Goal: Communication & Community: Answer question/provide support

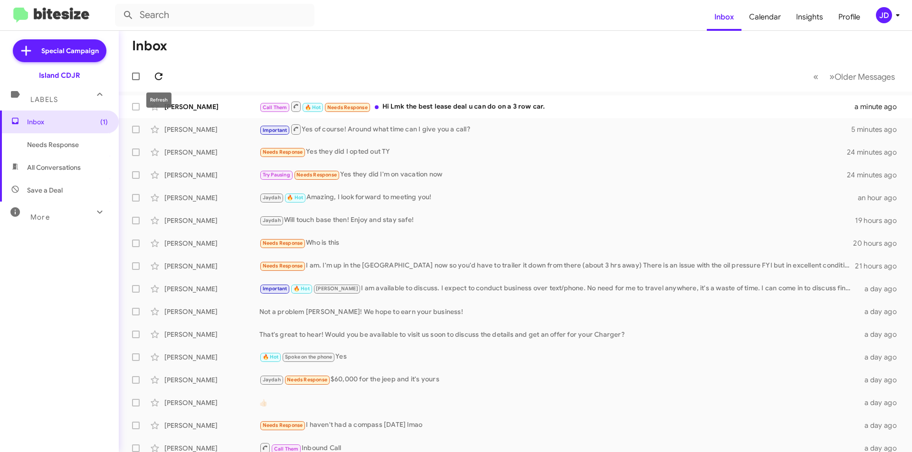
click at [156, 75] on icon at bounding box center [158, 76] width 11 height 11
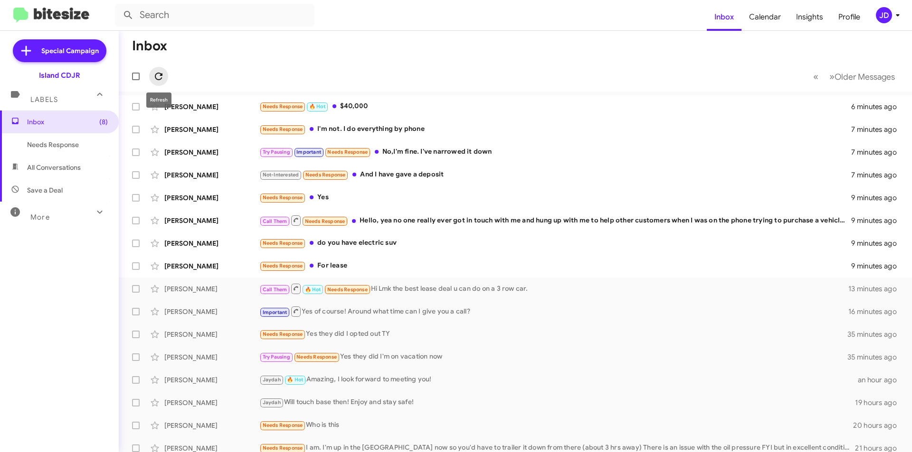
click at [162, 79] on icon at bounding box center [158, 76] width 11 height 11
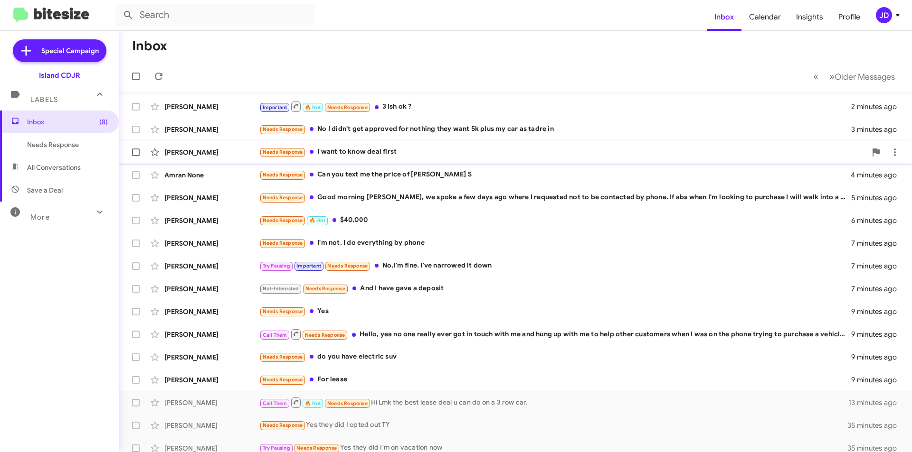
click at [407, 105] on div "Important 🔥 Hot Needs Response 3 ish ok ?" at bounding box center [555, 107] width 592 height 12
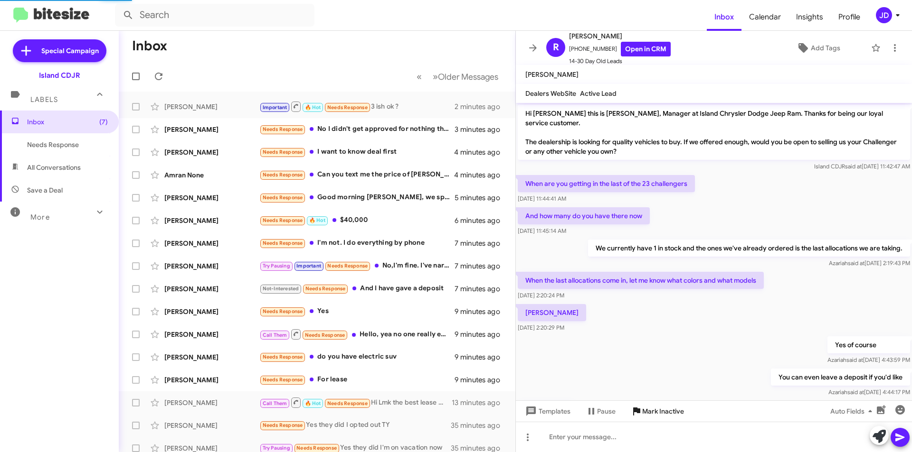
scroll to position [407, 0]
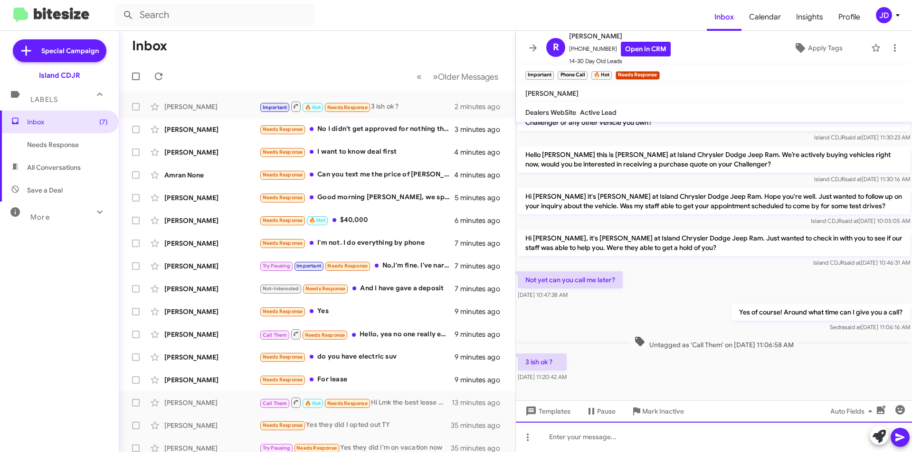
click at [687, 425] on div at bounding box center [714, 437] width 396 height 30
click at [630, 53] on link "Open in CRM" at bounding box center [645, 49] width 50 height 15
click at [625, 441] on div at bounding box center [714, 437] width 396 height 30
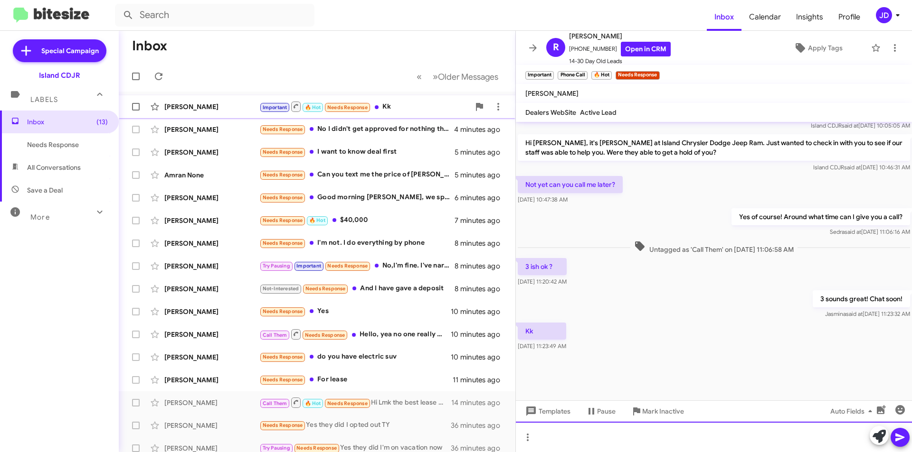
scroll to position [432, 0]
click at [538, 46] on span at bounding box center [532, 47] width 19 height 11
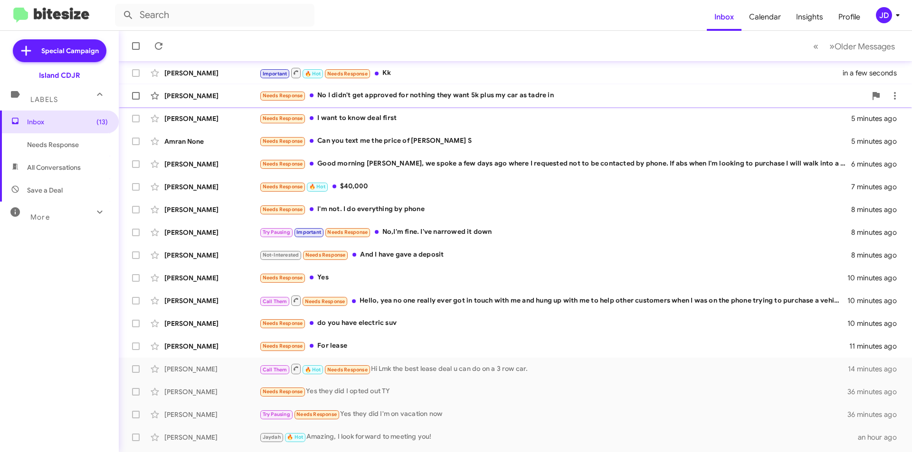
scroll to position [47, 0]
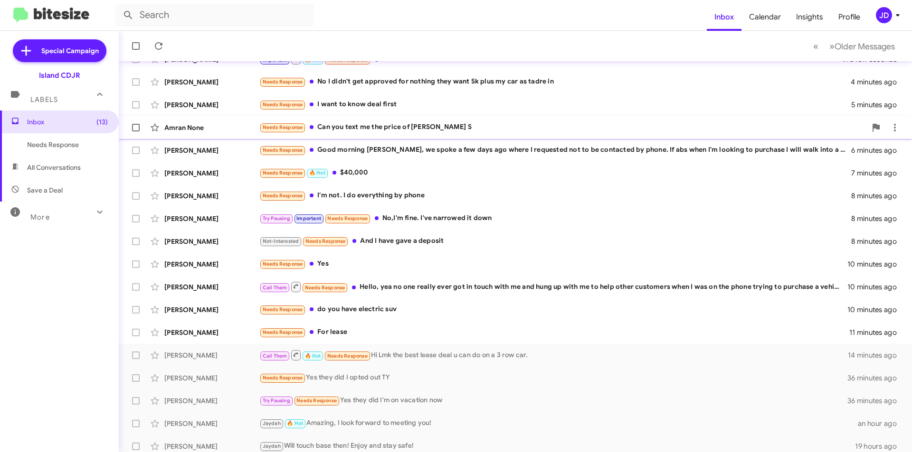
click at [420, 134] on div "Amran None Needs Response Can you text me the price of [PERSON_NAME] S 5 minute…" at bounding box center [515, 127] width 778 height 19
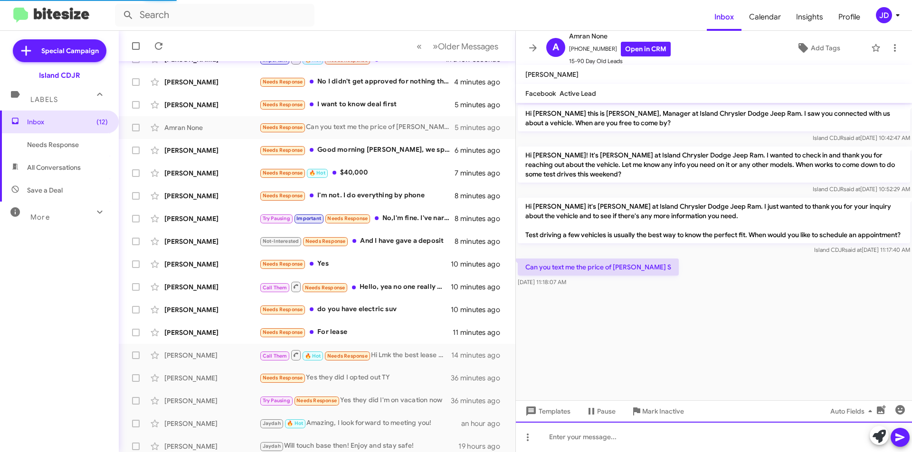
click at [653, 432] on div at bounding box center [714, 437] width 396 height 30
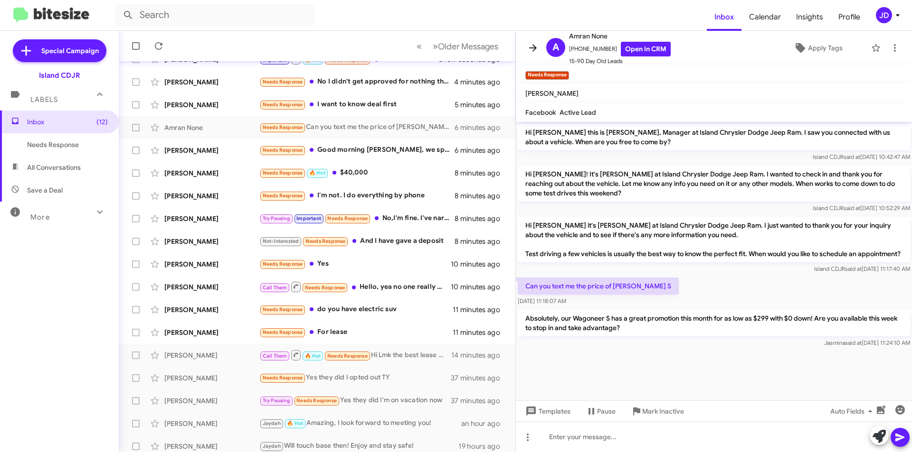
click at [537, 47] on icon at bounding box center [532, 47] width 11 height 11
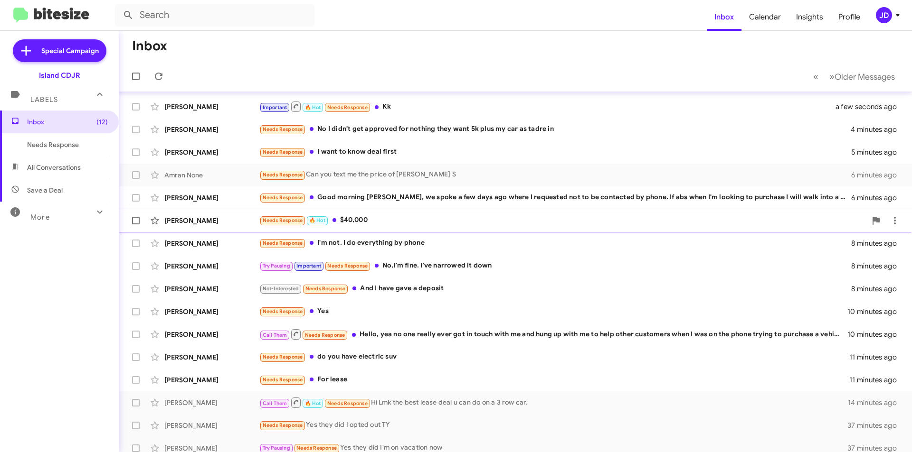
scroll to position [47, 0]
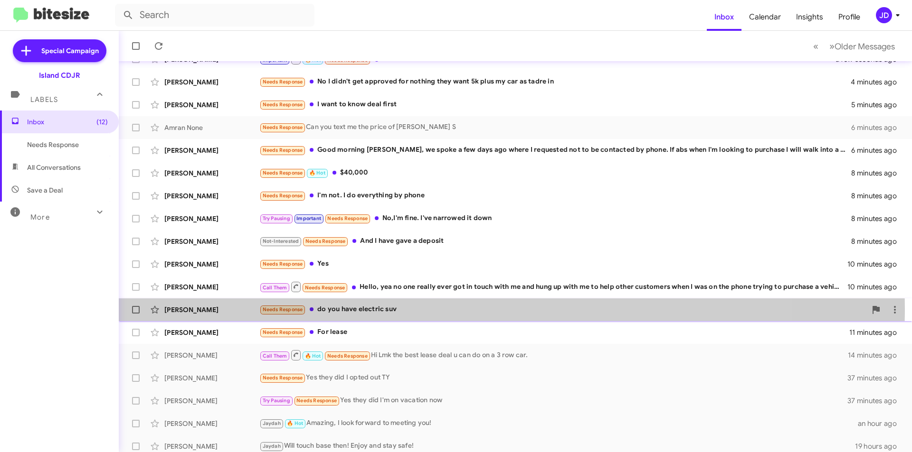
click at [426, 310] on div "Needs Response do you have electric suv" at bounding box center [562, 309] width 607 height 11
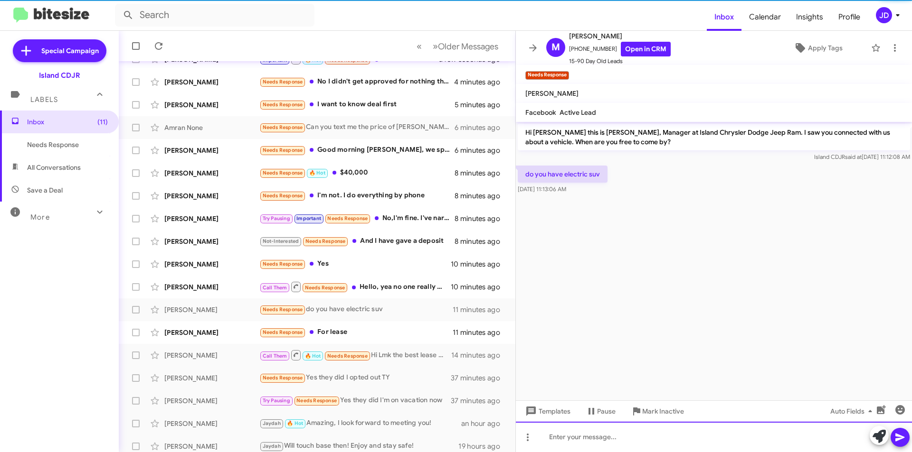
click at [632, 427] on div at bounding box center [714, 437] width 396 height 30
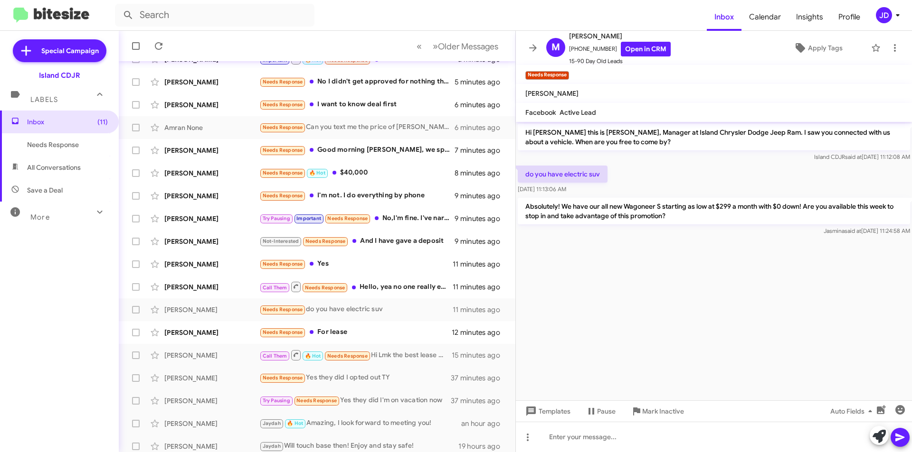
click at [528, 38] on mat-toolbar "M [PERSON_NAME] [PHONE_NUMBER] Open in CRM 15-90 Day Old Leads Apply Tags" at bounding box center [714, 48] width 396 height 34
click at [526, 57] on mat-toolbar "M [PERSON_NAME] [PHONE_NUMBER] Open in CRM 15-90 Day Old Leads Apply Tags" at bounding box center [714, 48] width 396 height 34
click at [396, 335] on div "Needs Response For lease" at bounding box center [364, 332] width 210 height 11
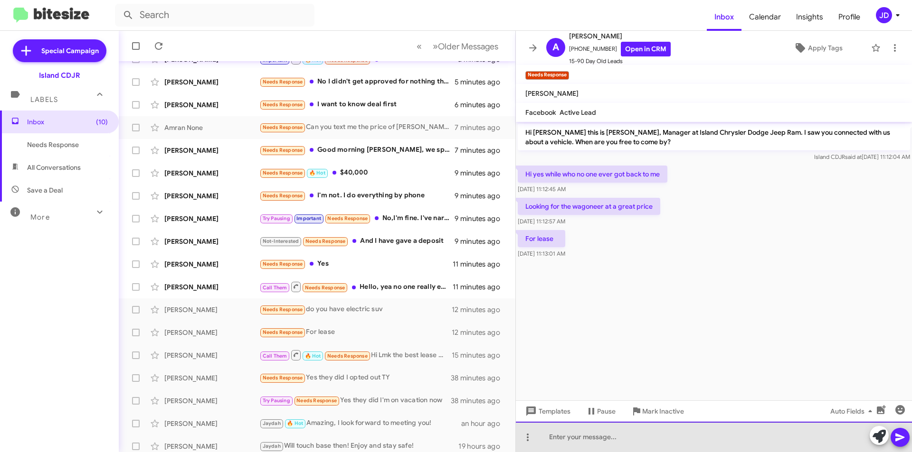
click at [650, 432] on div at bounding box center [714, 437] width 396 height 30
click at [581, 438] on div "[PERSON_NAME] I appologize." at bounding box center [714, 437] width 396 height 30
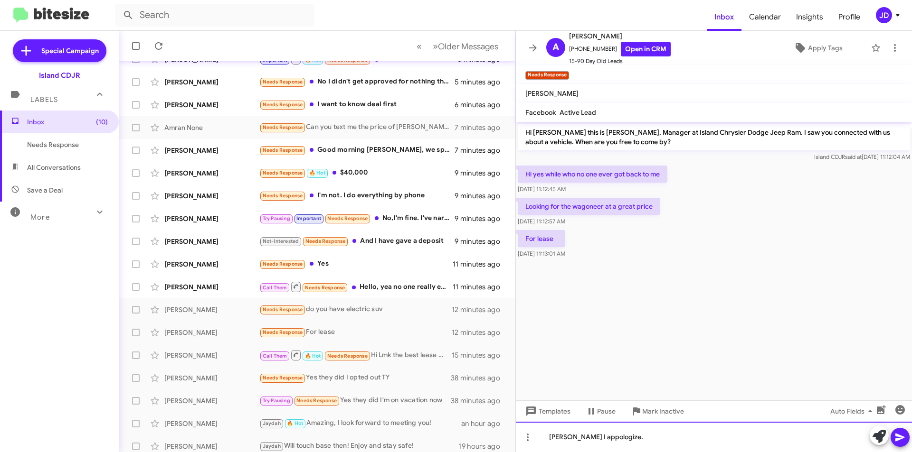
click at [587, 440] on div "[PERSON_NAME] I appologize." at bounding box center [714, 437] width 396 height 30
click at [703, 436] on div "[PERSON_NAME] I apologize." at bounding box center [714, 437] width 396 height 30
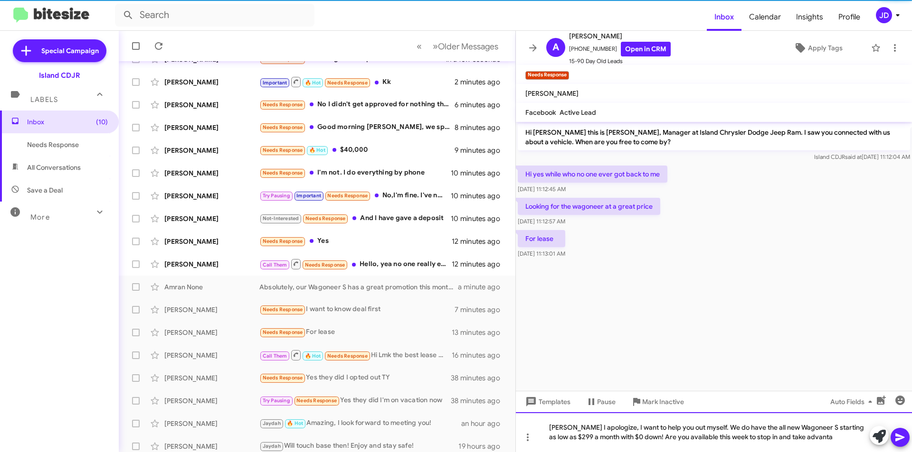
scroll to position [70, 0]
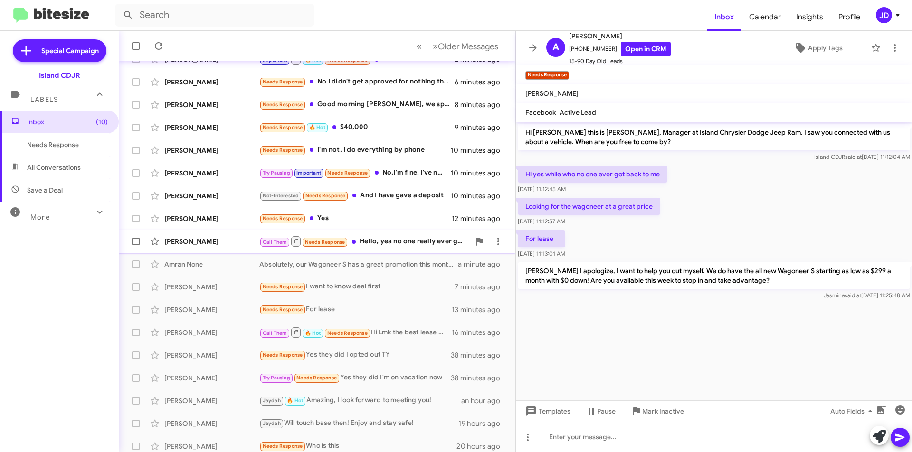
click at [415, 237] on div "Call Them Needs Response Hello, yea no one really ever got in touch with me and…" at bounding box center [364, 241] width 210 height 12
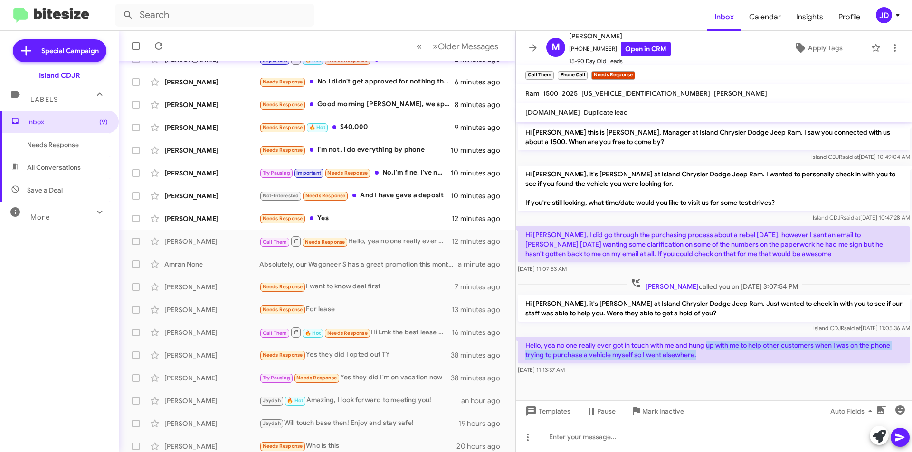
drag, startPoint x: 706, startPoint y: 344, endPoint x: 770, endPoint y: 351, distance: 64.0
click at [770, 351] on p "Hello, yea no one really ever got in touch with me and hung up with me to help …" at bounding box center [713, 350] width 392 height 27
drag, startPoint x: 770, startPoint y: 351, endPoint x: 740, endPoint y: 341, distance: 31.8
click at [740, 341] on p "Hello, yea no one really ever got in touch with me and hung up with me to help …" at bounding box center [713, 350] width 392 height 27
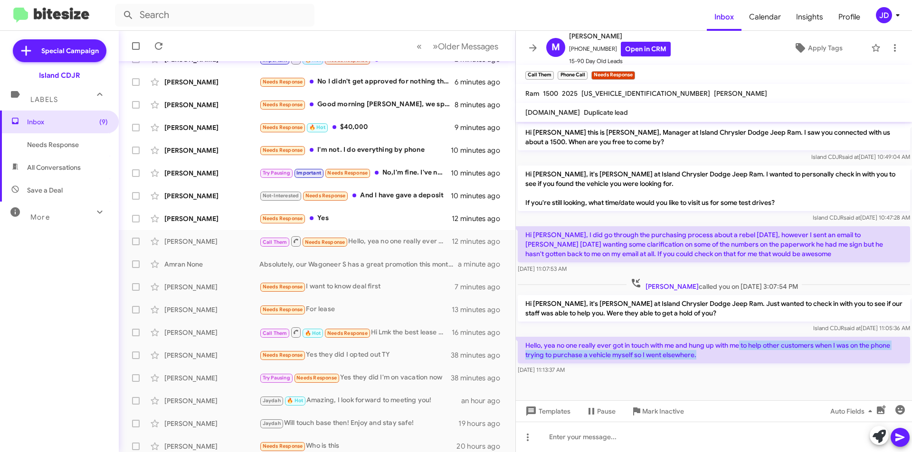
click at [740, 341] on p "Hello, yea no one really ever got in touch with me and hung up with me to help …" at bounding box center [713, 350] width 392 height 27
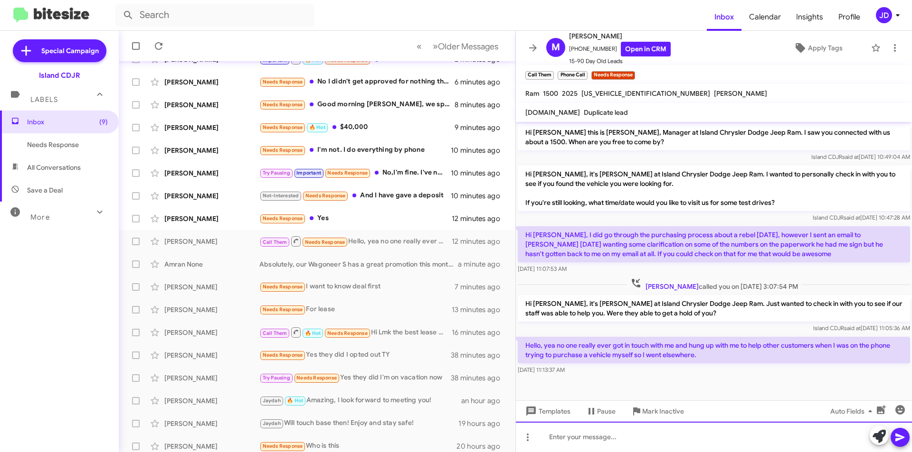
click at [714, 444] on div at bounding box center [714, 437] width 396 height 30
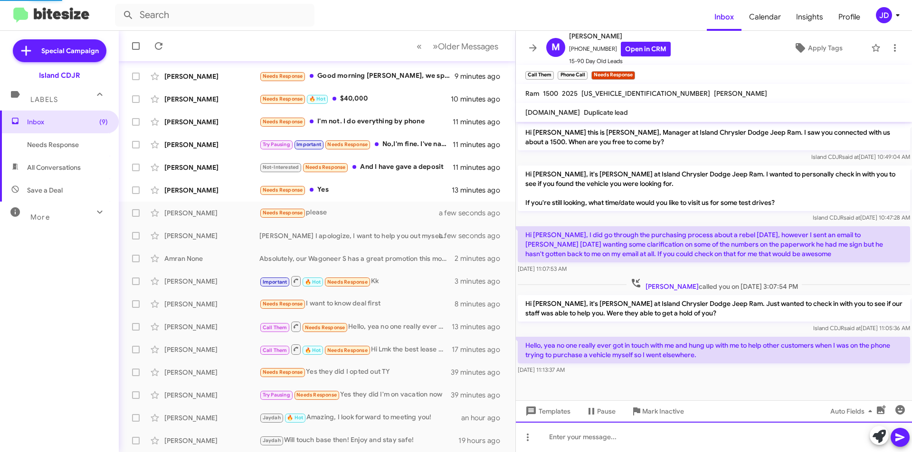
scroll to position [35, 0]
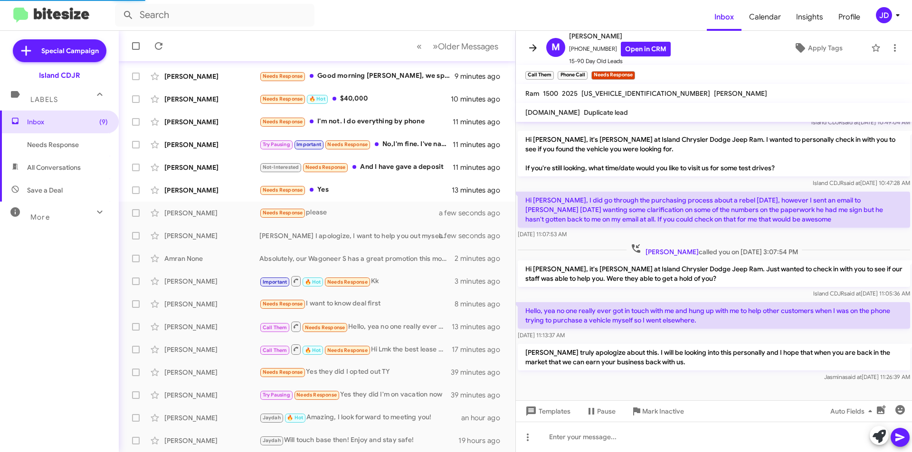
click at [534, 54] on button at bounding box center [532, 47] width 19 height 19
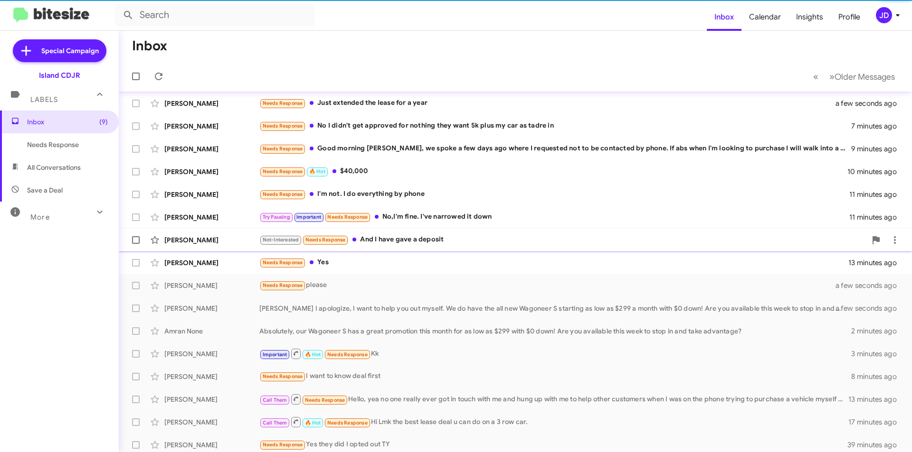
scroll to position [4, 0]
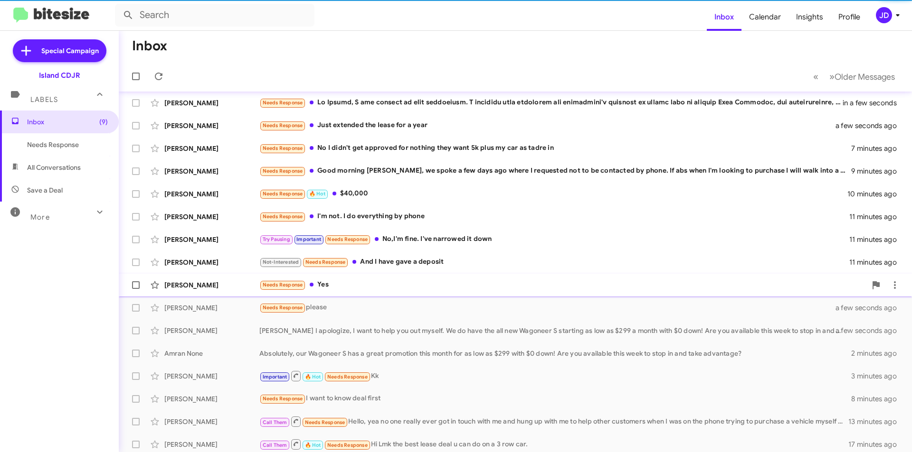
click at [416, 289] on div "Needs Response Yes" at bounding box center [562, 285] width 607 height 11
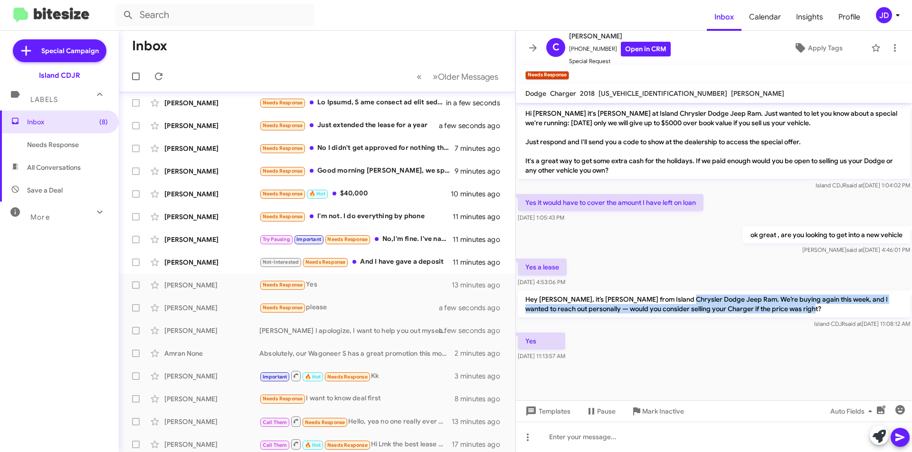
drag, startPoint x: 675, startPoint y: 296, endPoint x: 800, endPoint y: 311, distance: 125.8
click at [800, 311] on p "Hey [PERSON_NAME], it’s [PERSON_NAME] from Island Chrysler Dodge Jeep Ram. We’r…" at bounding box center [713, 304] width 392 height 27
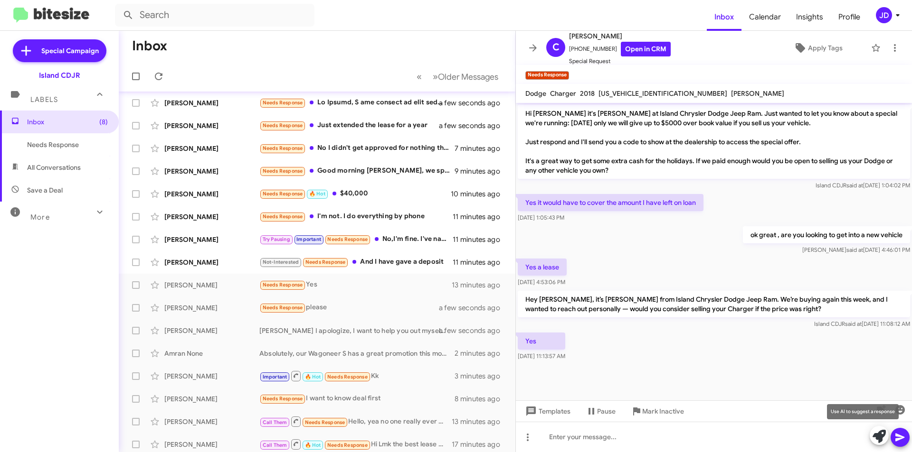
click at [872, 434] on icon at bounding box center [878, 436] width 13 height 13
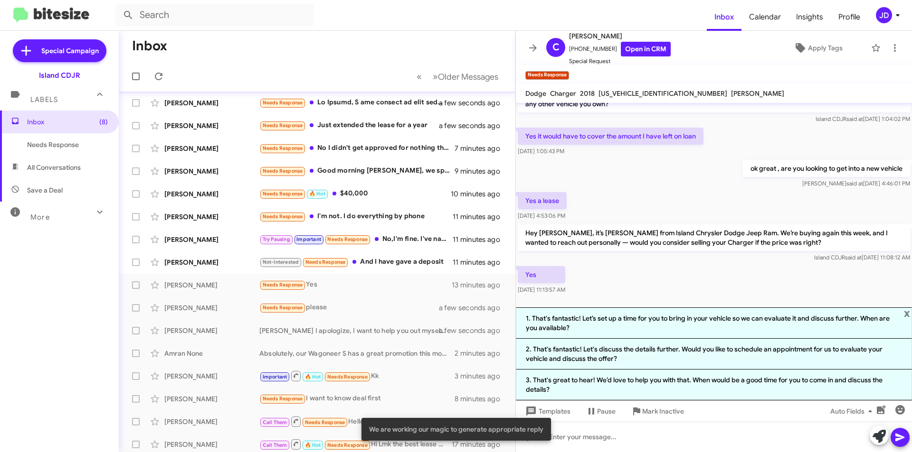
scroll to position [70, 0]
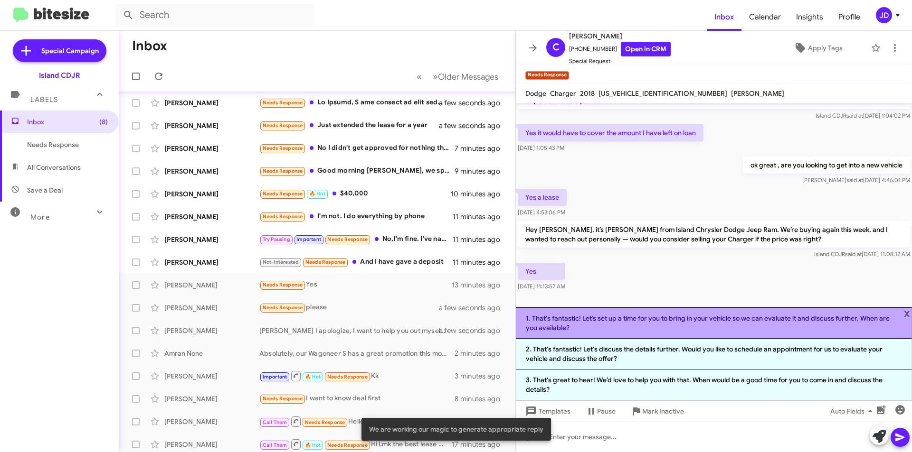
click at [741, 317] on li "1. That's fantastic! Let’s set up a time for you to bring in your vehicle so we…" at bounding box center [714, 323] width 396 height 31
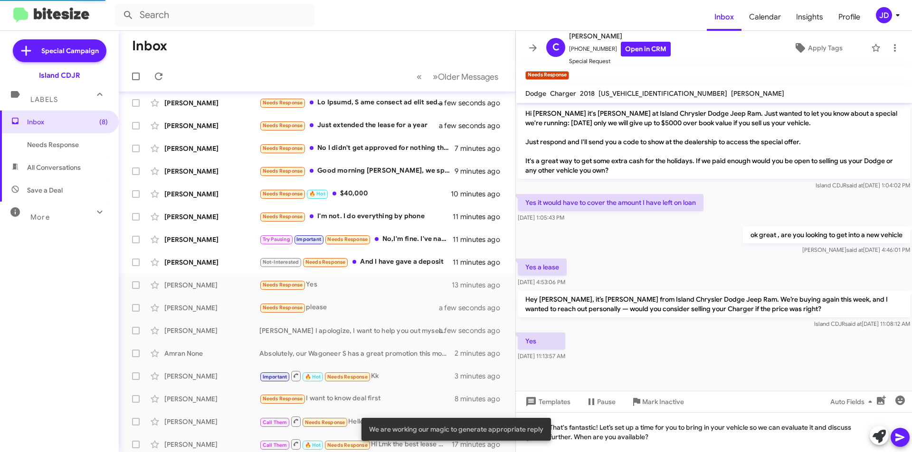
click at [906, 436] on button at bounding box center [899, 437] width 19 height 19
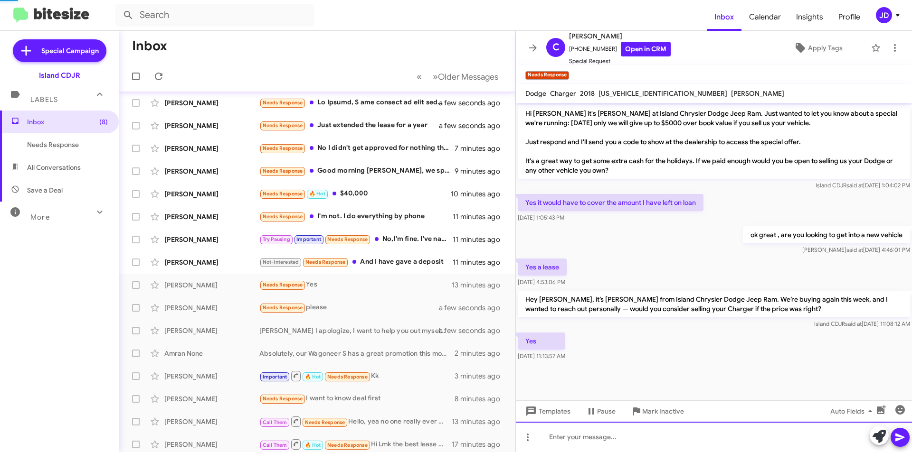
scroll to position [21, 0]
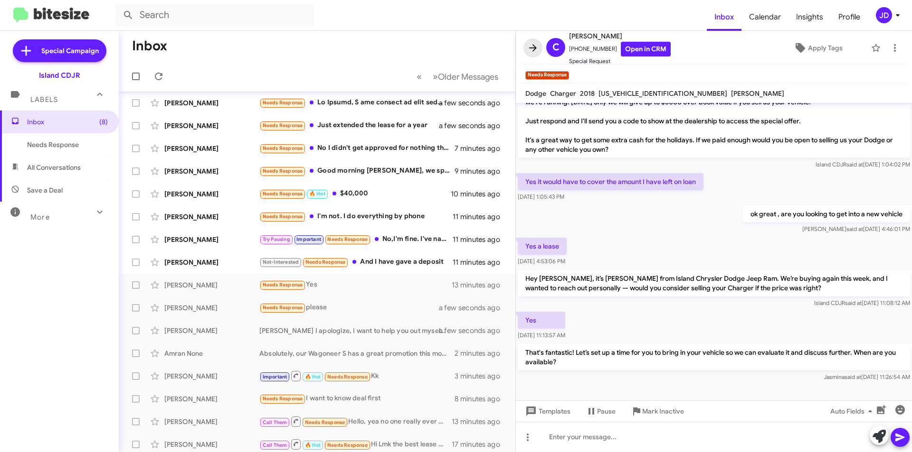
click at [526, 54] on button at bounding box center [532, 47] width 19 height 19
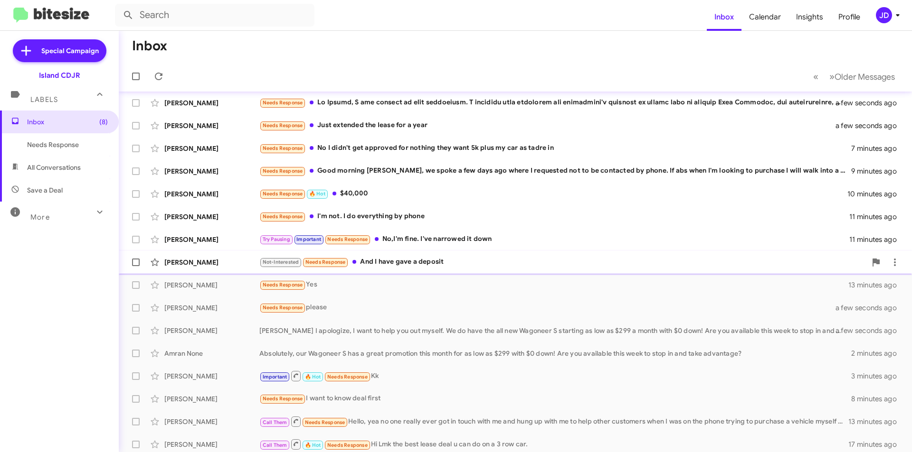
click at [434, 261] on div "Not-Interested Needs Response And I have gave a deposit" at bounding box center [562, 262] width 607 height 11
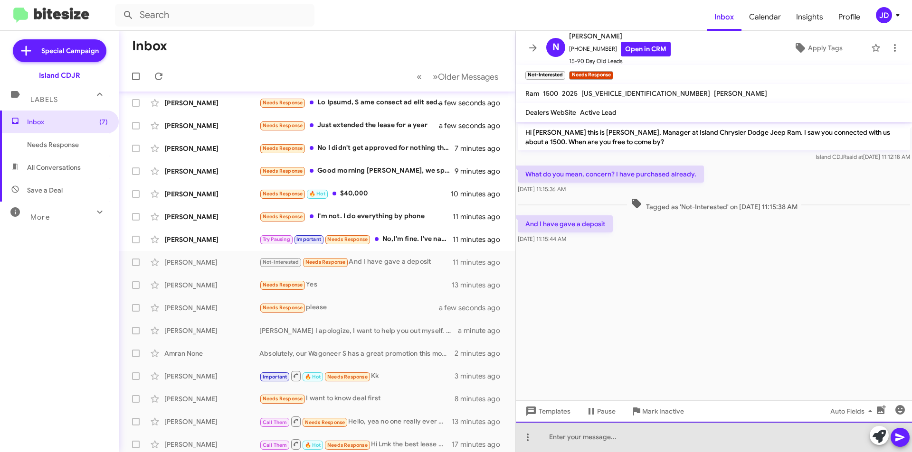
click at [677, 445] on div at bounding box center [714, 437] width 396 height 30
click at [680, 445] on div at bounding box center [714, 437] width 396 height 30
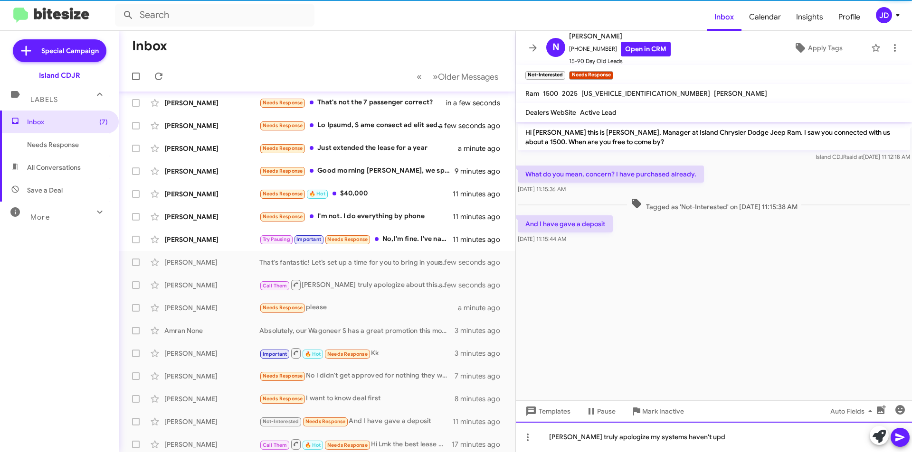
scroll to position [27, 0]
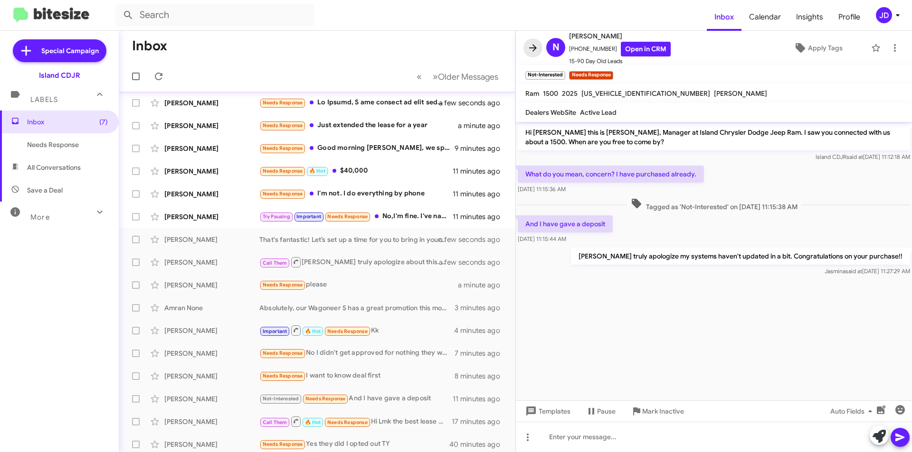
click at [537, 49] on icon at bounding box center [532, 47] width 11 height 11
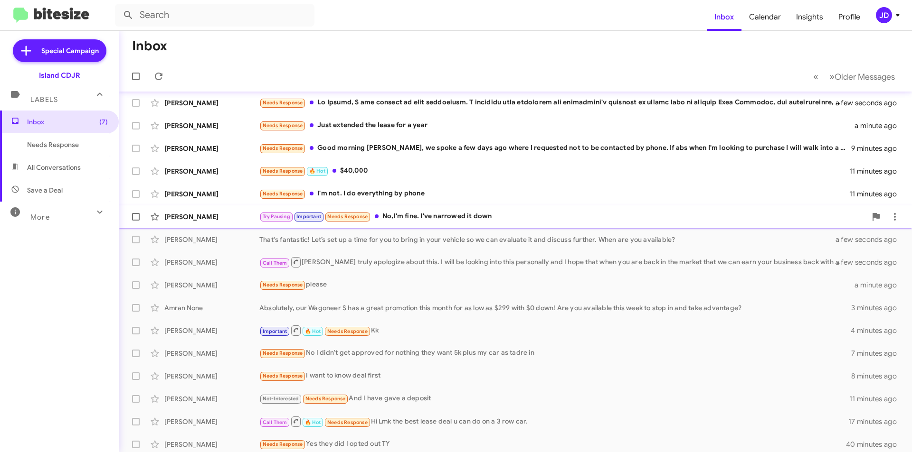
click at [483, 216] on div "Try Pausing Important Needs Response No,I'm fine. I've narrowed it down" at bounding box center [562, 216] width 607 height 11
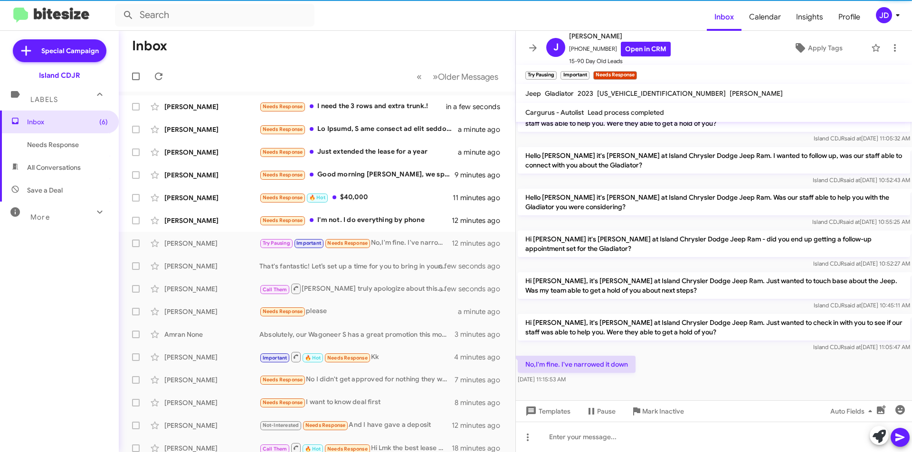
scroll to position [301, 0]
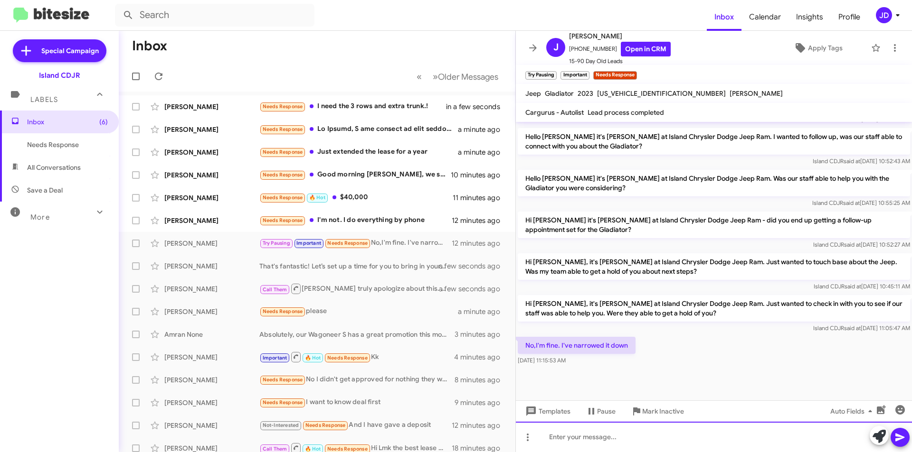
click at [695, 432] on div at bounding box center [714, 437] width 396 height 30
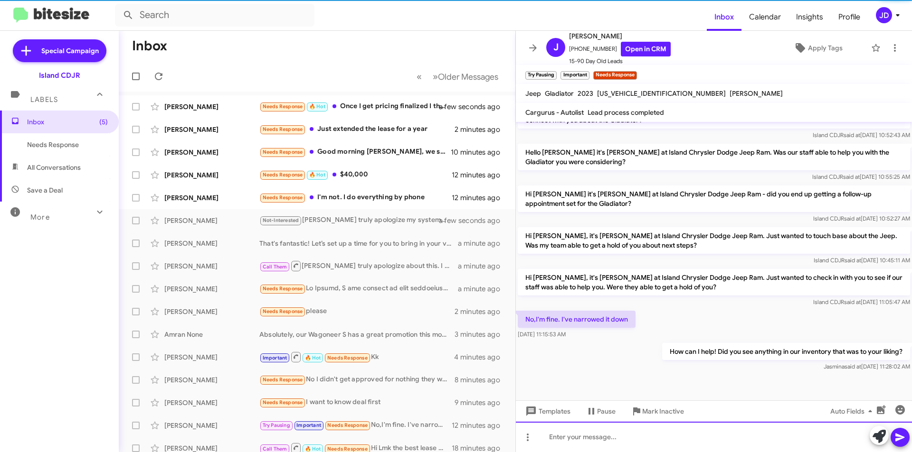
scroll to position [336, 0]
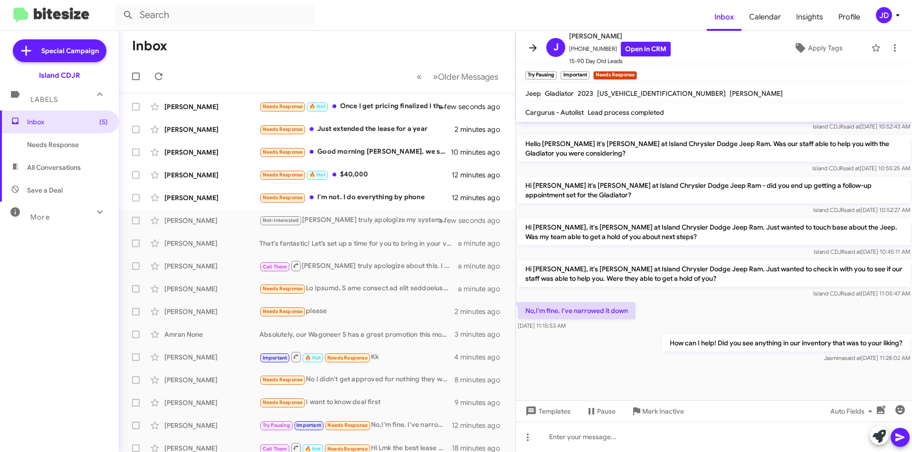
click at [536, 43] on icon at bounding box center [532, 47] width 11 height 11
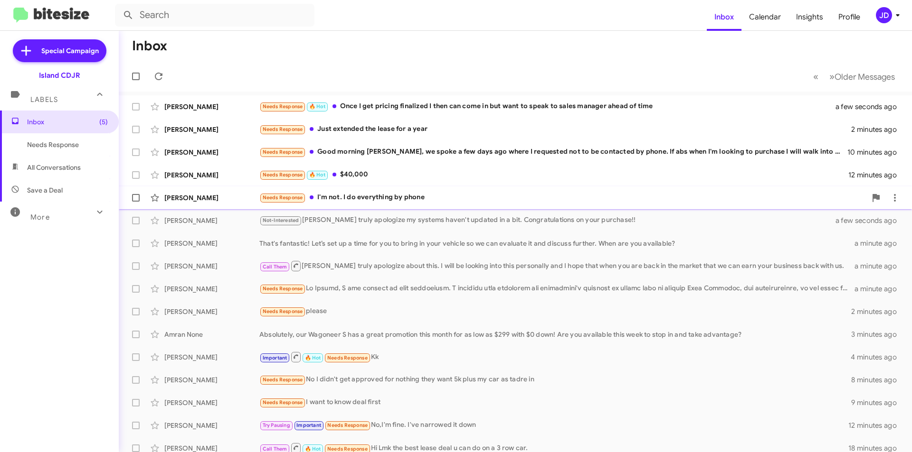
click at [428, 199] on div "Needs Response I'm not. I do everything by phone" at bounding box center [562, 197] width 607 height 11
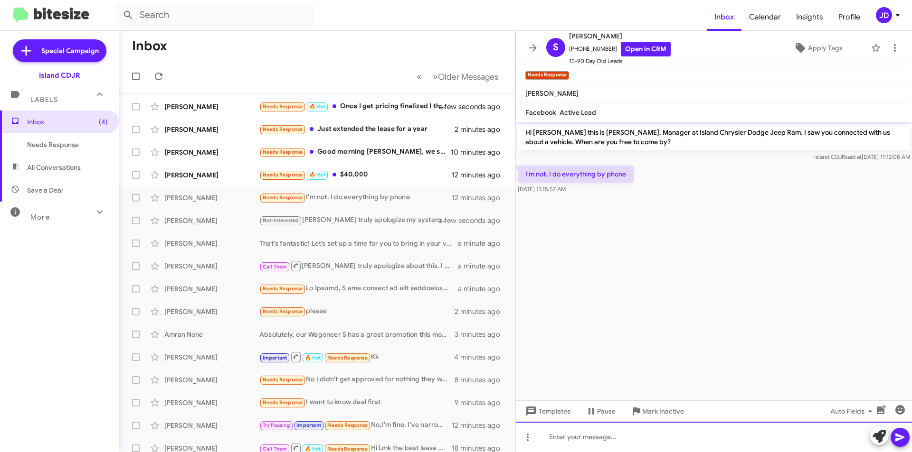
click at [641, 438] on div at bounding box center [714, 437] width 396 height 30
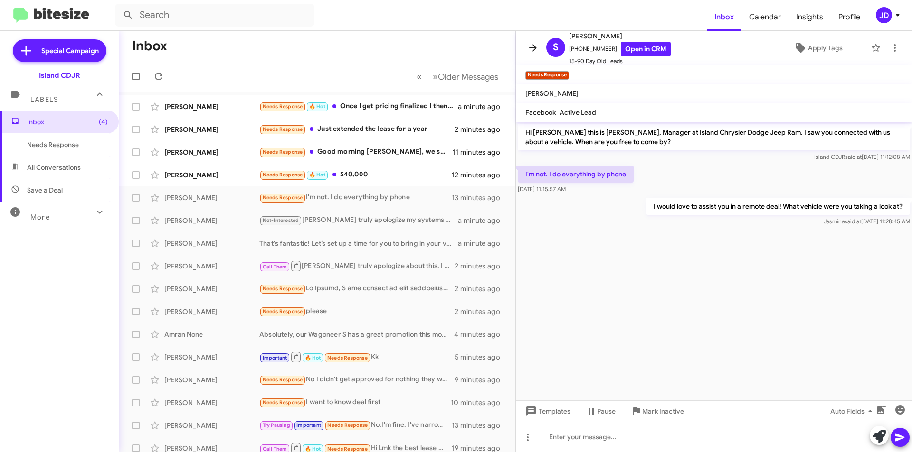
click at [536, 42] on button at bounding box center [532, 47] width 19 height 19
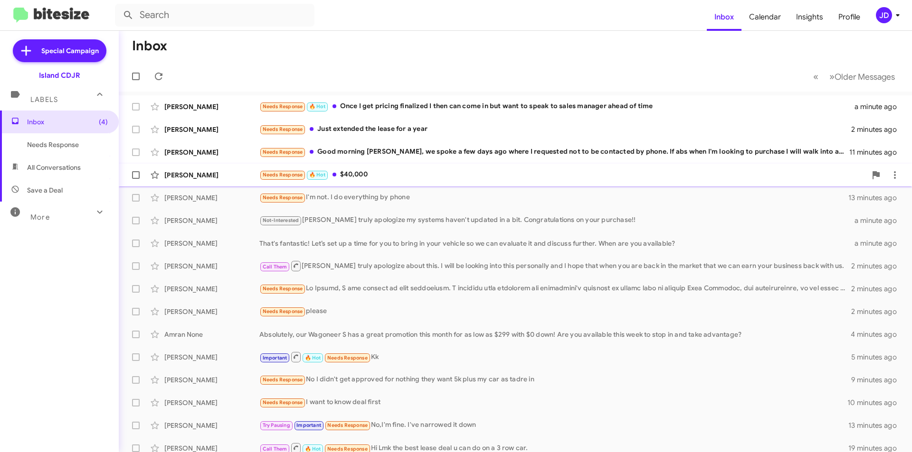
click at [456, 174] on div "Needs Response 🔥 Hot $40,000" at bounding box center [562, 174] width 607 height 11
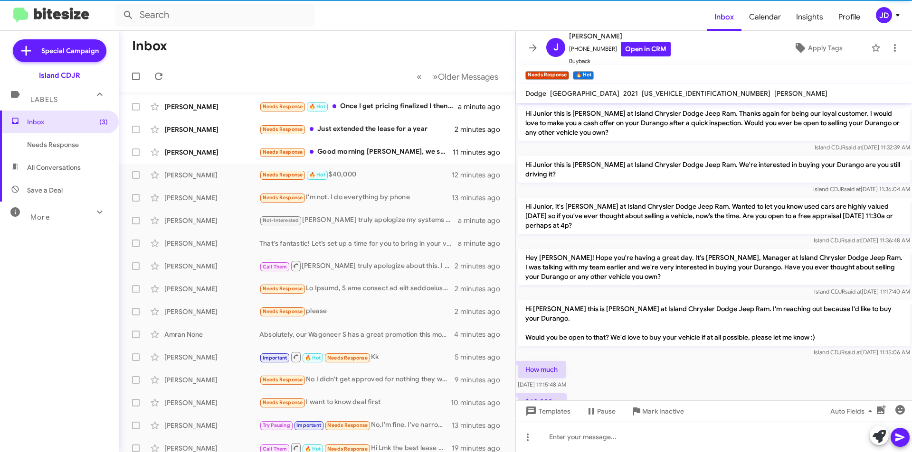
scroll to position [30, 0]
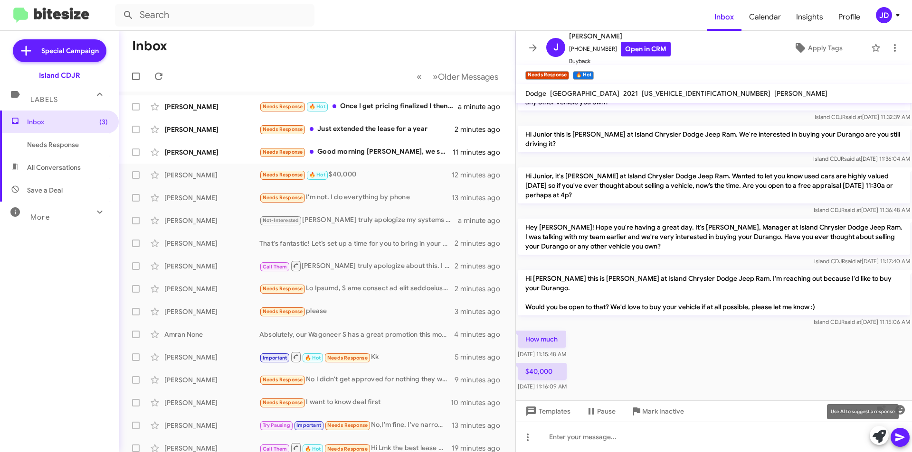
click at [871, 436] on button at bounding box center [878, 435] width 19 height 19
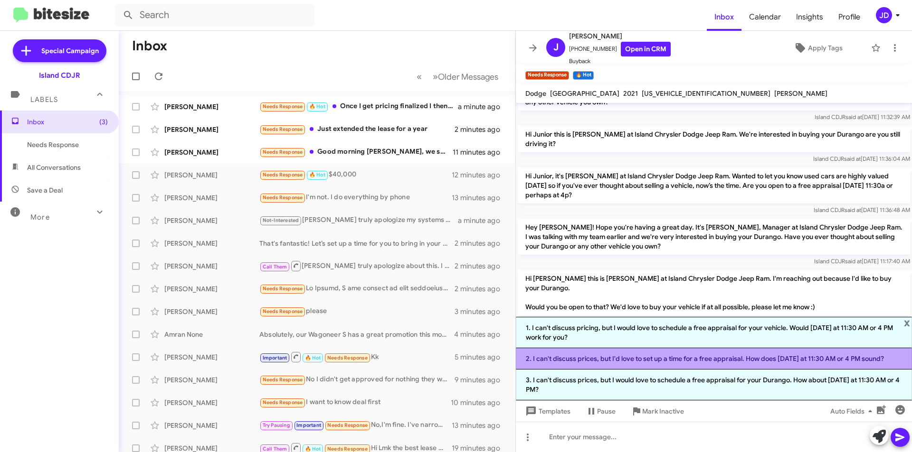
click at [667, 355] on li "2. I can't discuss prices, but I'd love to set up a time for a free appraisal. …" at bounding box center [714, 358] width 396 height 21
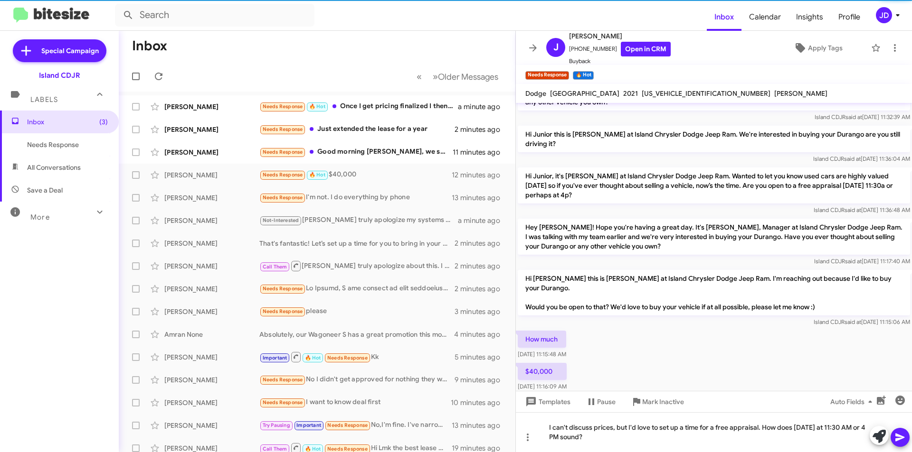
click at [905, 430] on span at bounding box center [899, 437] width 11 height 19
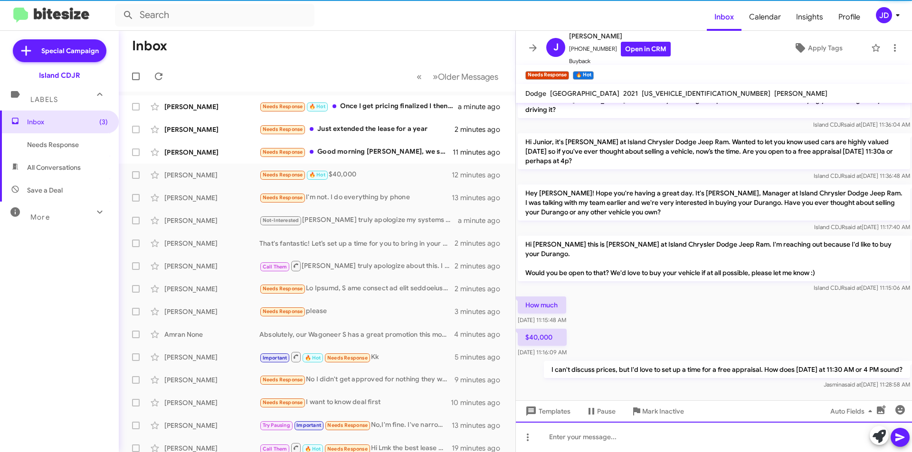
scroll to position [65, 0]
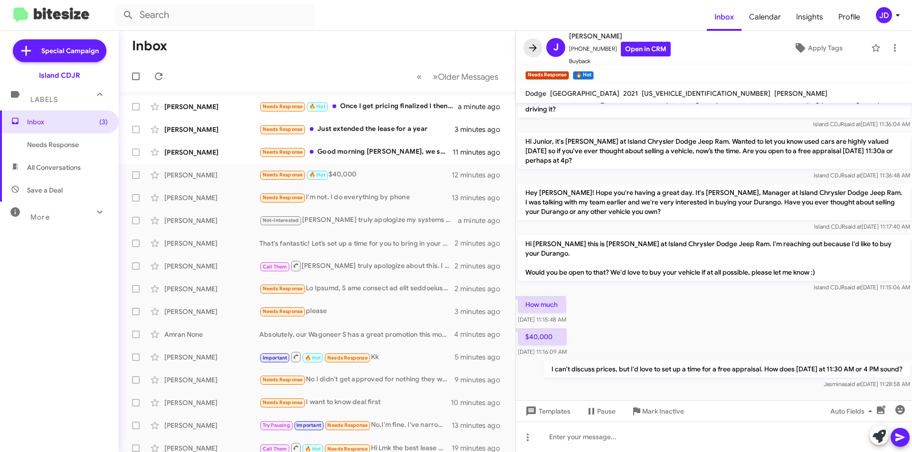
click at [532, 49] on icon at bounding box center [532, 47] width 11 height 11
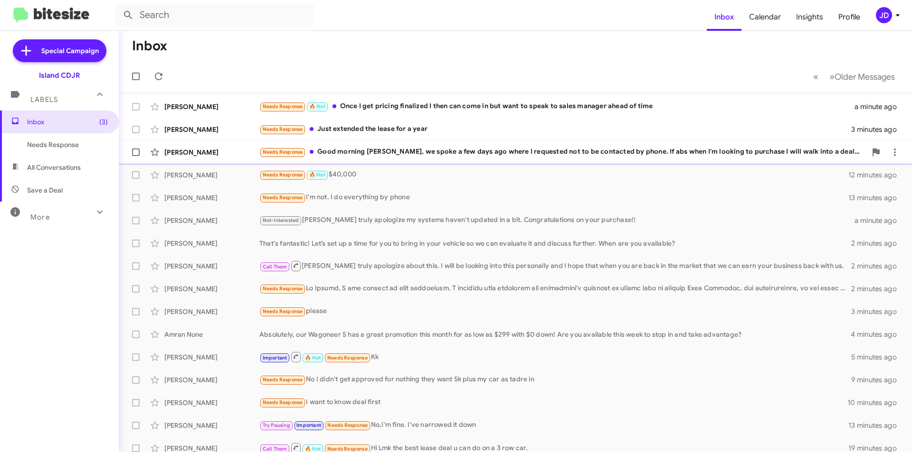
click at [473, 155] on div "Needs Response Good morning [PERSON_NAME], we spoke a few days ago where I requ…" at bounding box center [562, 152] width 607 height 11
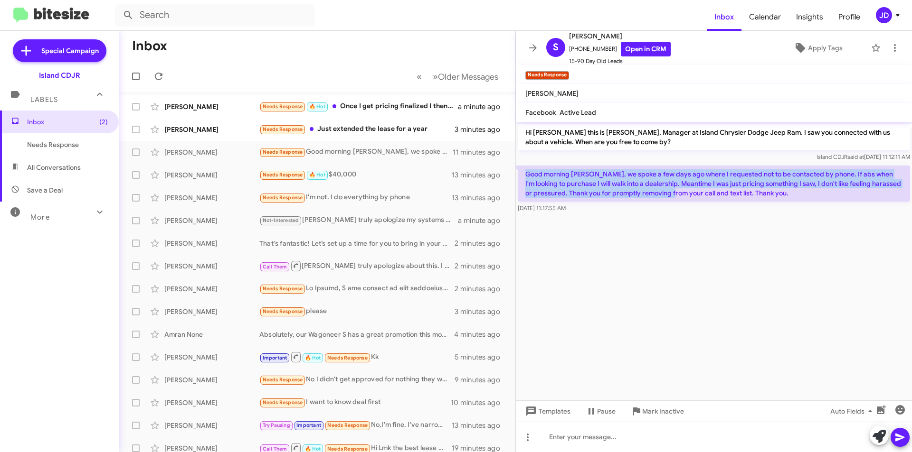
drag, startPoint x: 523, startPoint y: 172, endPoint x: 692, endPoint y: 188, distance: 169.8
click at [692, 188] on p "Good morning [PERSON_NAME], we spoke a few days ago where I requested not to be…" at bounding box center [713, 184] width 392 height 36
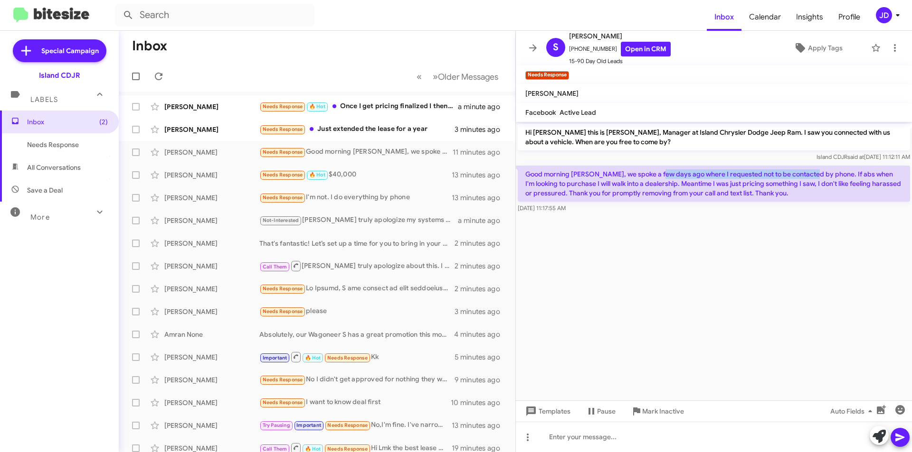
drag, startPoint x: 655, startPoint y: 175, endPoint x: 805, endPoint y: 171, distance: 150.5
click at [805, 171] on p "Good morning [PERSON_NAME], we spoke a few days ago where I requested not to be…" at bounding box center [713, 184] width 392 height 36
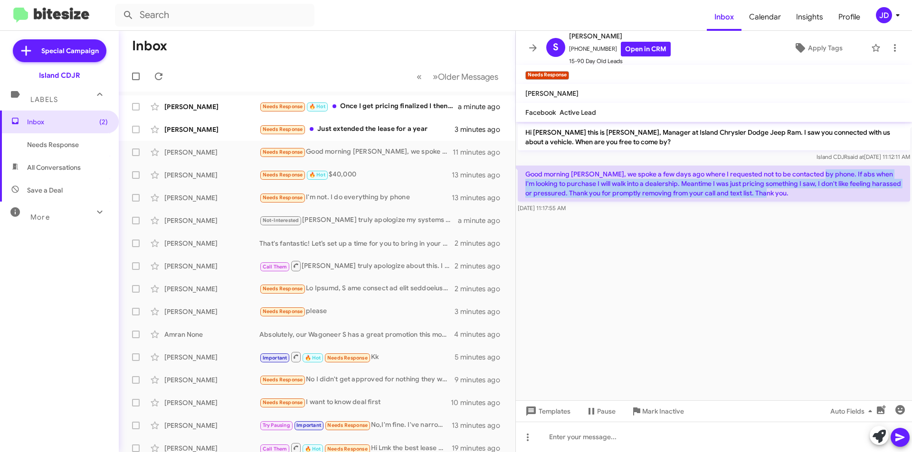
drag, startPoint x: 814, startPoint y: 172, endPoint x: 878, endPoint y: 192, distance: 67.3
click at [878, 192] on p "Good morning [PERSON_NAME], we spoke a few days ago where I requested not to be…" at bounding box center [713, 184] width 392 height 36
drag, startPoint x: 878, startPoint y: 192, endPoint x: 523, endPoint y: 166, distance: 356.6
click at [523, 166] on p "Good morning [PERSON_NAME], we spoke a few days ago where I requested not to be…" at bounding box center [713, 184] width 392 height 36
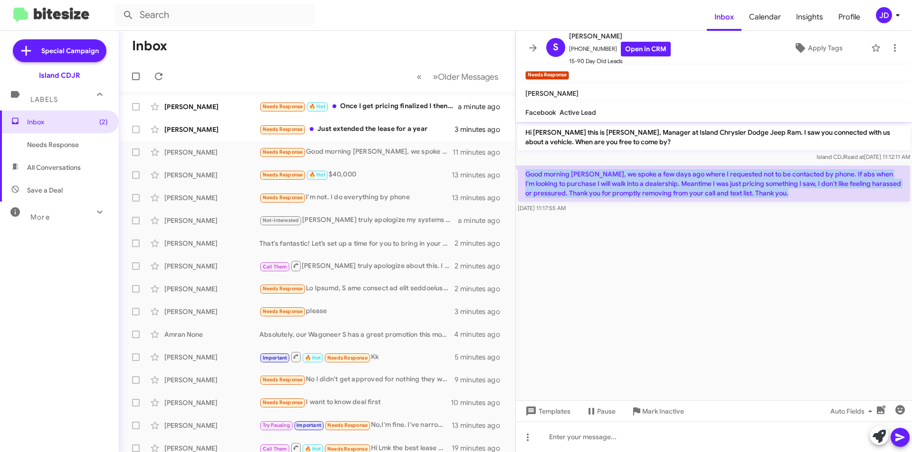
click at [523, 166] on p "Good morning [PERSON_NAME], we spoke a few days ago where I requested not to be…" at bounding box center [713, 184] width 392 height 36
drag, startPoint x: 523, startPoint y: 166, endPoint x: 808, endPoint y: 193, distance: 286.6
click at [808, 193] on p "Good morning [PERSON_NAME], we spoke a few days ago where I requested not to be…" at bounding box center [713, 184] width 392 height 36
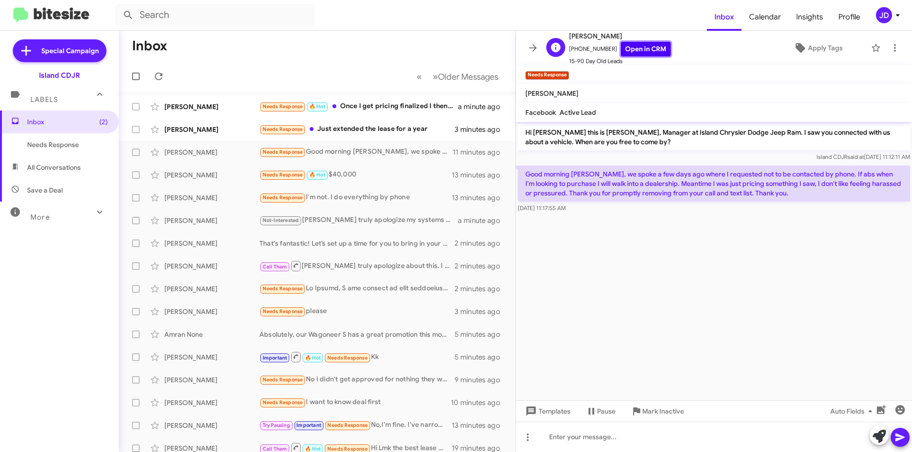
click at [633, 47] on link "Open in CRM" at bounding box center [645, 49] width 50 height 15
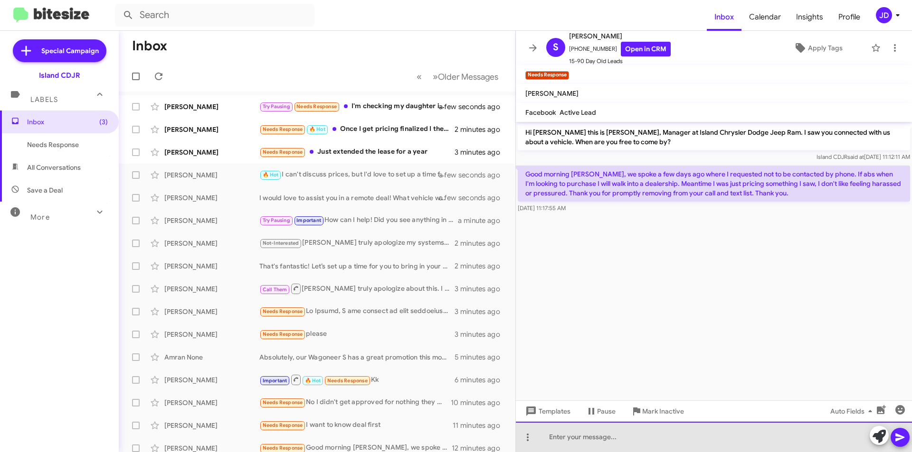
click at [649, 434] on div at bounding box center [714, 437] width 396 height 30
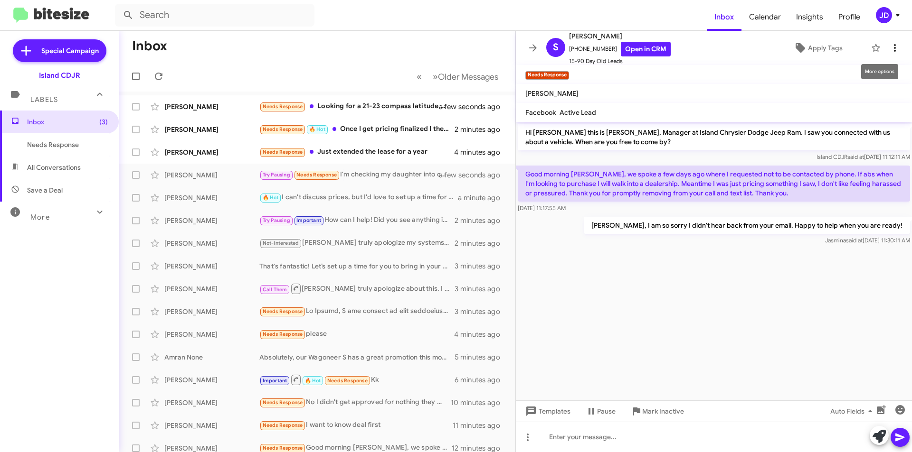
click at [887, 41] on button at bounding box center [894, 47] width 19 height 19
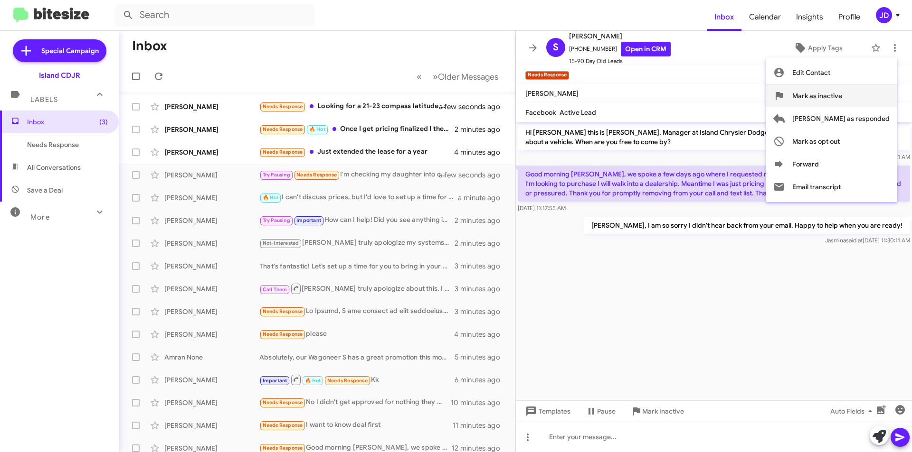
click at [842, 99] on span "Mark as inactive" at bounding box center [817, 96] width 50 height 23
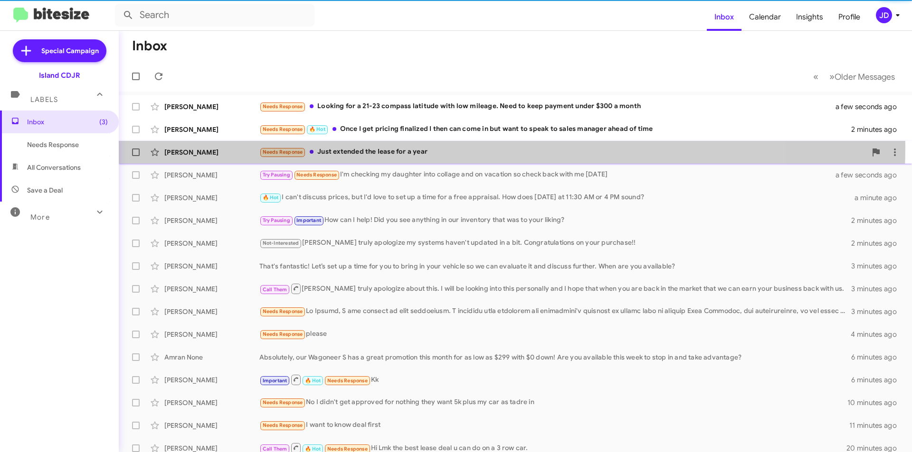
click at [423, 147] on div "Needs Response Just extended the Iease for a year" at bounding box center [562, 152] width 607 height 11
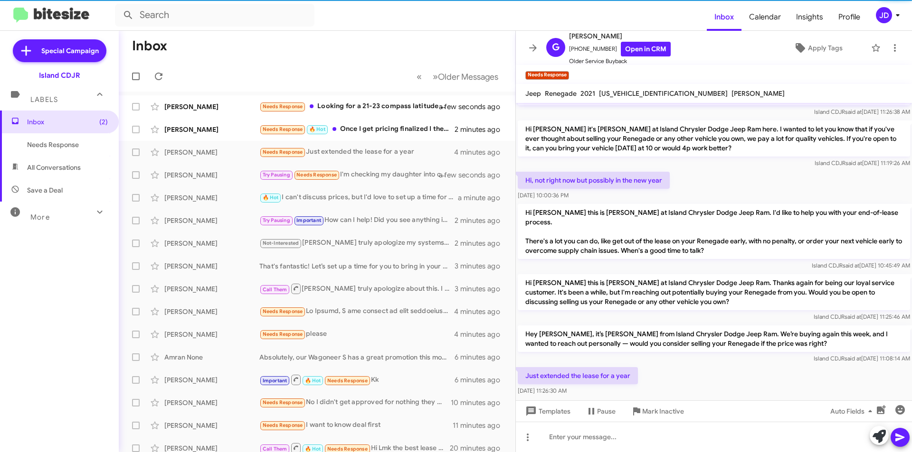
scroll to position [59, 0]
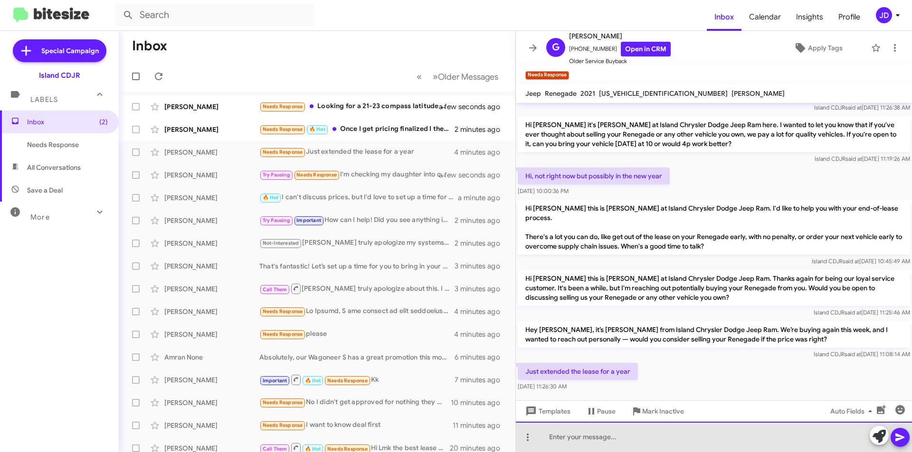
click at [864, 434] on div at bounding box center [714, 437] width 396 height 30
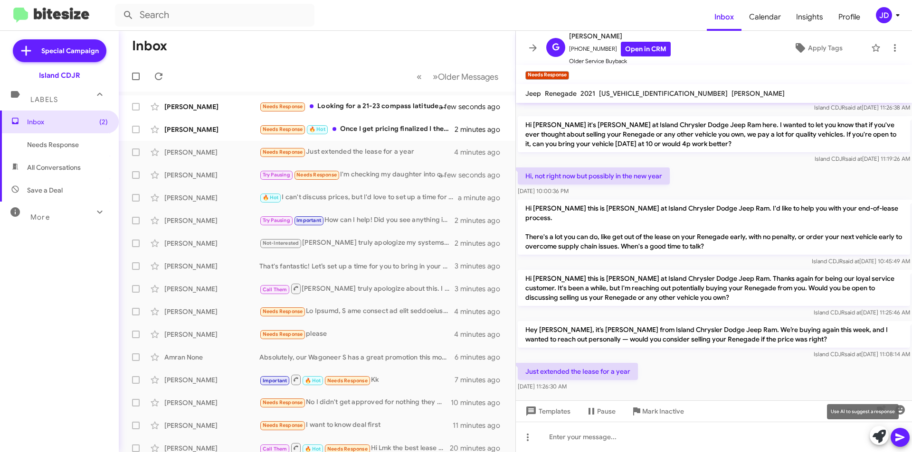
click at [871, 435] on button at bounding box center [878, 435] width 19 height 19
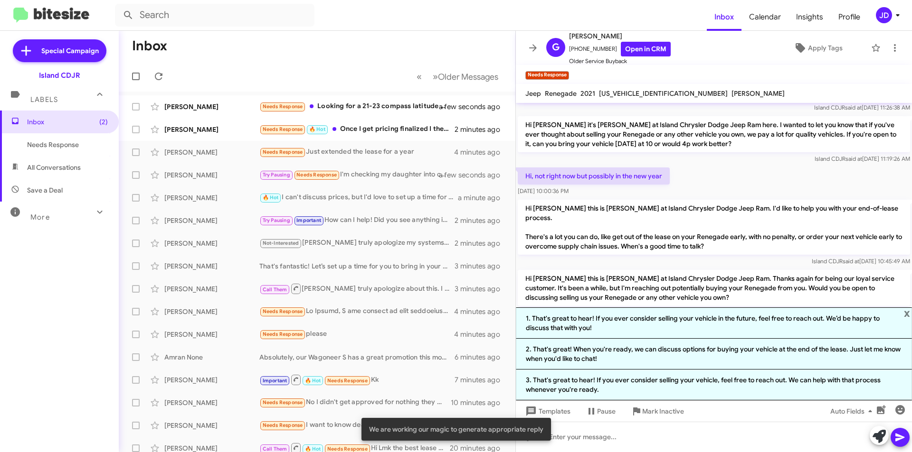
click at [694, 268] on div "Hi [PERSON_NAME] this is [PERSON_NAME] at Island Chrysler Dodge Jeep Ram. Thank…" at bounding box center [714, 293] width 396 height 51
click at [906, 310] on span "x" at bounding box center [906, 313] width 6 height 11
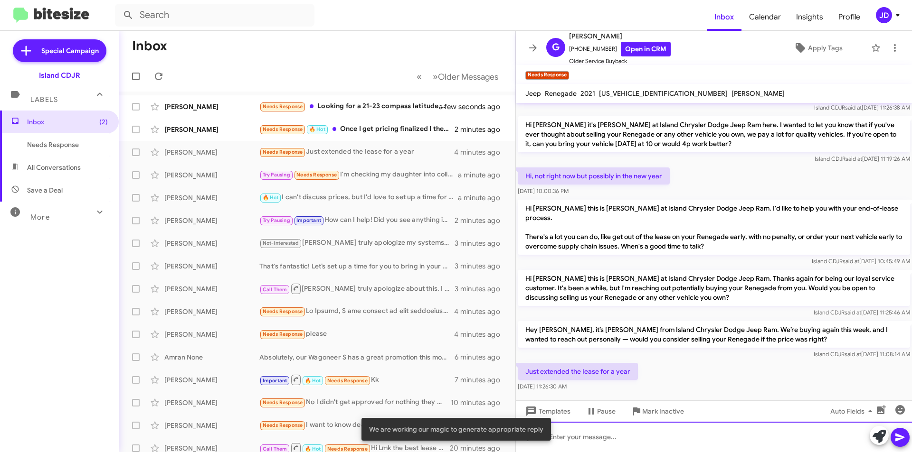
click at [673, 440] on div at bounding box center [714, 437] width 396 height 30
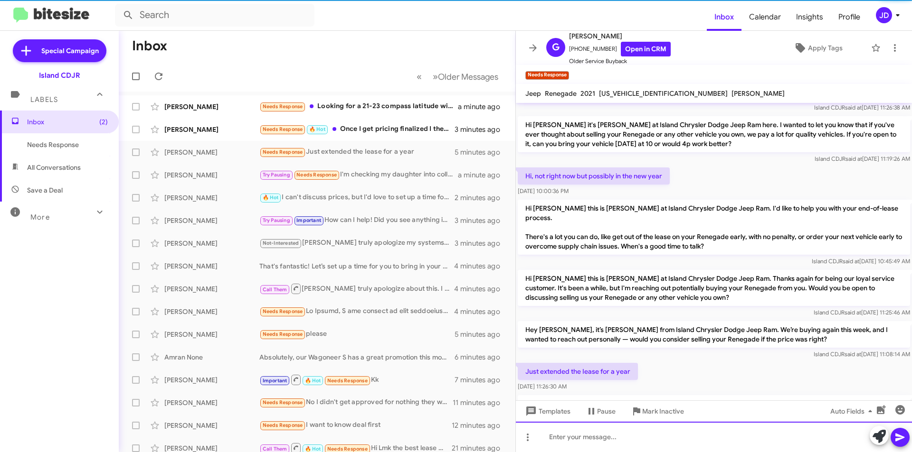
scroll to position [0, 0]
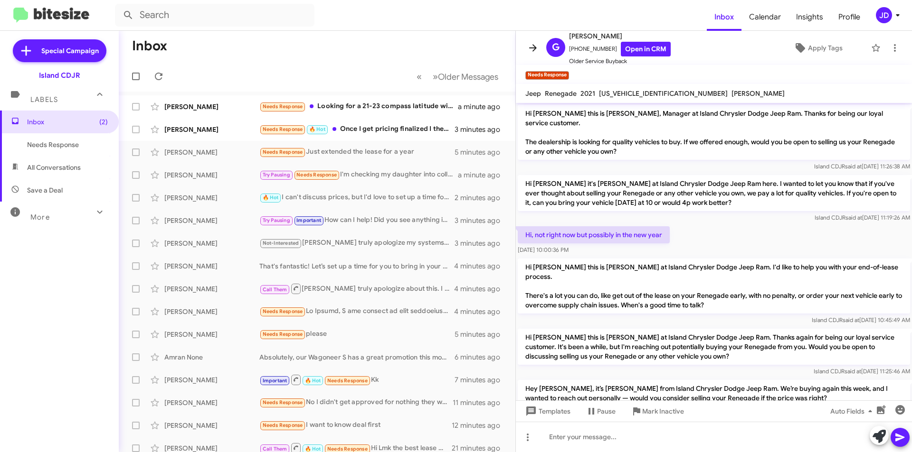
click at [527, 49] on icon at bounding box center [532, 47] width 11 height 11
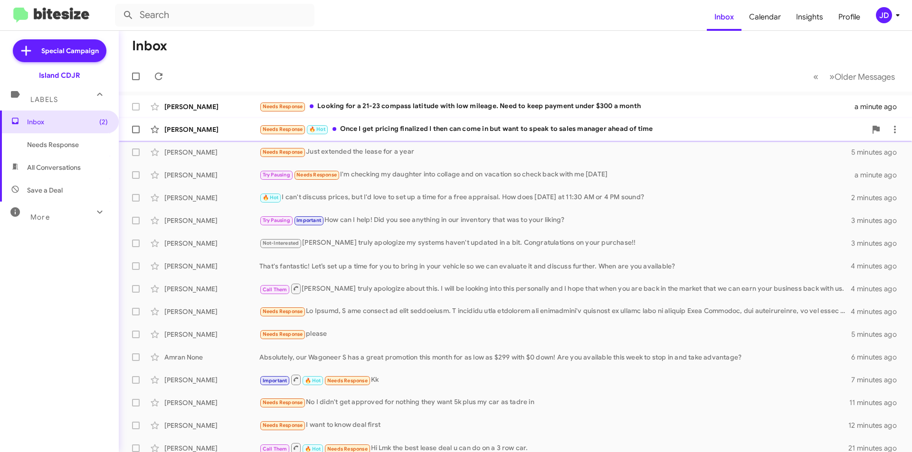
click at [443, 133] on div "Needs Response 🔥 Hot Once I get pricing finalized I then can come in but want t…" at bounding box center [562, 129] width 607 height 11
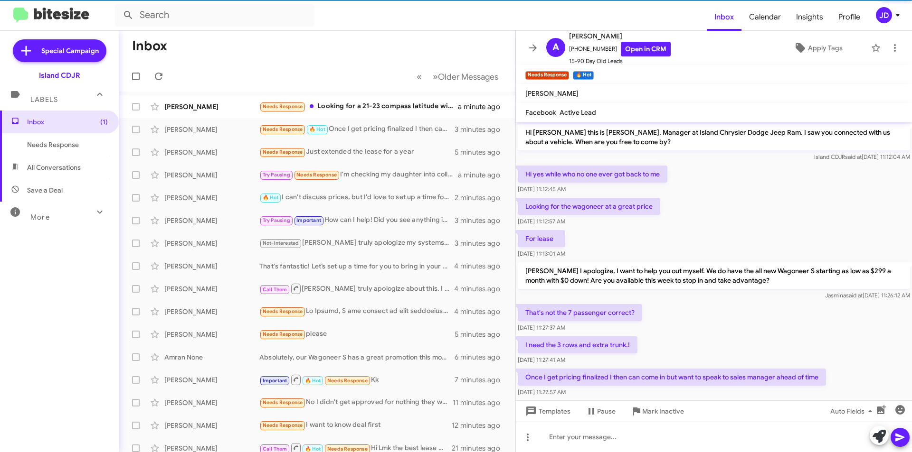
scroll to position [18, 0]
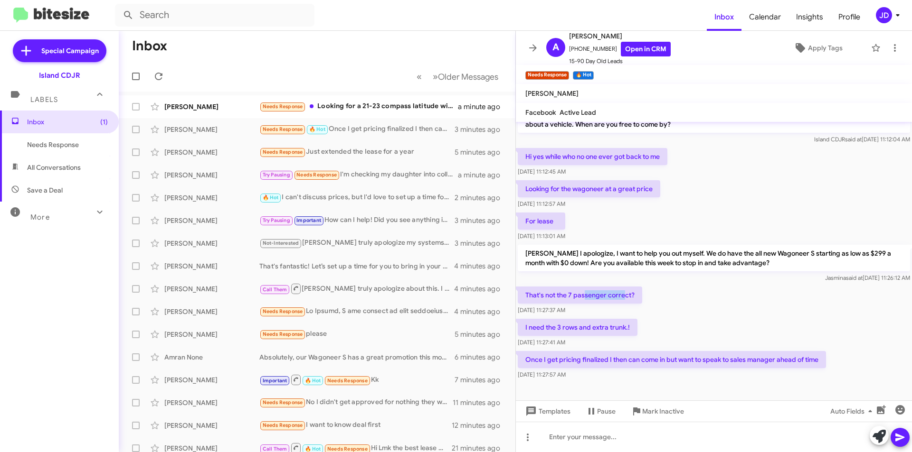
drag, startPoint x: 614, startPoint y: 299, endPoint x: 626, endPoint y: 302, distance: 12.3
click at [626, 302] on p "That's not the 7 passenger correct?" at bounding box center [579, 295] width 124 height 17
drag, startPoint x: 626, startPoint y: 295, endPoint x: 566, endPoint y: 300, distance: 59.5
click at [566, 300] on p "That's not the 7 passenger correct?" at bounding box center [579, 295] width 124 height 17
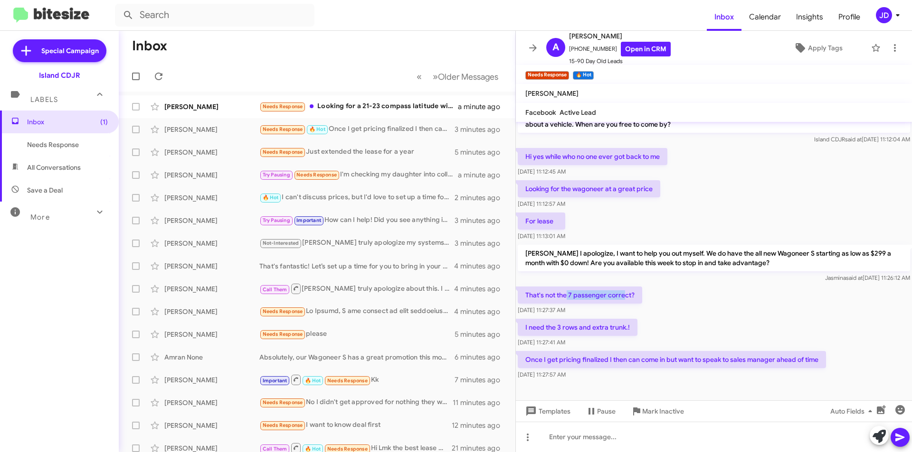
click at [566, 300] on p "That's not the 7 passenger correct?" at bounding box center [579, 295] width 124 height 17
click at [592, 269] on p "[PERSON_NAME] I apologize, I want to help you out myself. We do have the all ne…" at bounding box center [713, 258] width 392 height 27
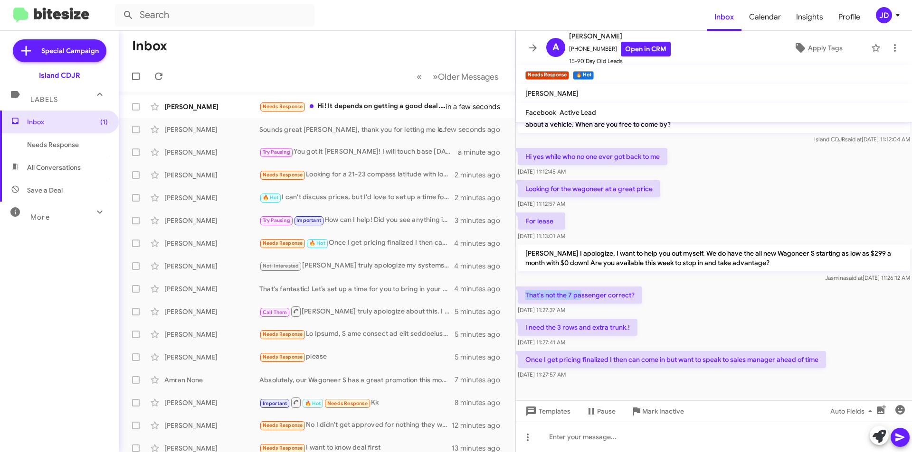
drag, startPoint x: 524, startPoint y: 298, endPoint x: 581, endPoint y: 298, distance: 56.5
click at [581, 298] on p "That's not the 7 passenger correct?" at bounding box center [579, 295] width 124 height 17
drag, startPoint x: 639, startPoint y: 360, endPoint x: 796, endPoint y: 367, distance: 156.8
click at [796, 367] on p "Once I get pricing finalized I then can come in but want to speak to sales mana…" at bounding box center [671, 359] width 308 height 17
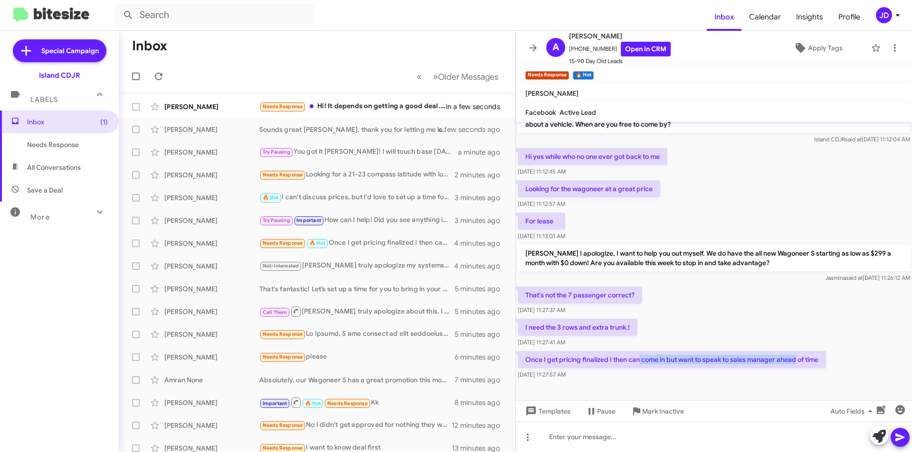
click at [796, 367] on p "Once I get pricing finalized I then can come in but want to speak to sales mana…" at bounding box center [671, 359] width 308 height 17
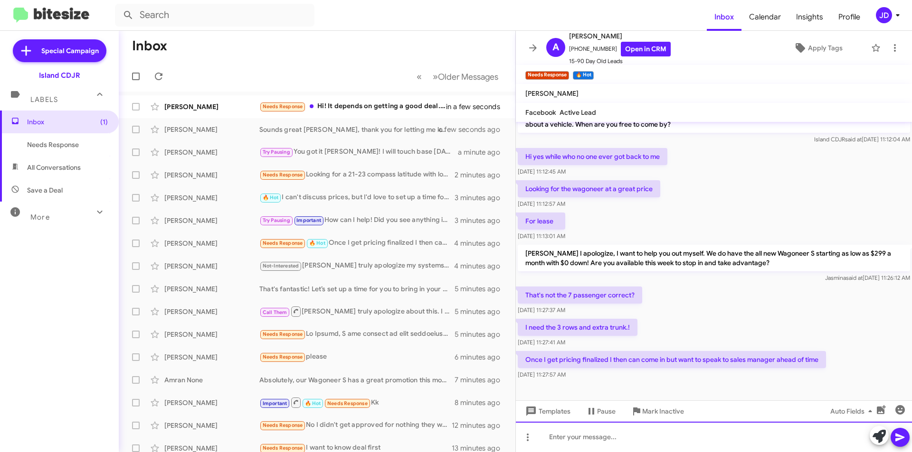
click at [734, 441] on div at bounding box center [714, 437] width 396 height 30
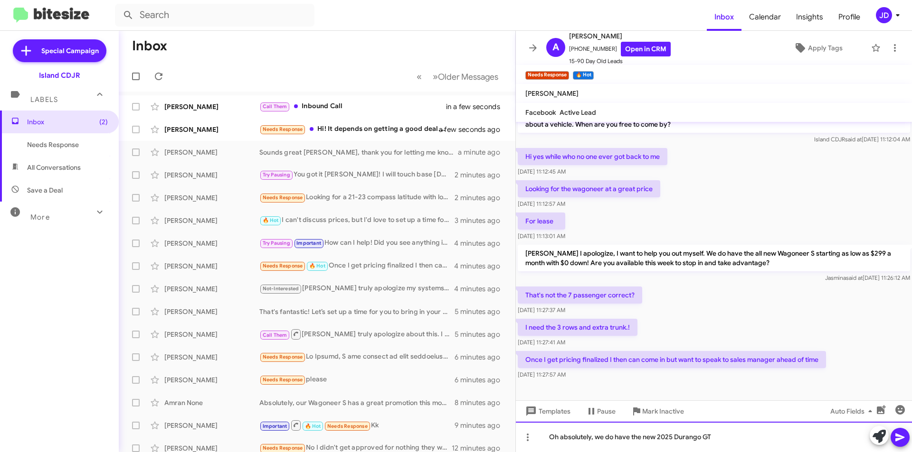
click at [736, 438] on div "Oh absolutely, we do have the new 2025 Durango GT" at bounding box center [714, 437] width 396 height 30
click at [159, 69] on button at bounding box center [158, 76] width 19 height 19
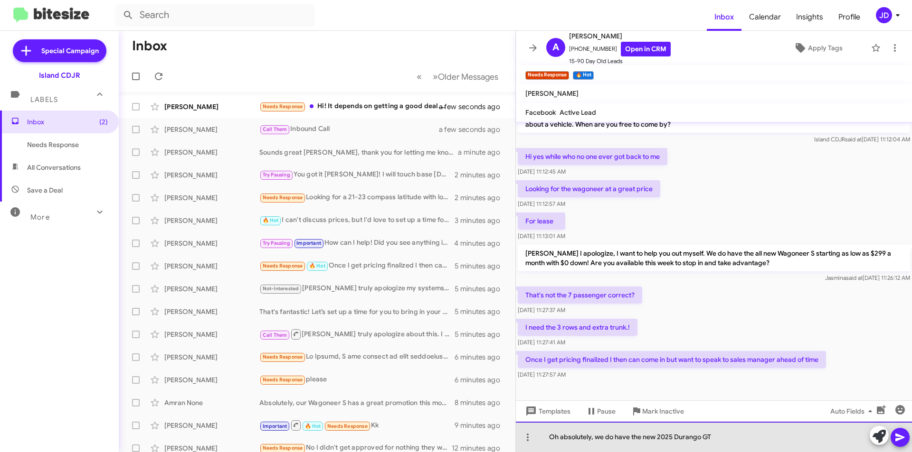
click at [747, 443] on div "Oh absolutely, we do have the new 2025 Durango GT" at bounding box center [714, 437] width 396 height 30
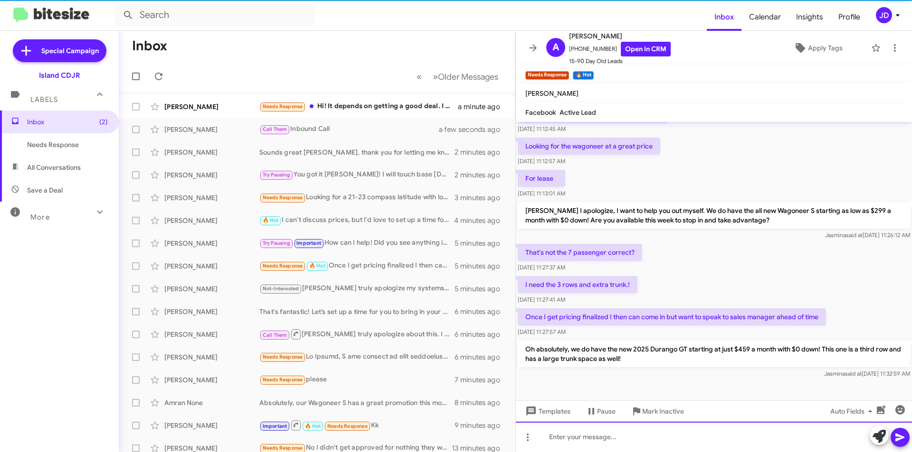
scroll to position [62, 0]
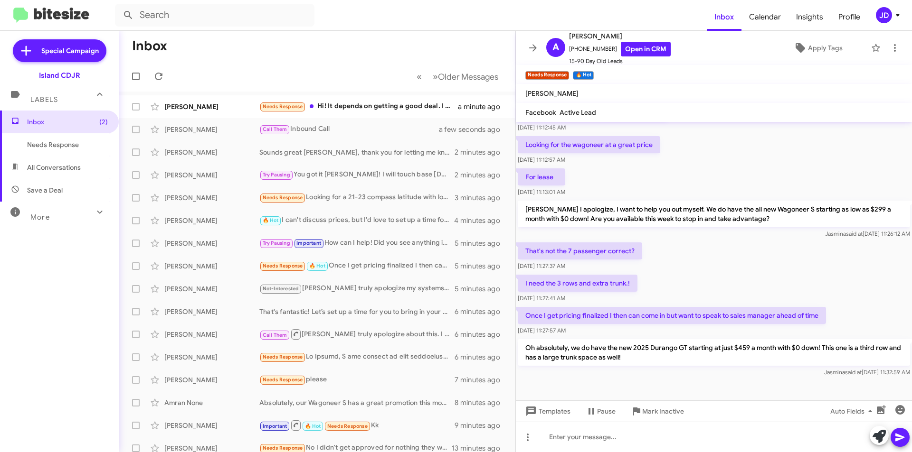
click at [536, 58] on mat-toolbar "A [PERSON_NAME] [PHONE_NUMBER] Open in CRM 15-90 Day Old Leads Apply Tags" at bounding box center [714, 48] width 396 height 34
click at [528, 49] on icon at bounding box center [532, 47] width 11 height 11
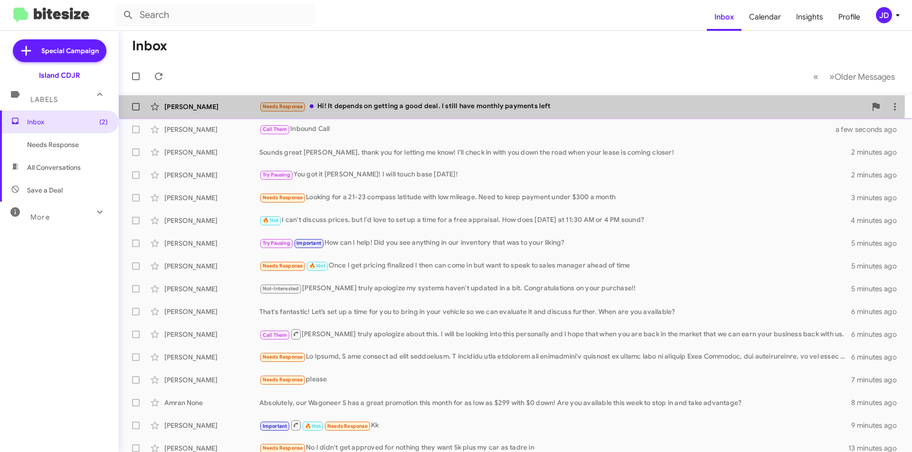
click at [472, 104] on div "Needs Response Hi! It depends on getting a good deal. I still have monthly paym…" at bounding box center [562, 106] width 607 height 11
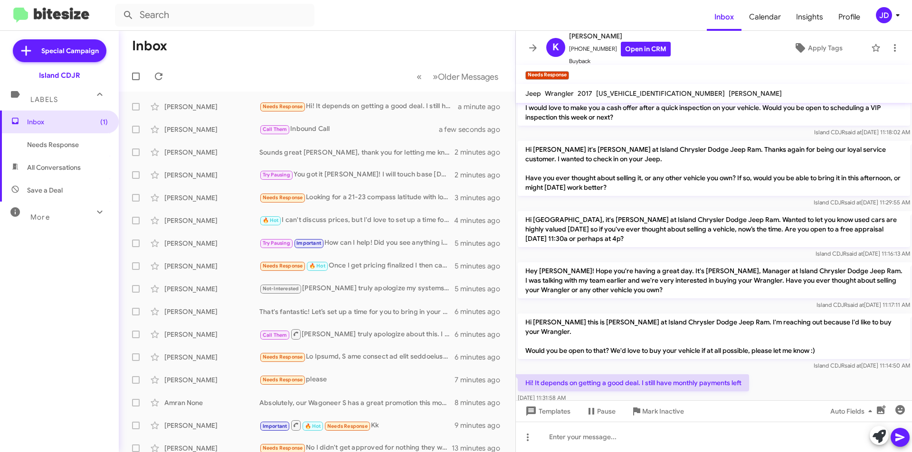
scroll to position [204, 0]
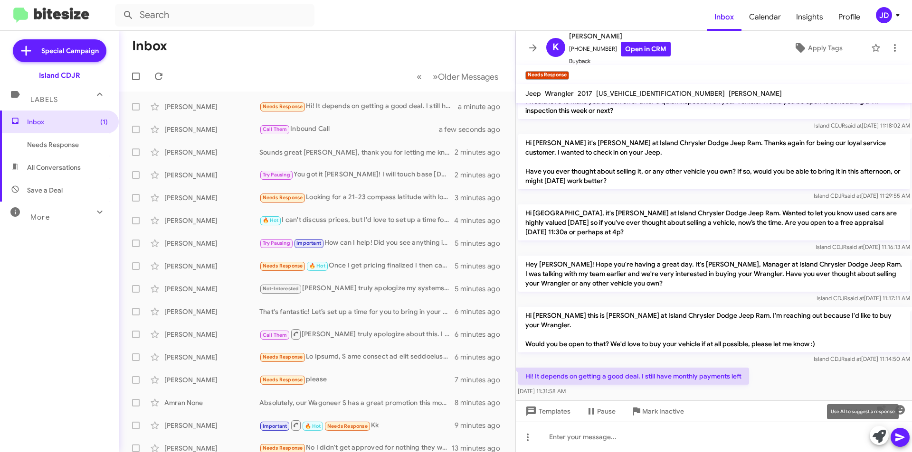
click at [884, 434] on icon at bounding box center [878, 436] width 13 height 13
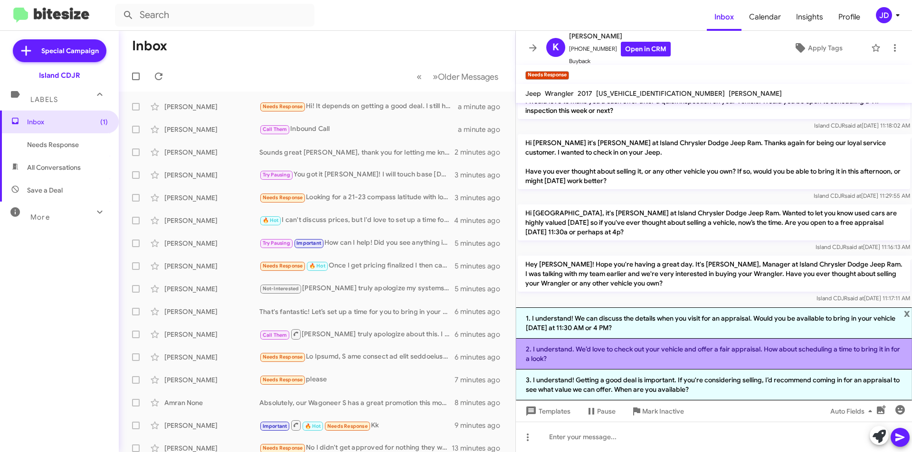
click at [679, 356] on li "2. I understand. We’d love to check out your vehicle and offer a fair appraisal…" at bounding box center [714, 354] width 396 height 31
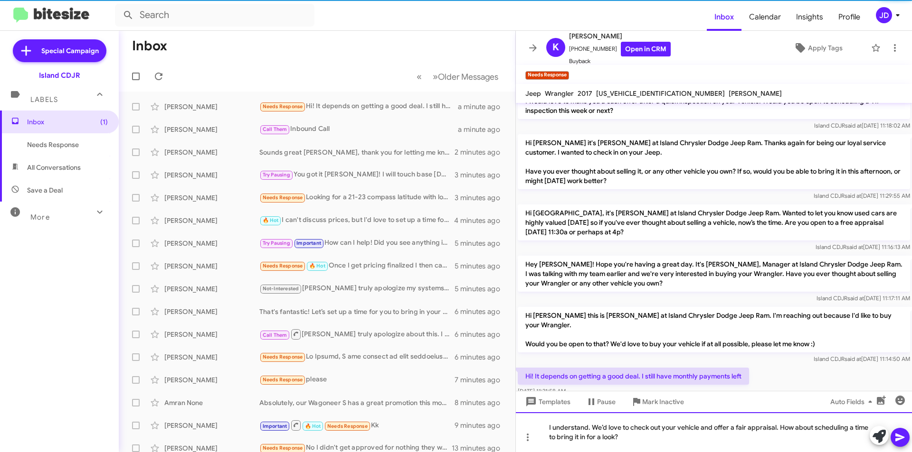
click at [910, 433] on div "I understand. We’d love to check out your vehicle and offer a fair appraisal. H…" at bounding box center [714, 433] width 396 height 40
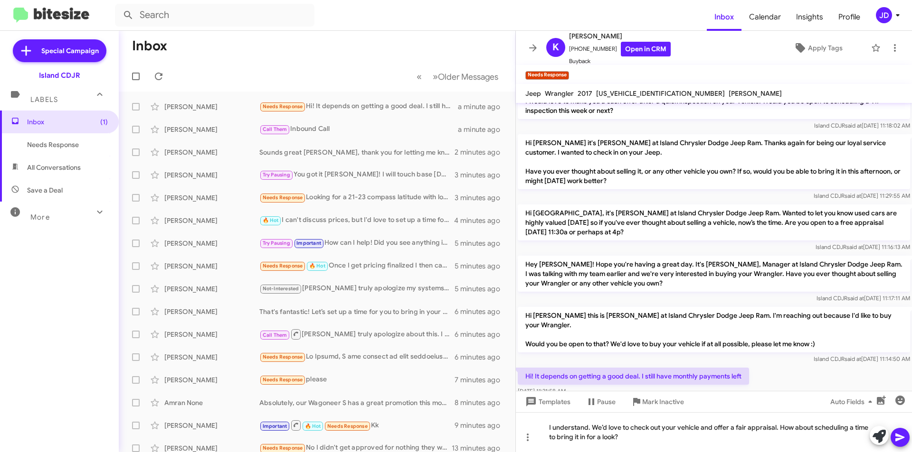
click at [907, 437] on button at bounding box center [899, 437] width 19 height 19
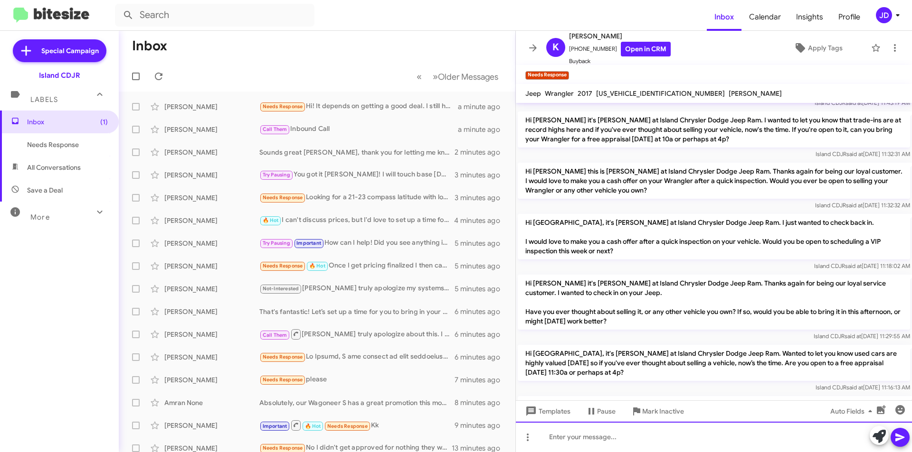
scroll to position [248, 0]
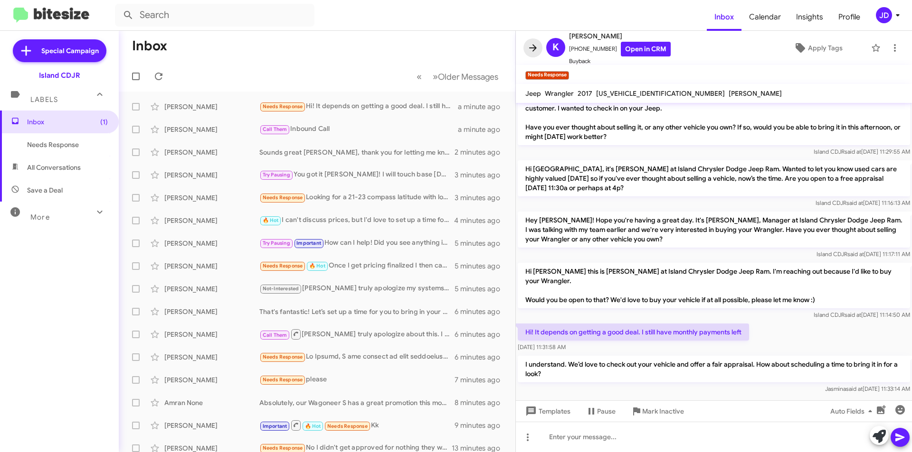
click at [531, 52] on icon at bounding box center [532, 47] width 11 height 11
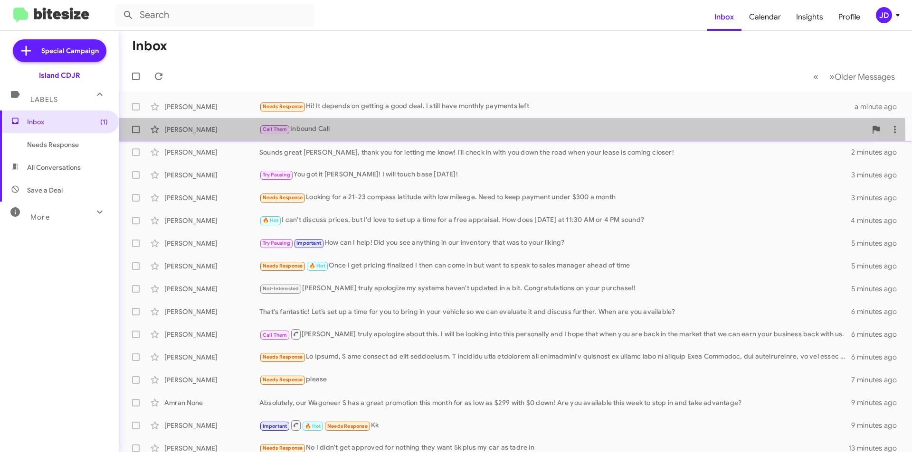
click at [227, 140] on span "[PERSON_NAME] Call Them Inbound Call a minute ago" at bounding box center [515, 129] width 793 height 23
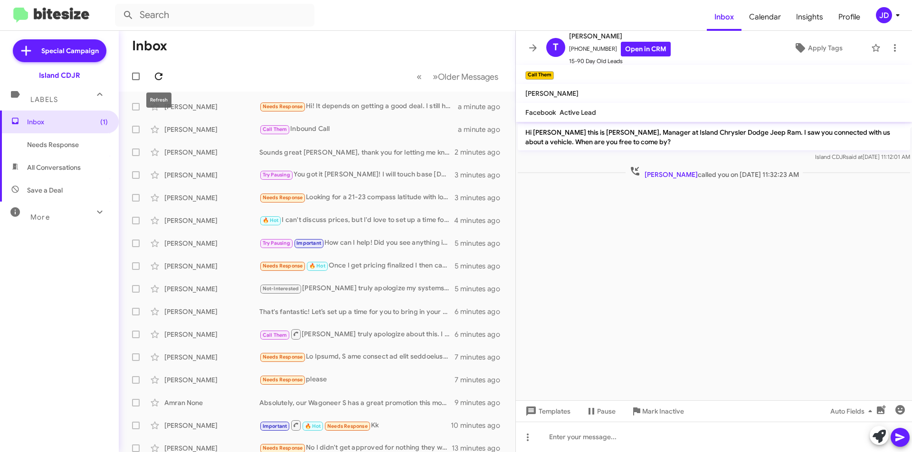
click at [160, 80] on icon at bounding box center [158, 76] width 11 height 11
click at [531, 52] on icon at bounding box center [532, 47] width 11 height 11
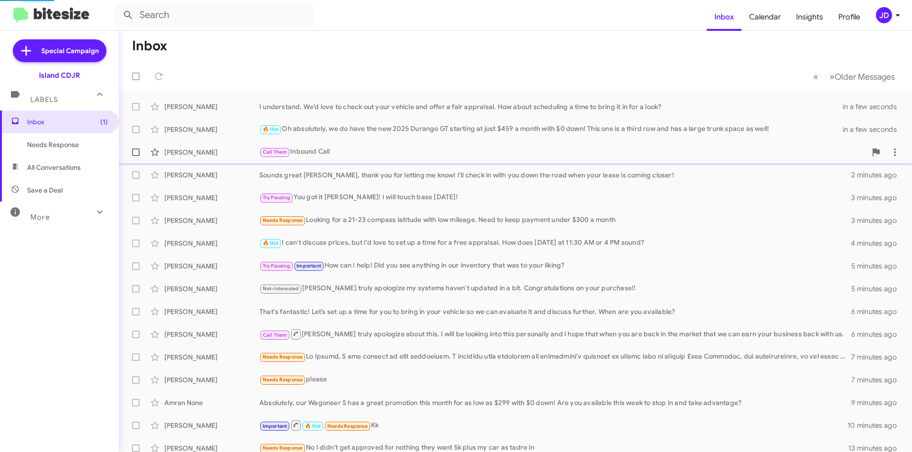
click at [207, 146] on div "[PERSON_NAME] Call Them Inbound Call a minute ago" at bounding box center [515, 152] width 778 height 19
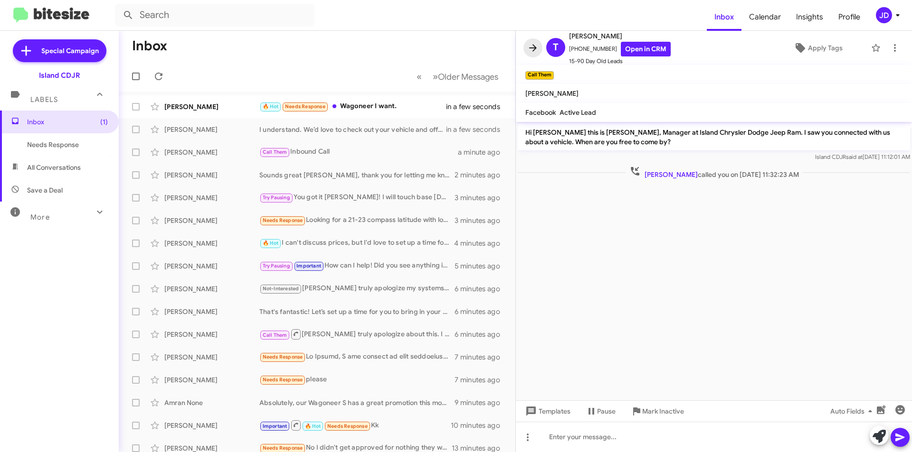
click at [533, 47] on icon at bounding box center [532, 47] width 11 height 11
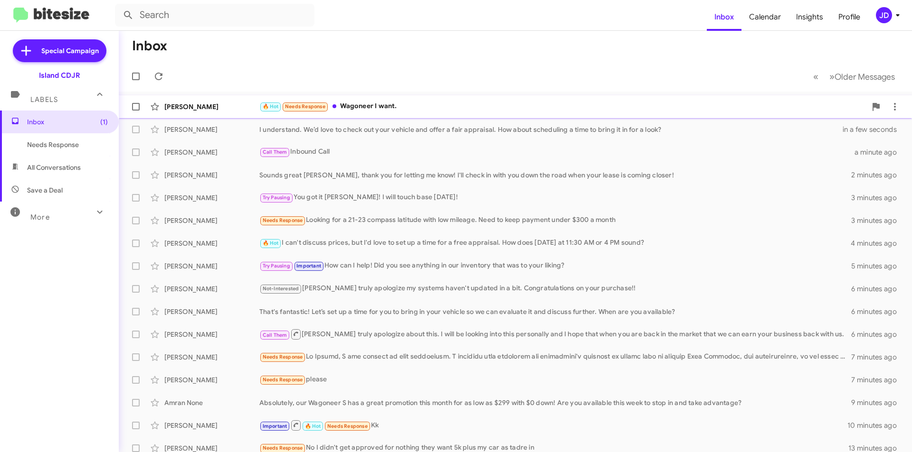
click at [382, 115] on div "[PERSON_NAME] 🔥 Hot Needs Response Wagoneer I want. in a few seconds" at bounding box center [515, 106] width 778 height 19
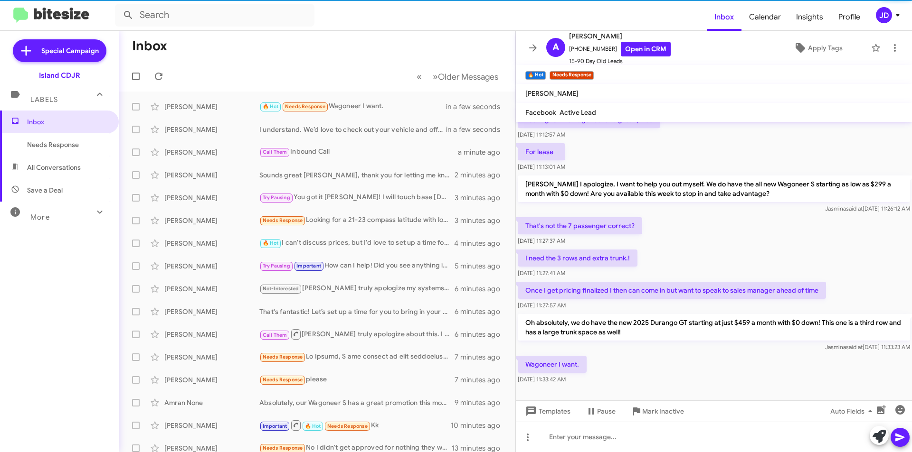
scroll to position [96, 0]
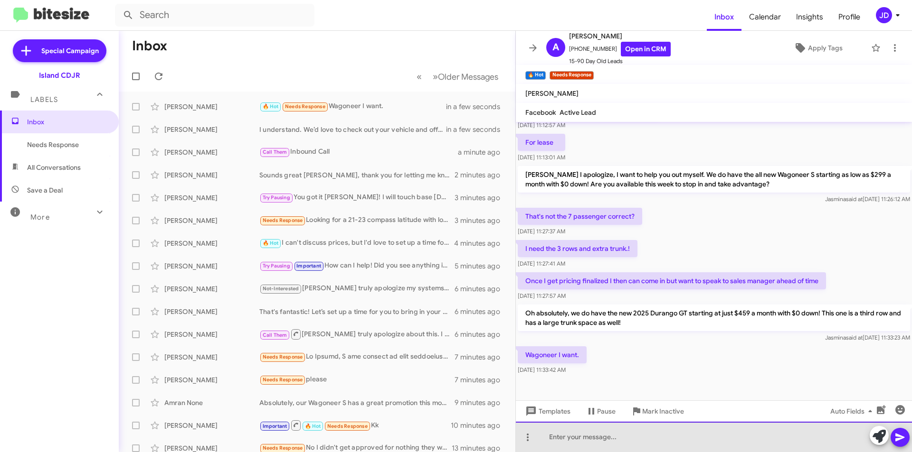
click at [679, 440] on div at bounding box center [714, 437] width 396 height 30
drag, startPoint x: 594, startPoint y: 446, endPoint x: 548, endPoint y: 440, distance: 46.5
click at [548, 440] on div "Oh got it!" at bounding box center [714, 437] width 396 height 30
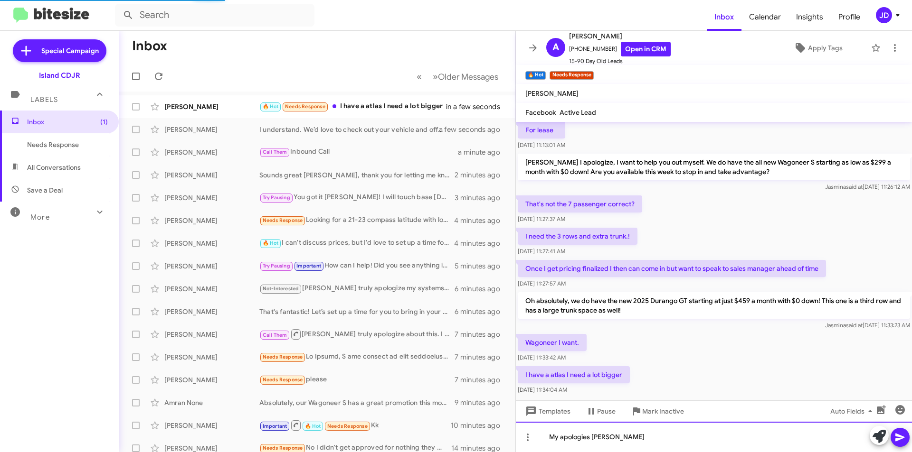
scroll to position [131, 0]
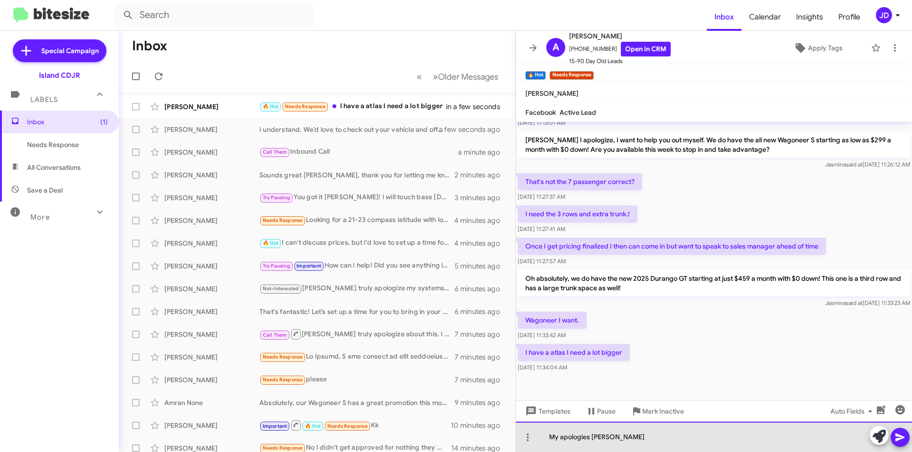
click at [589, 438] on div "My apologies [PERSON_NAME]" at bounding box center [714, 437] width 396 height 30
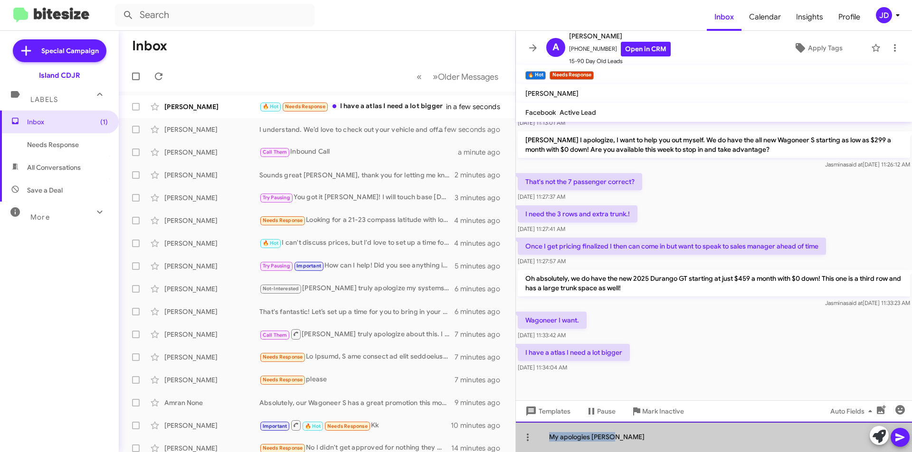
click at [589, 438] on div "My apologies [PERSON_NAME]" at bounding box center [714, 437] width 396 height 30
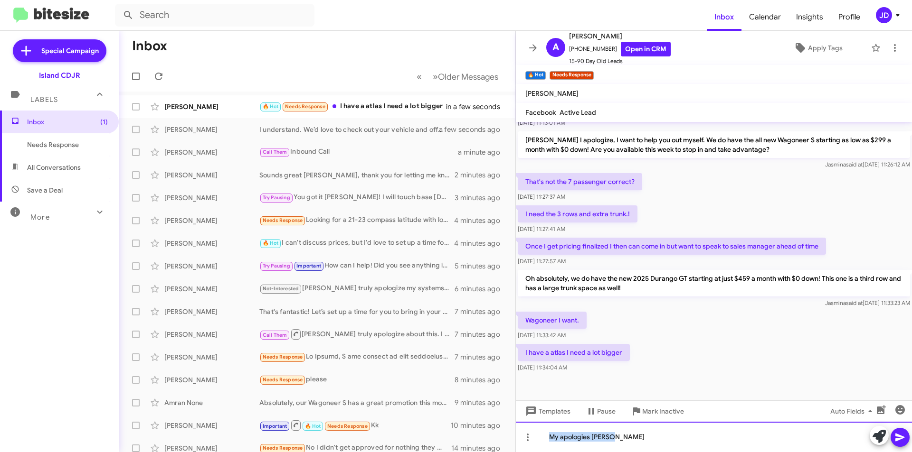
click at [657, 441] on div "My apologies [PERSON_NAME]" at bounding box center [714, 437] width 396 height 30
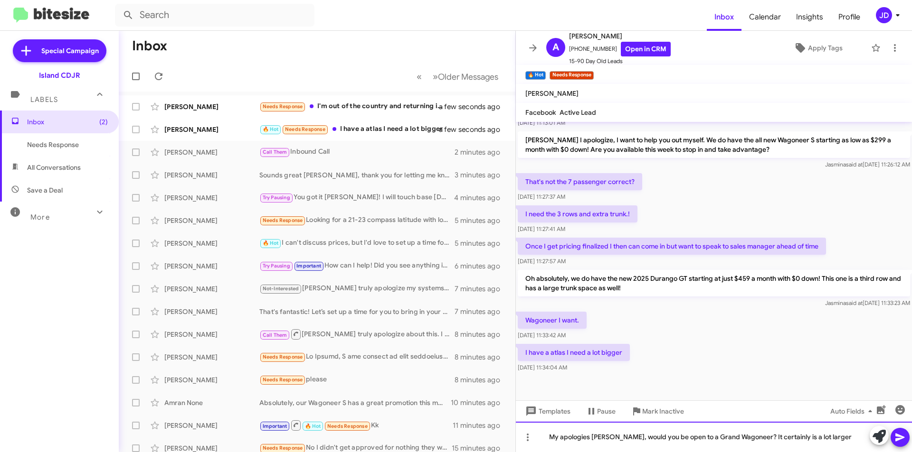
click at [828, 438] on div "My apologies [PERSON_NAME], would you be open to a Grand Wagoneer? It certainly…" at bounding box center [714, 437] width 396 height 30
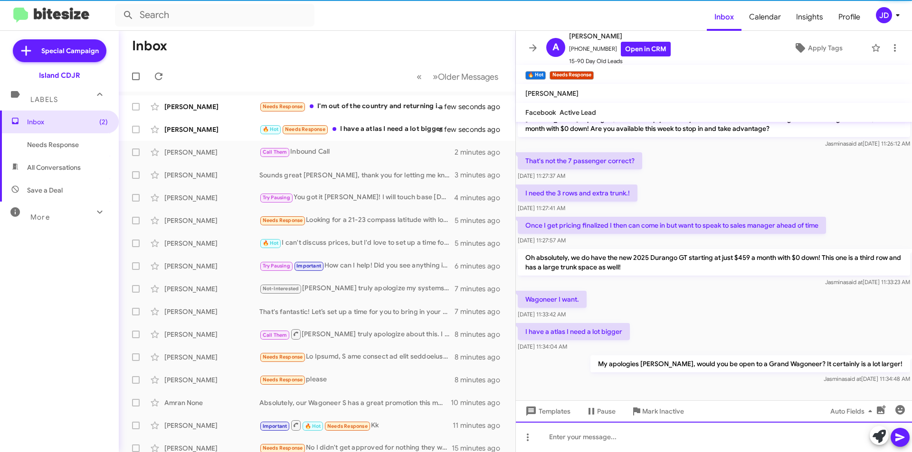
scroll to position [166, 0]
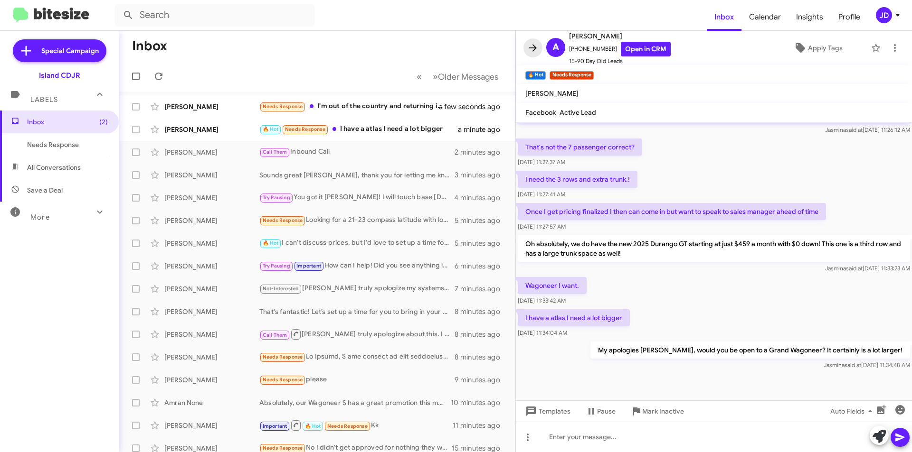
click at [527, 51] on icon at bounding box center [532, 47] width 11 height 11
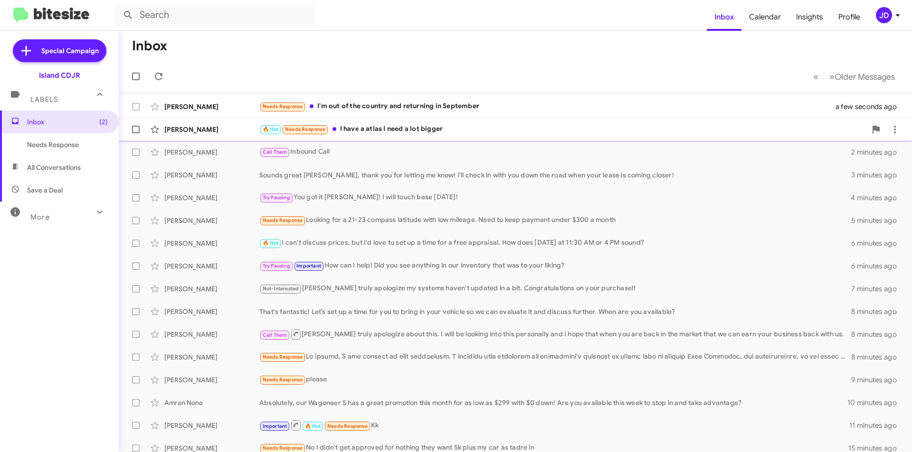
click at [338, 137] on div "[PERSON_NAME] 🔥 Hot Needs Response I have a atlas I need a lot bigger a minute …" at bounding box center [515, 129] width 778 height 19
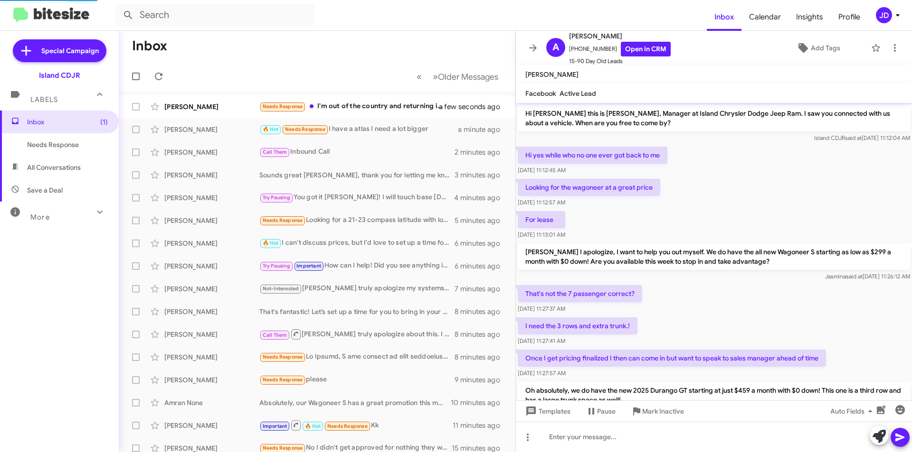
scroll to position [147, 0]
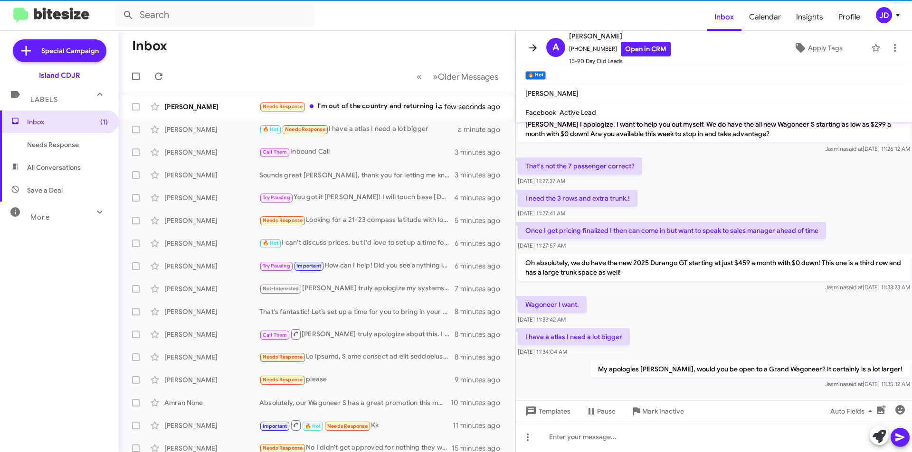
click at [530, 56] on button at bounding box center [532, 47] width 19 height 19
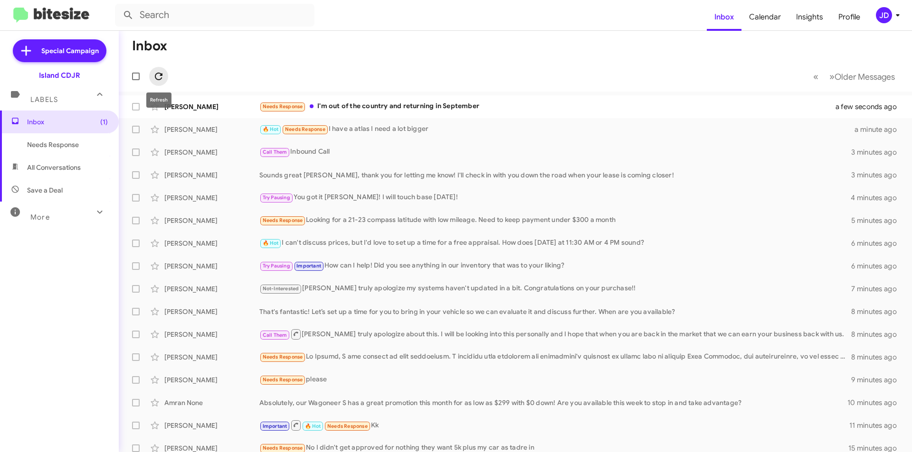
click at [160, 75] on icon at bounding box center [158, 76] width 11 height 11
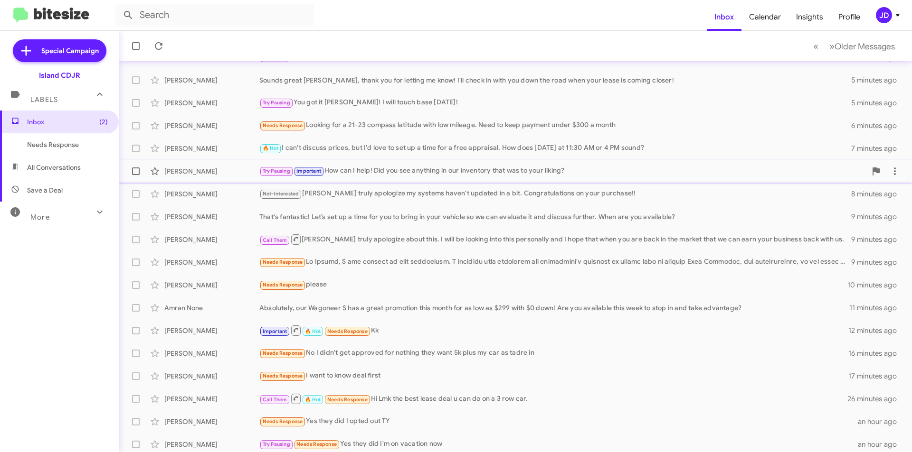
scroll to position [99, 0]
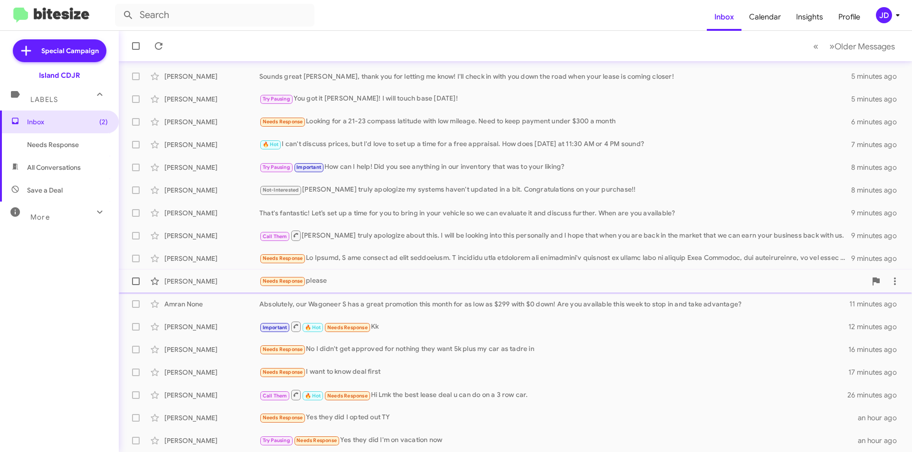
click at [346, 280] on div "Needs Response please" at bounding box center [562, 281] width 607 height 11
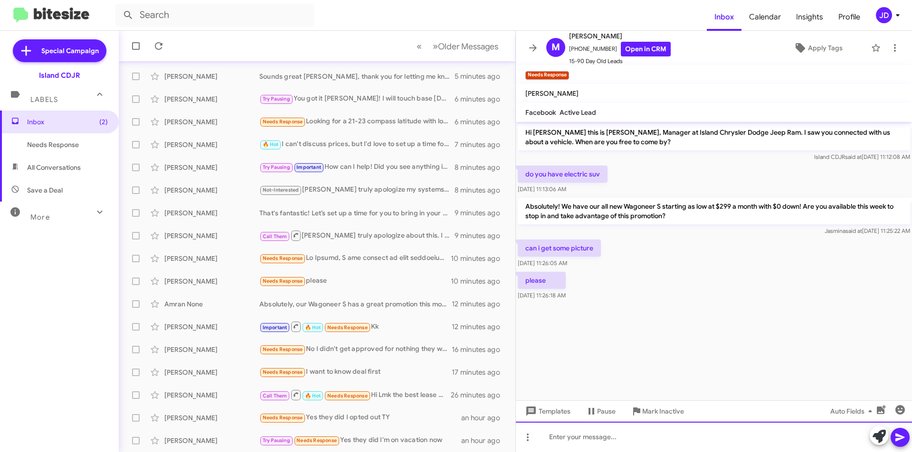
click at [613, 449] on div at bounding box center [714, 437] width 396 height 30
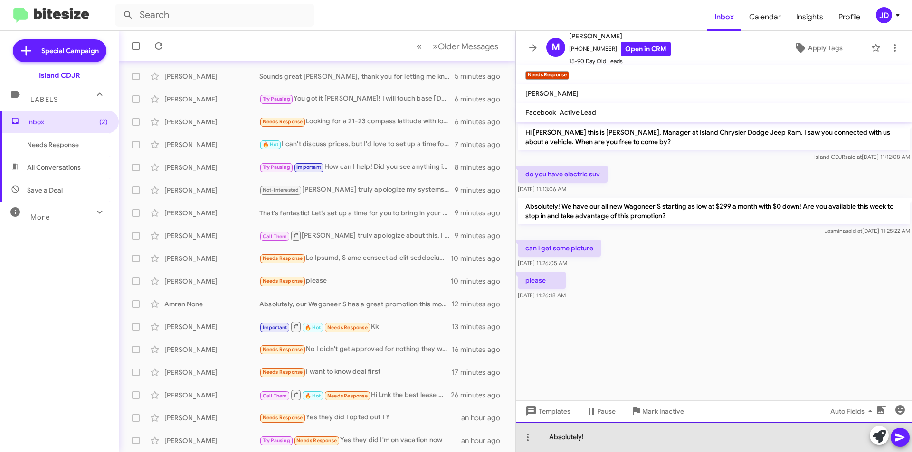
click at [609, 431] on div "Absolutely!" at bounding box center [714, 437] width 396 height 30
drag, startPoint x: 700, startPoint y: 440, endPoint x: 584, endPoint y: 435, distance: 115.9
click at [584, 435] on div "Absolutely! Let me get some sent over to" at bounding box center [714, 437] width 396 height 30
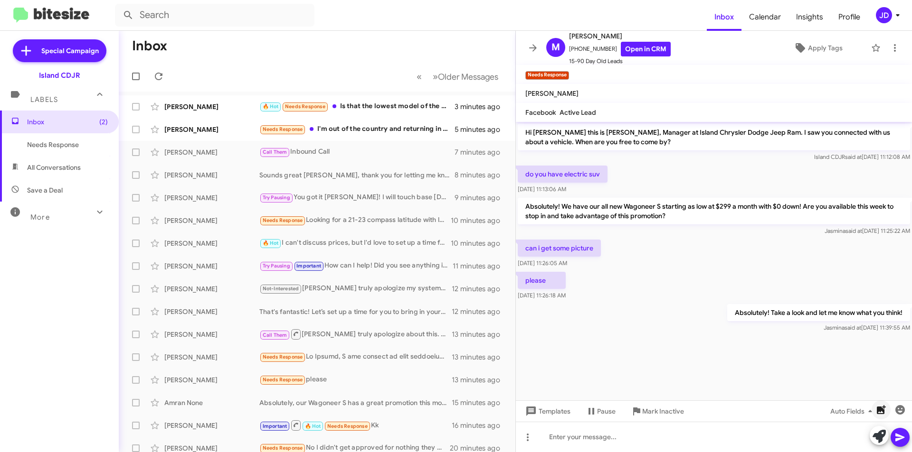
click at [881, 407] on icon "button" at bounding box center [880, 409] width 9 height 9
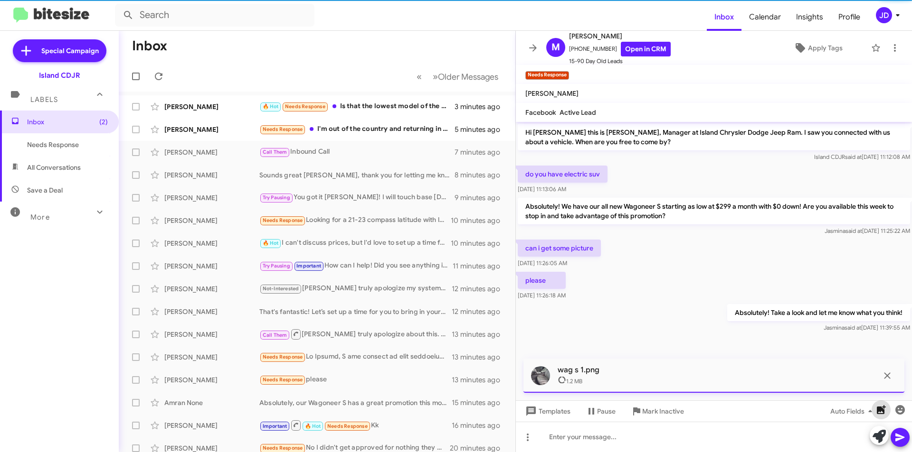
click at [881, 415] on icon "button" at bounding box center [880, 409] width 11 height 11
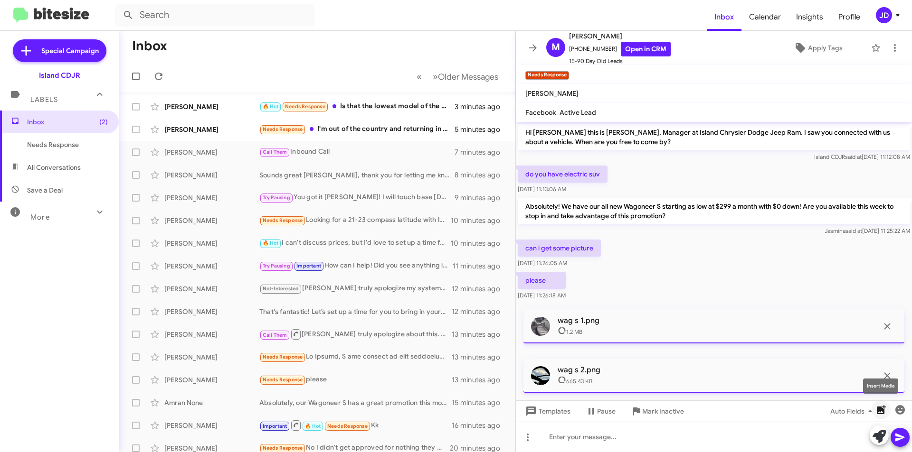
click at [878, 410] on icon "button" at bounding box center [880, 409] width 9 height 9
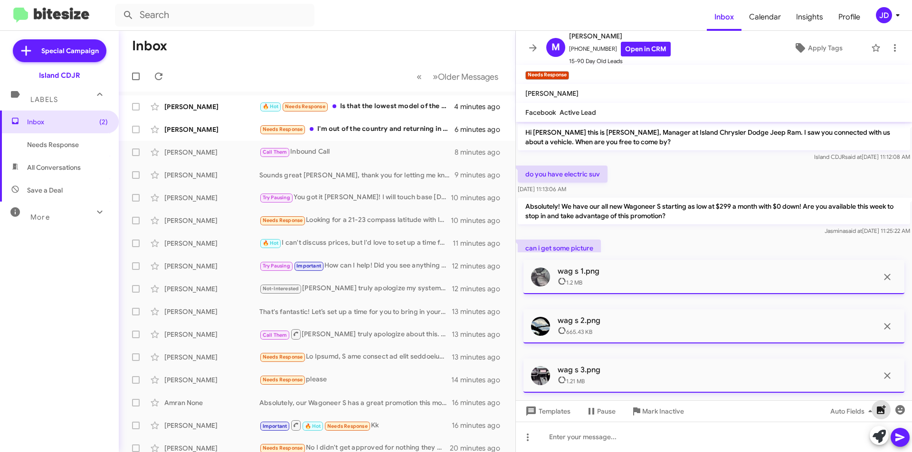
click at [875, 406] on icon "button" at bounding box center [880, 409] width 11 height 11
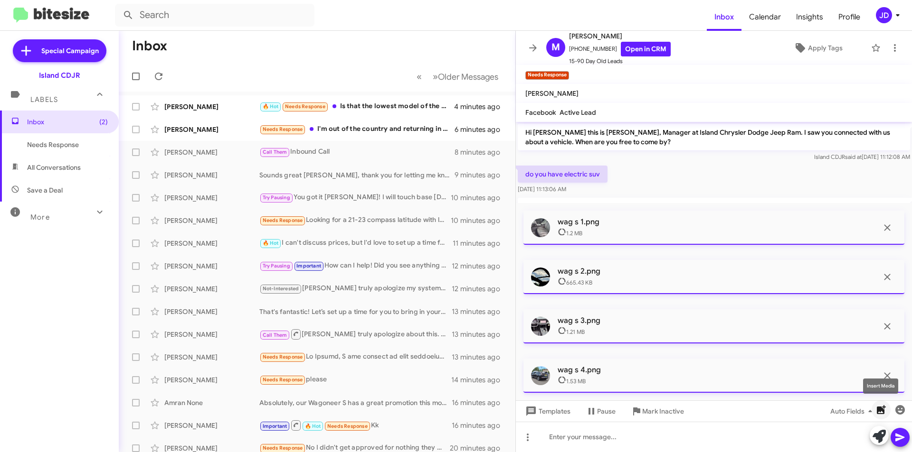
click at [886, 413] on span "button" at bounding box center [880, 409] width 19 height 11
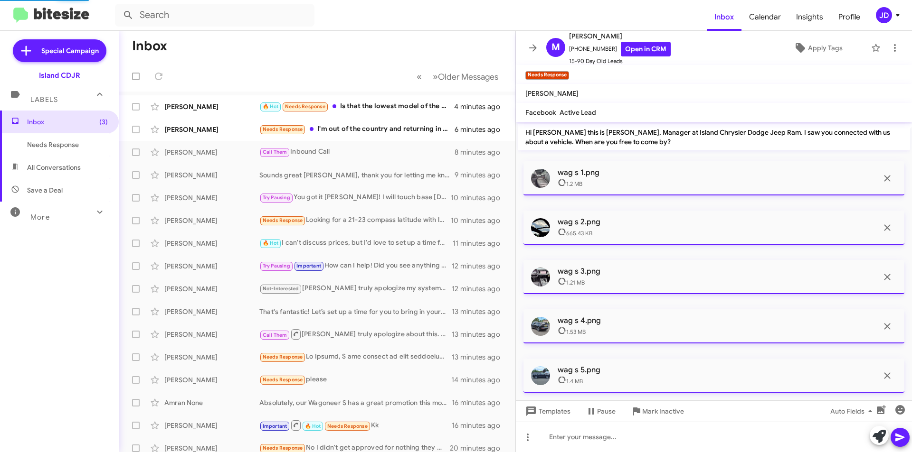
scroll to position [211, 0]
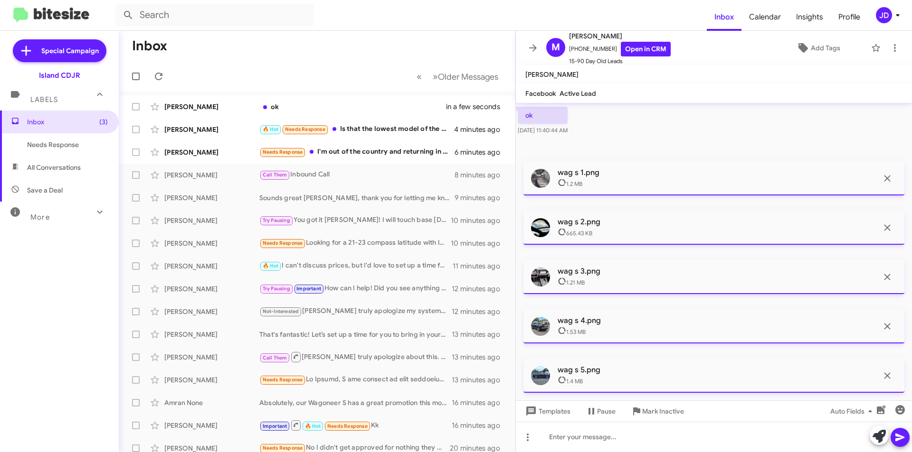
click at [906, 440] on button at bounding box center [899, 437] width 19 height 19
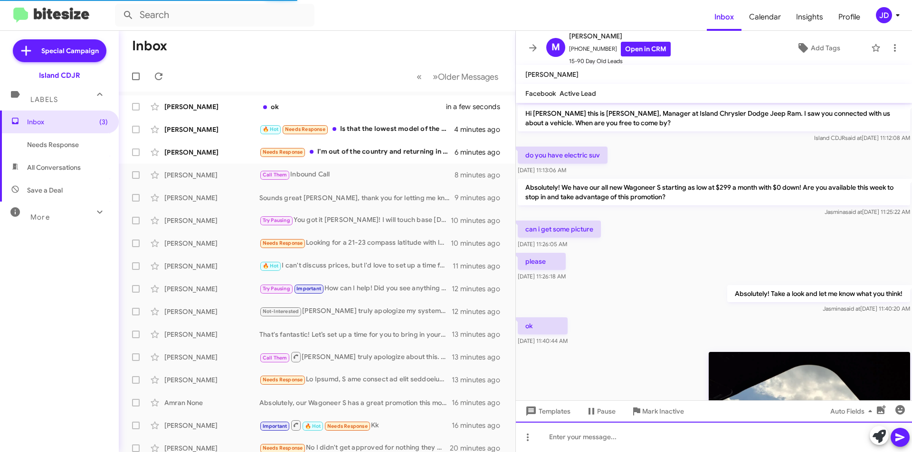
scroll to position [141, 0]
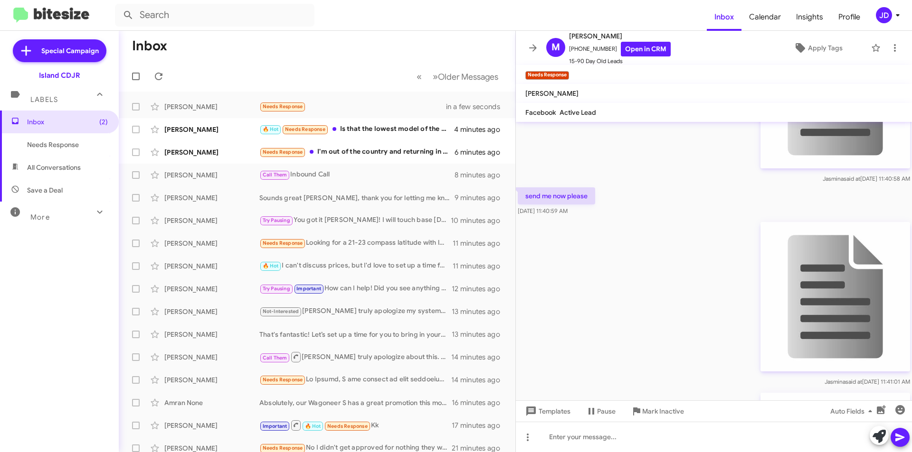
scroll to position [884, 0]
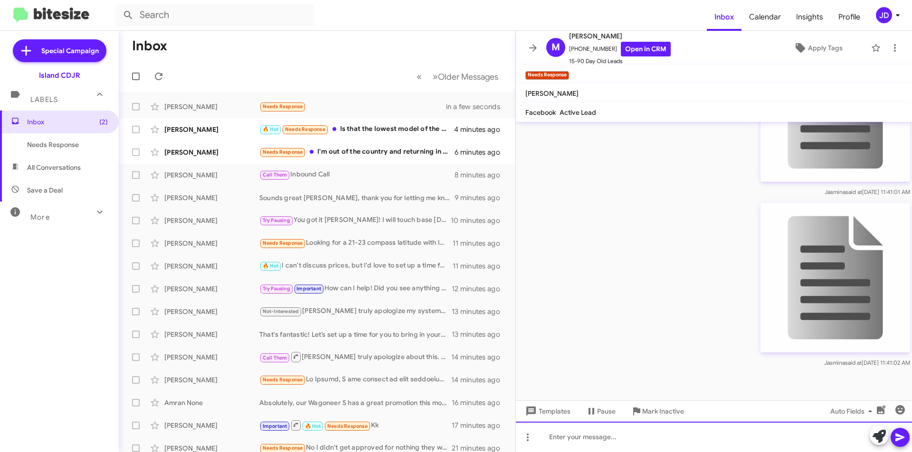
click at [641, 432] on div at bounding box center [714, 437] width 396 height 30
click at [896, 432] on span at bounding box center [899, 437] width 11 height 19
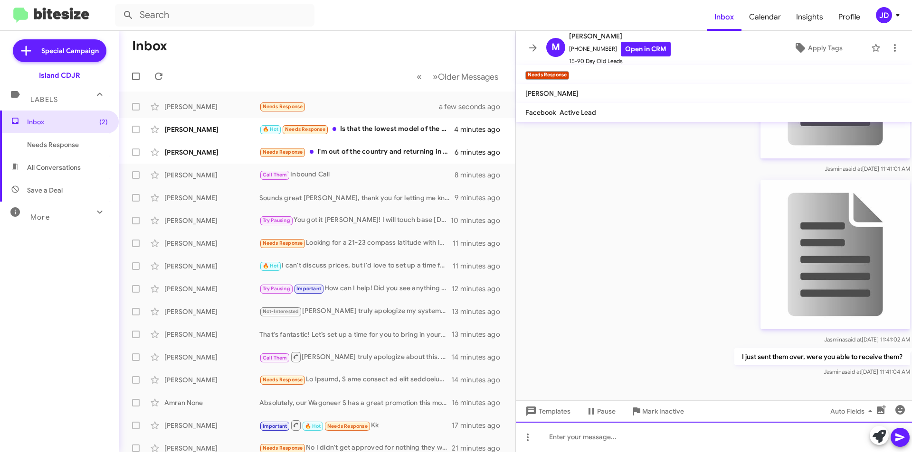
scroll to position [919, 0]
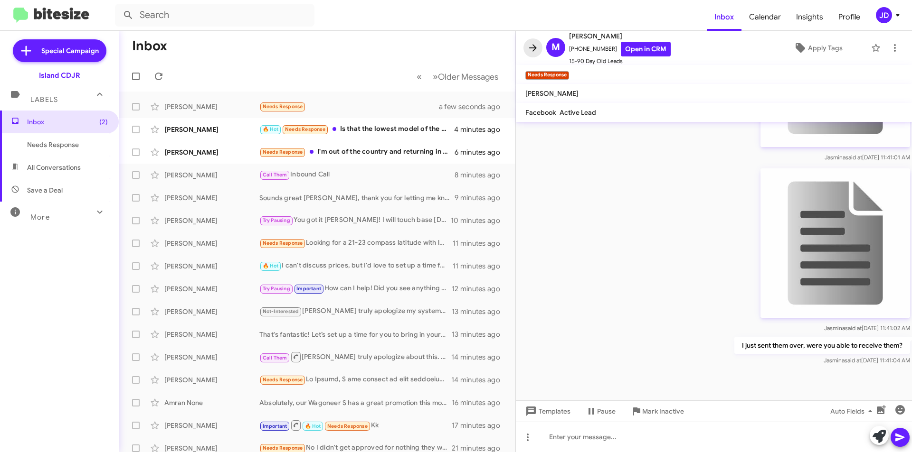
click at [535, 48] on icon at bounding box center [533, 47] width 8 height 7
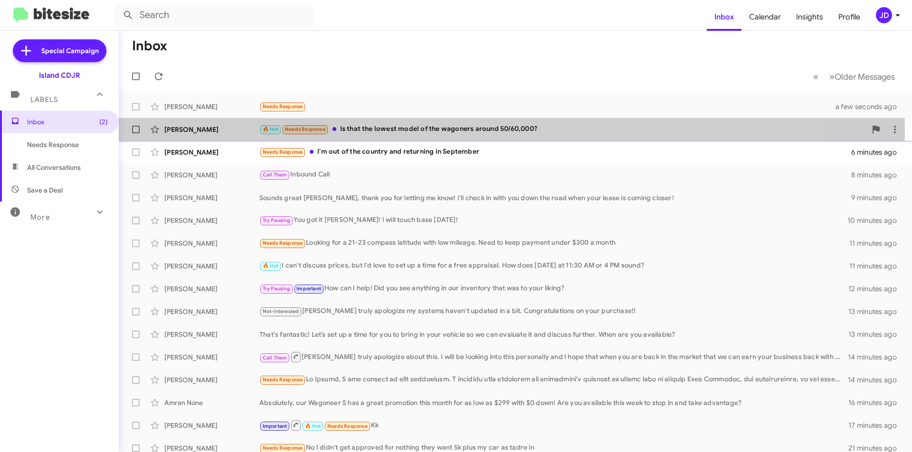
click at [443, 130] on div "🔥 Hot Needs Response Is that the lowest model of the wagoners around 50/60,000?" at bounding box center [562, 129] width 607 height 11
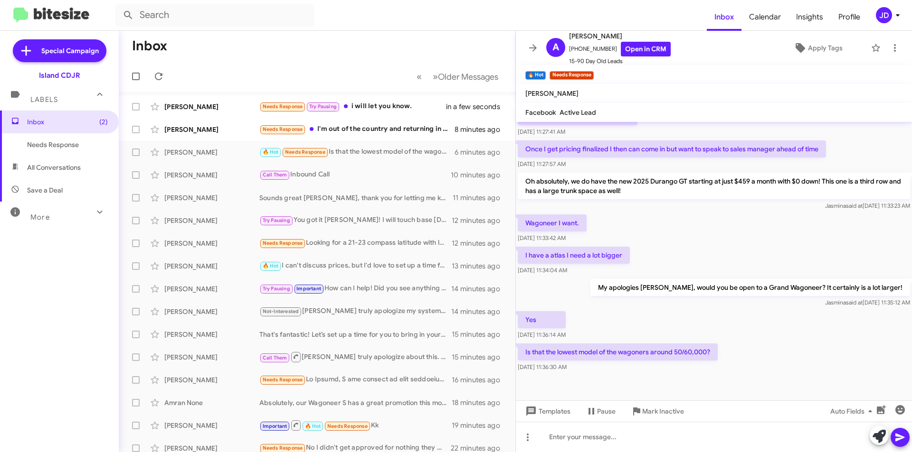
scroll to position [235, 0]
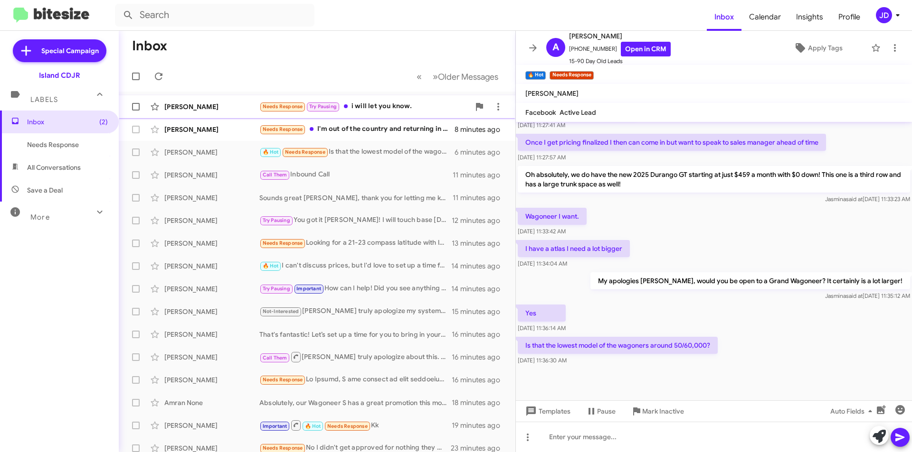
click at [377, 107] on div "Needs Response Try Pausing i will let you know." at bounding box center [364, 106] width 210 height 11
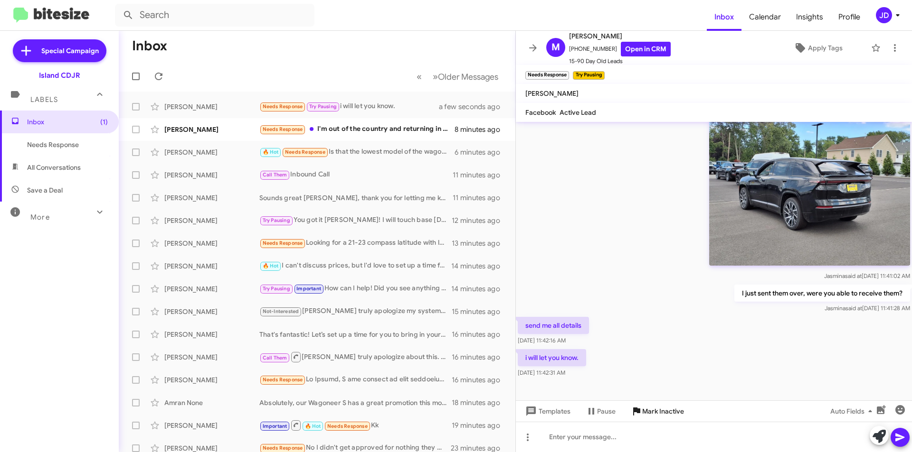
scroll to position [988, 0]
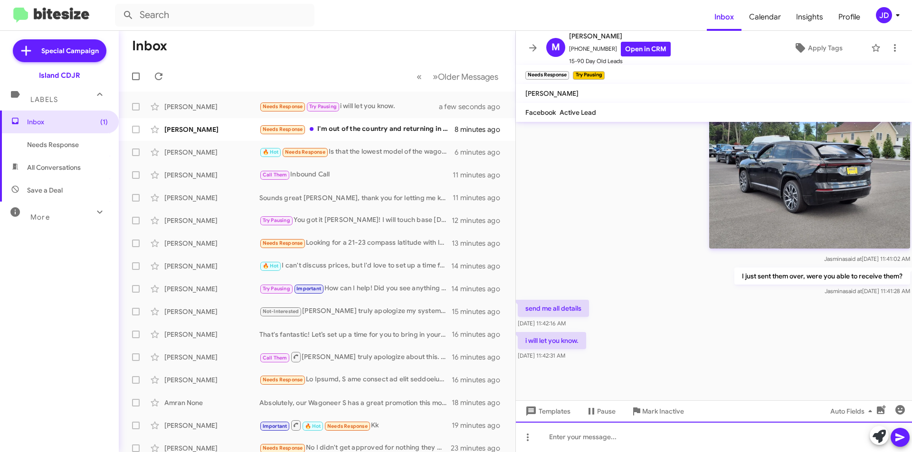
click at [641, 434] on div at bounding box center [714, 437] width 396 height 30
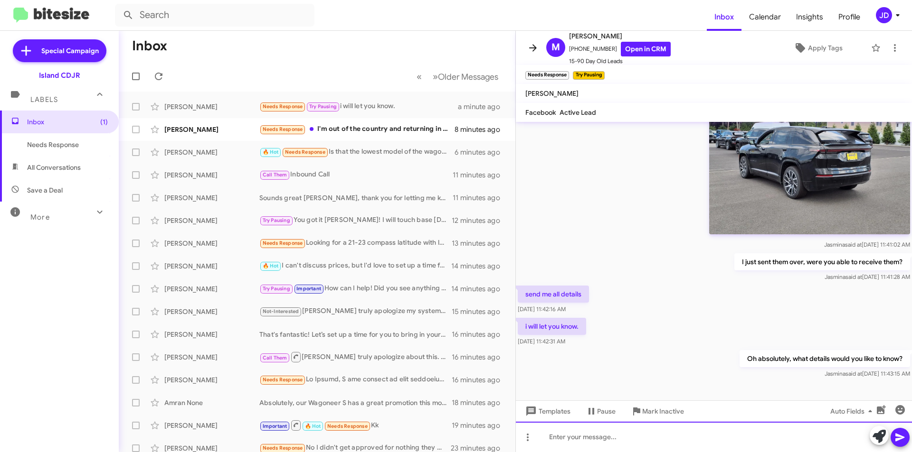
scroll to position [1023, 0]
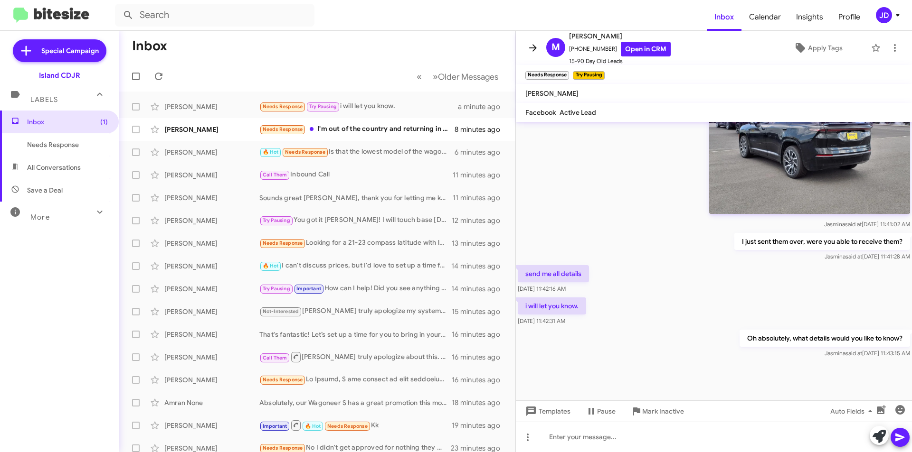
click at [526, 45] on span at bounding box center [532, 47] width 19 height 11
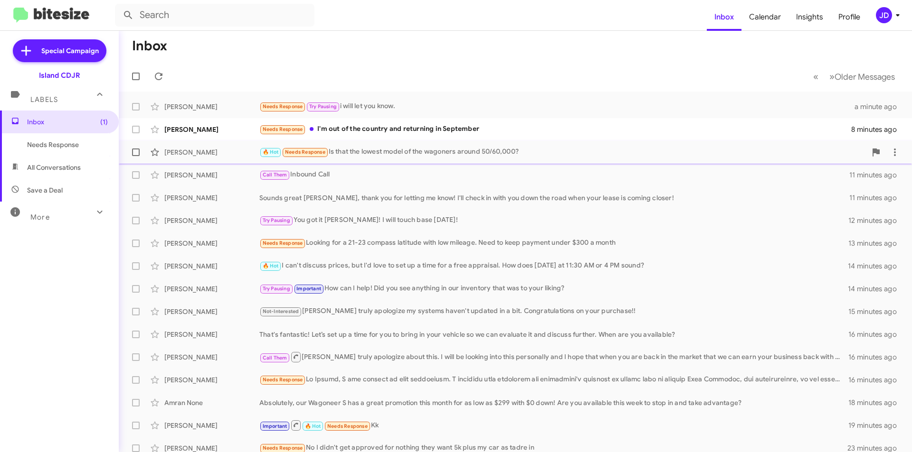
click at [429, 155] on div "🔥 Hot Needs Response Is that the lowest model of the wagoners around 50/60,000?" at bounding box center [562, 152] width 607 height 11
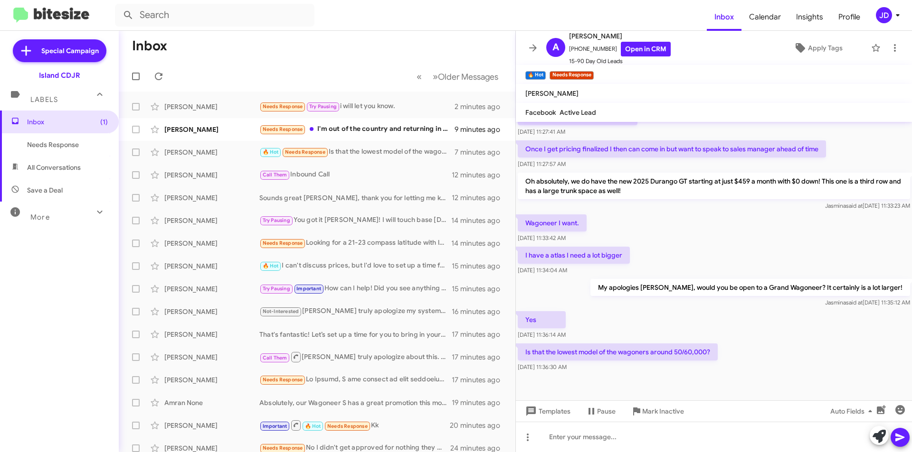
scroll to position [235, 0]
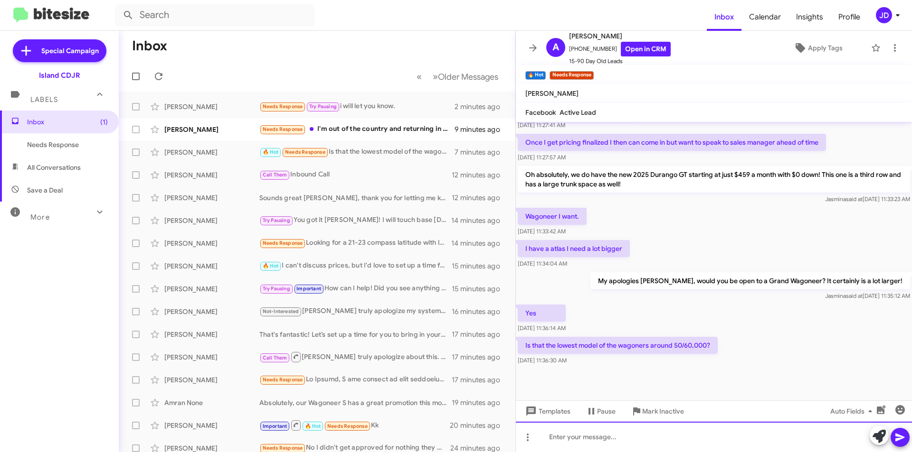
click at [646, 438] on div at bounding box center [714, 437] width 396 height 30
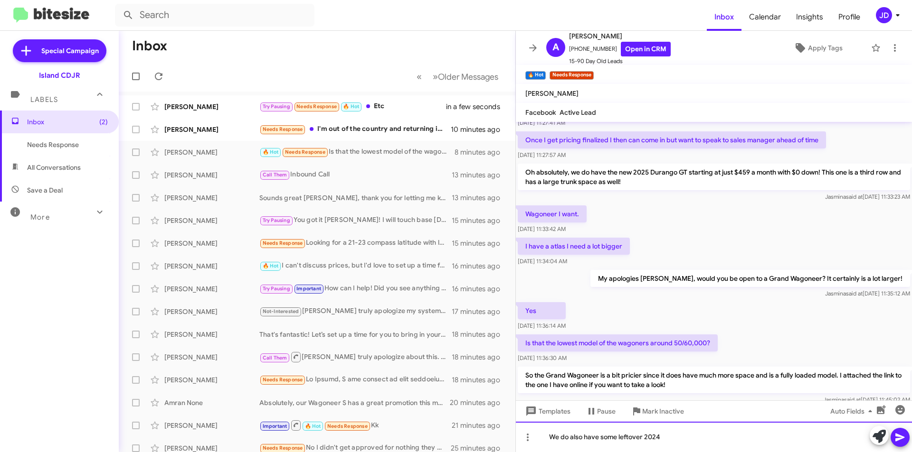
scroll to position [314, 0]
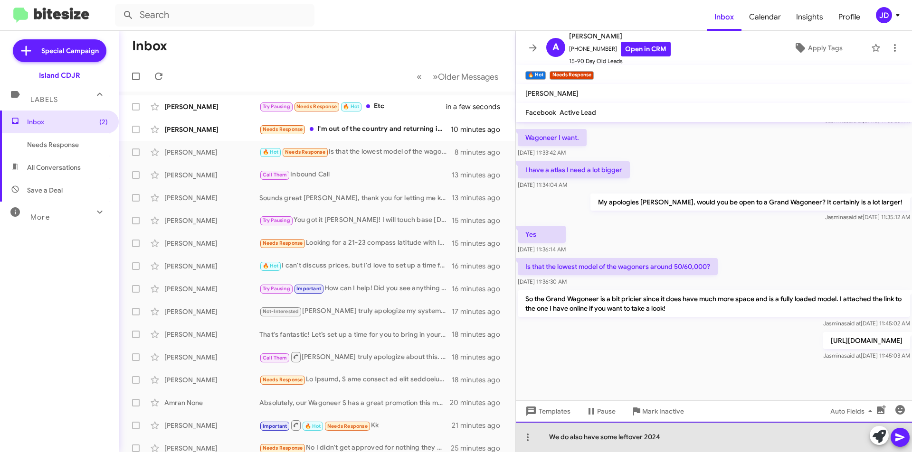
click at [690, 435] on div "We do also have some leftover 2024" at bounding box center [714, 437] width 396 height 30
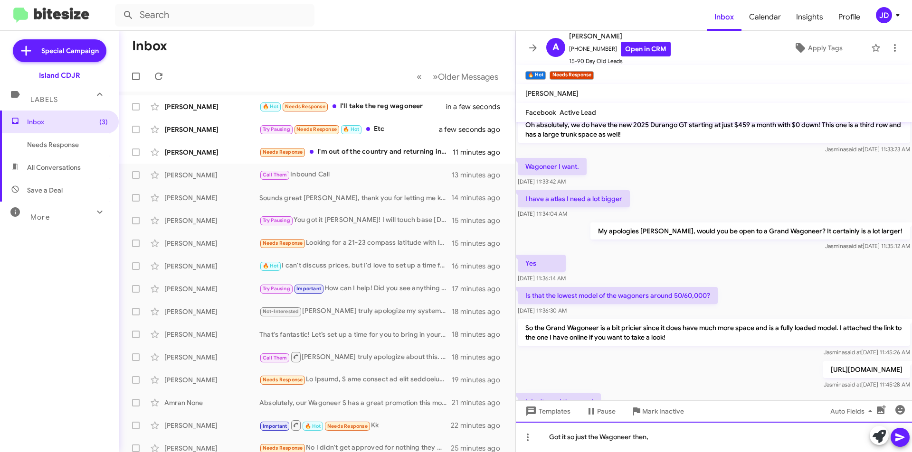
scroll to position [383, 0]
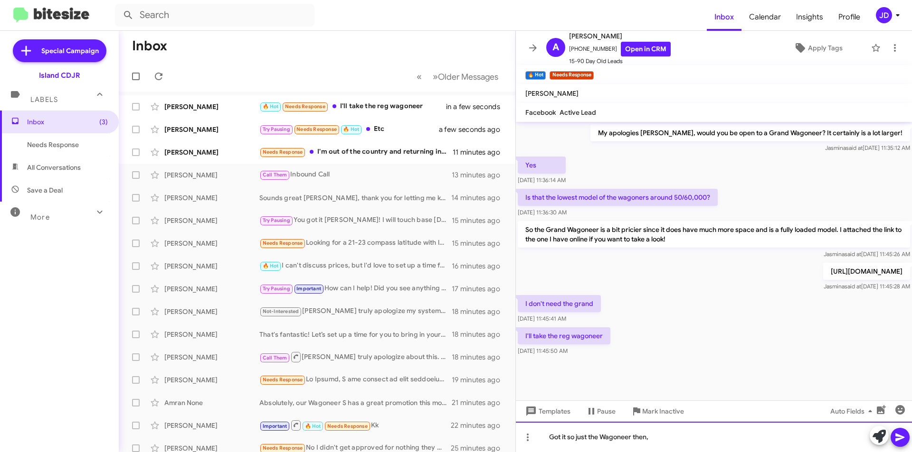
click at [674, 437] on div "Got it so just the Wagoneer then," at bounding box center [714, 437] width 396 height 30
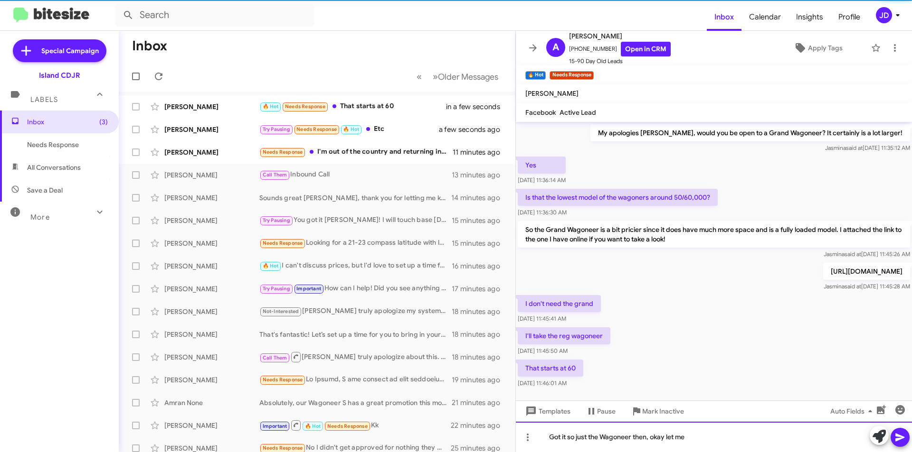
scroll to position [418, 0]
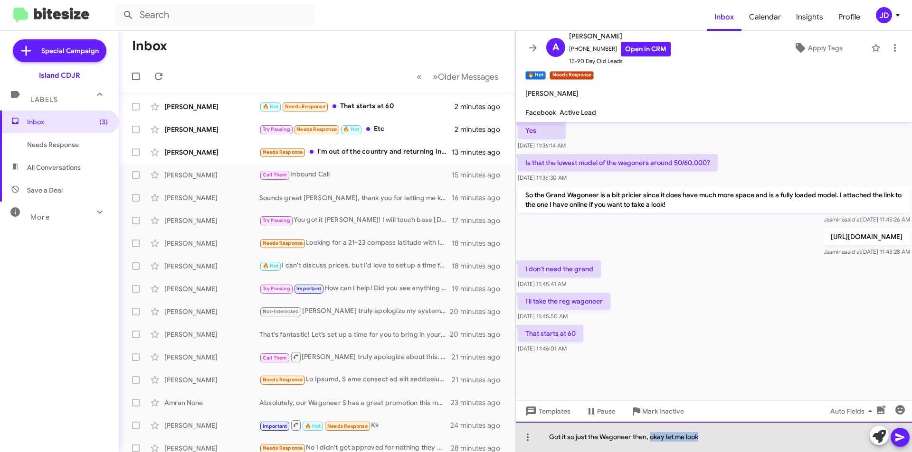
drag, startPoint x: 732, startPoint y: 443, endPoint x: 652, endPoint y: 433, distance: 80.9
click at [652, 433] on div "Got it so just the Wagoneer then, okay let me look" at bounding box center [714, 437] width 396 height 30
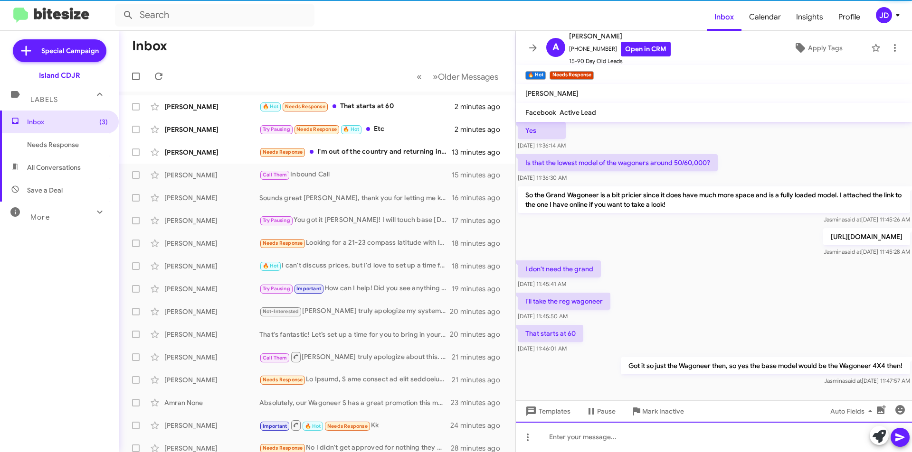
scroll to position [0, 0]
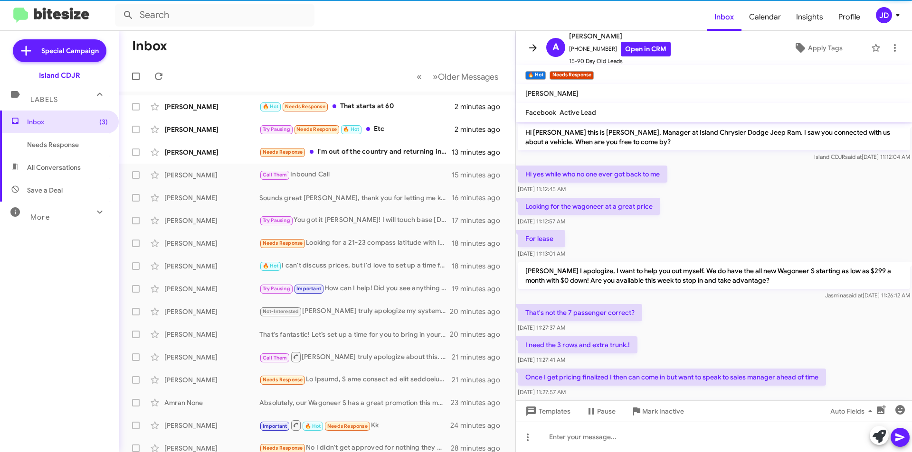
click at [528, 47] on icon at bounding box center [532, 47] width 11 height 11
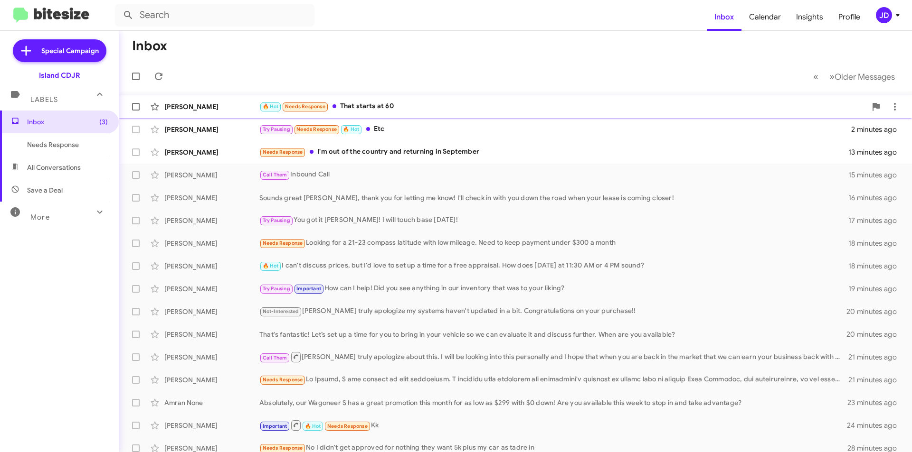
click at [443, 100] on div "Andrea Rosenberg 🔥 Hot Needs Response That starts at 60 2 minutes ago" at bounding box center [515, 106] width 778 height 19
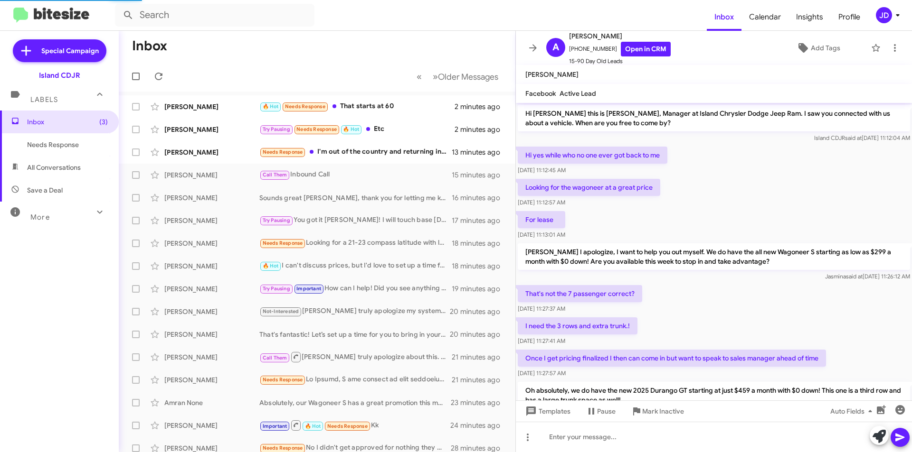
scroll to position [433, 0]
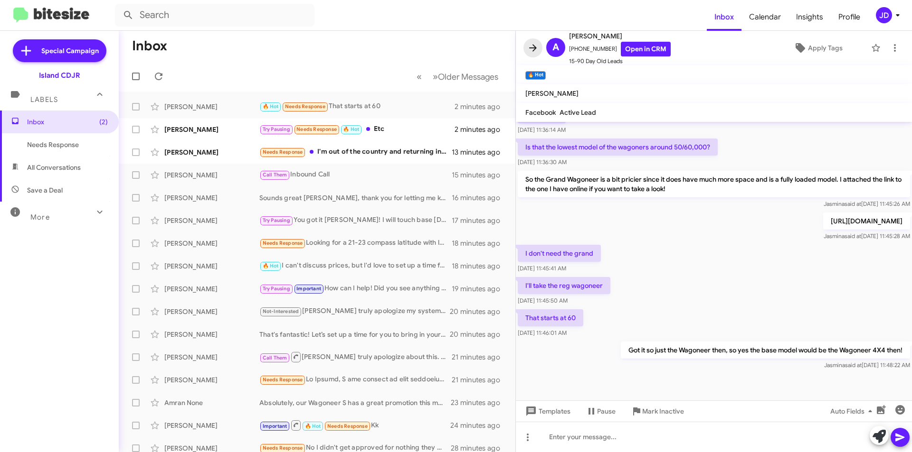
click at [534, 51] on icon at bounding box center [532, 47] width 11 height 11
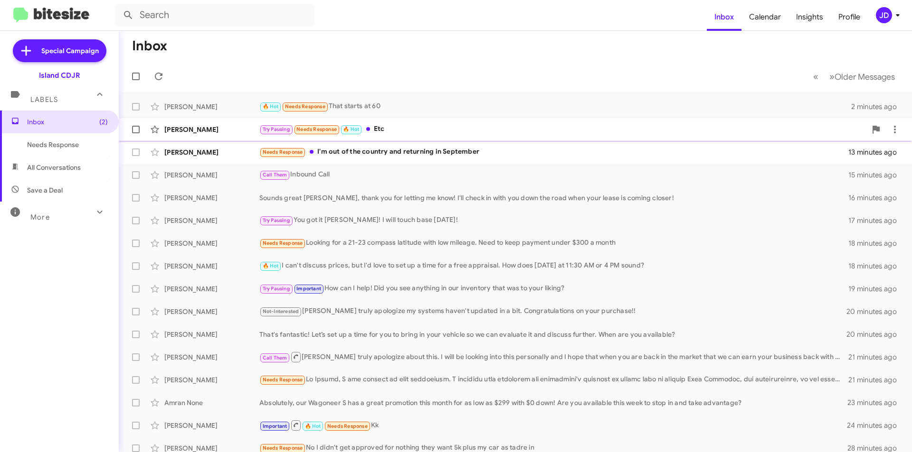
click at [406, 138] on div "Mahfuj Alam Try Pausing Needs Response 🔥 Hot Etc 2 minutes ago" at bounding box center [515, 129] width 778 height 19
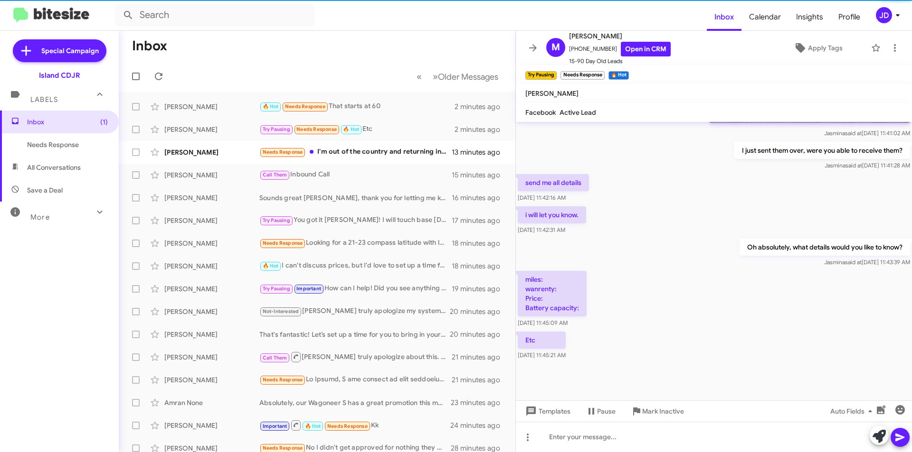
scroll to position [1120, 0]
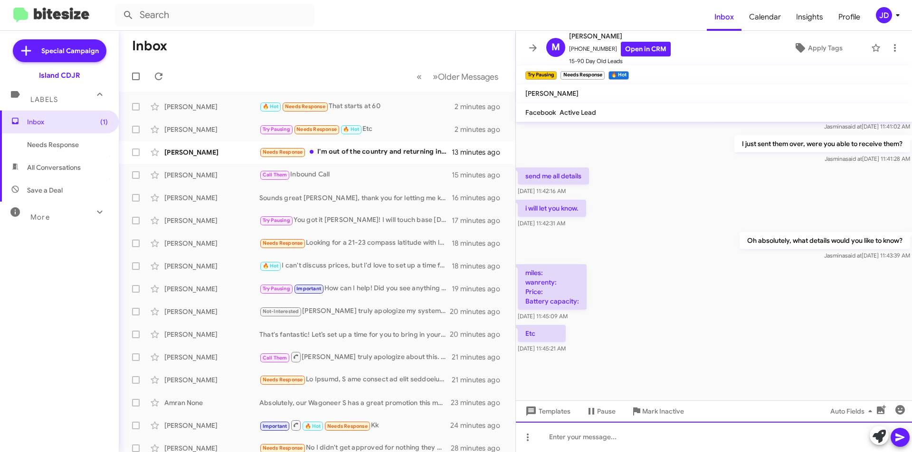
click at [628, 432] on div at bounding box center [714, 437] width 396 height 30
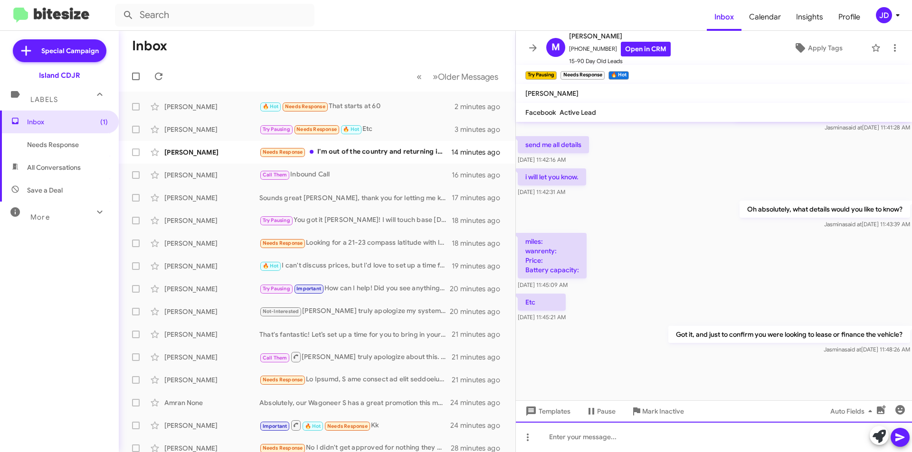
scroll to position [1155, 0]
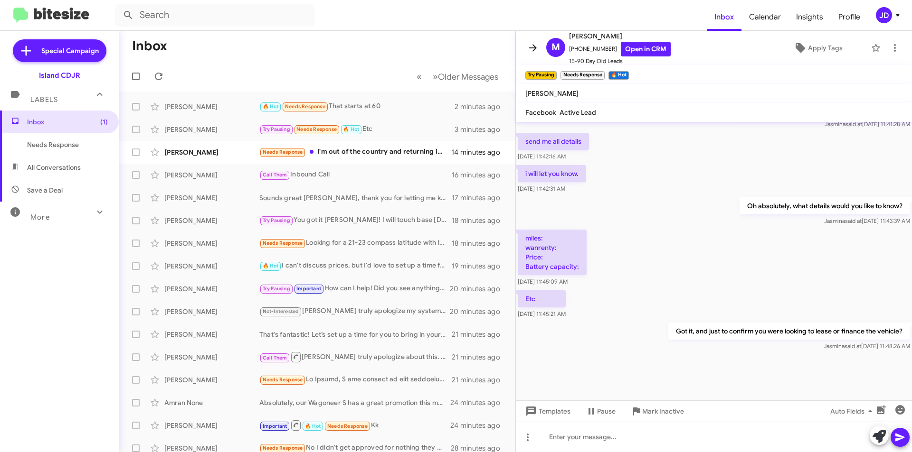
click at [529, 53] on icon at bounding box center [532, 47] width 11 height 11
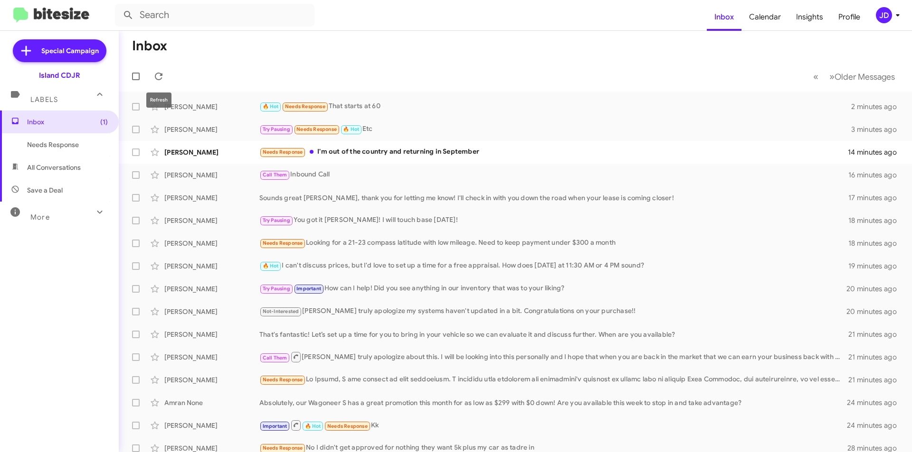
click at [169, 79] on mat-toolbar-row "« Previous » Next Older Messages" at bounding box center [515, 76] width 793 height 30
click at [164, 79] on icon at bounding box center [158, 76] width 11 height 11
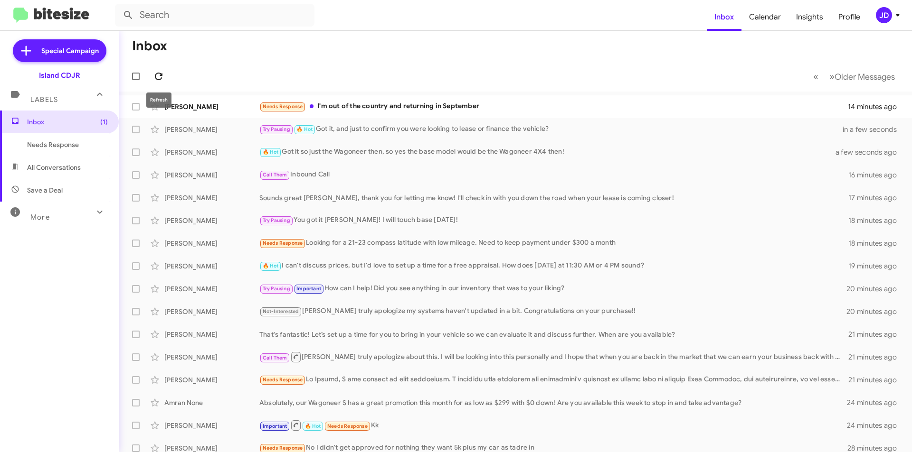
click at [162, 70] on button at bounding box center [158, 76] width 19 height 19
click at [165, 73] on span at bounding box center [158, 76] width 19 height 11
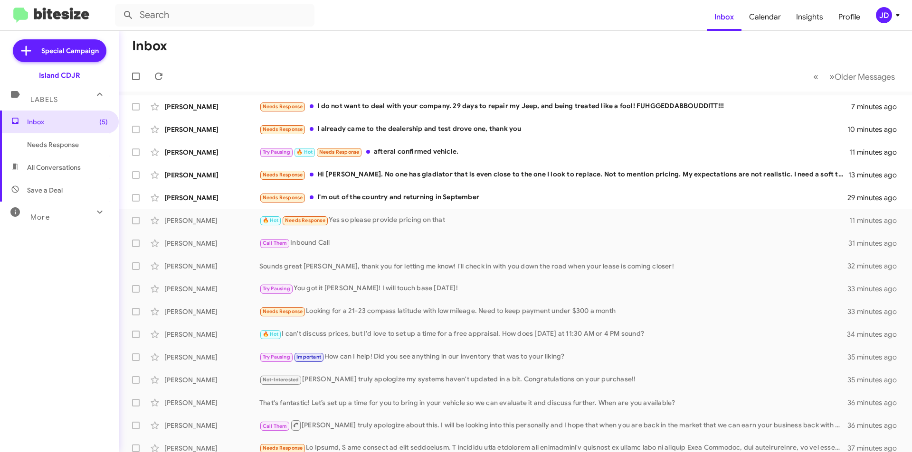
click at [448, 77] on mat-toolbar-row "« Previous » Next Older Messages" at bounding box center [515, 76] width 793 height 30
click at [432, 157] on div "Try Pausing 🔥 Hot Needs Response afteral confirmed vehicle." at bounding box center [562, 152] width 607 height 11
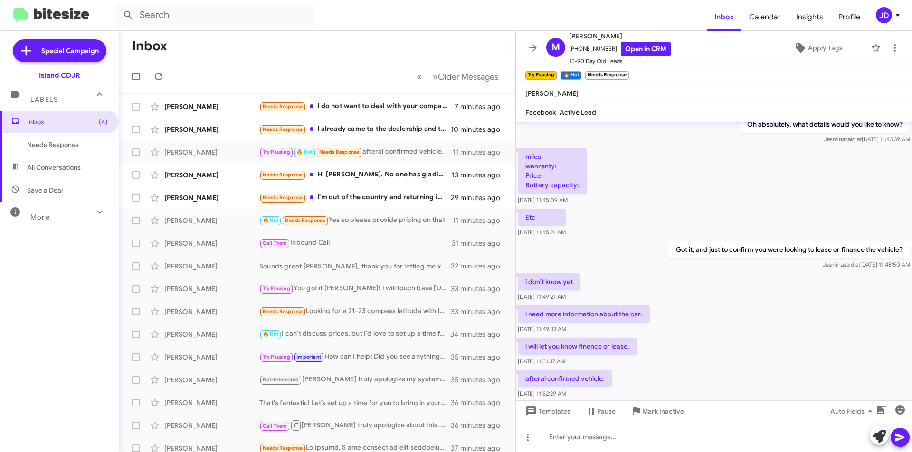
scroll to position [1136, 0]
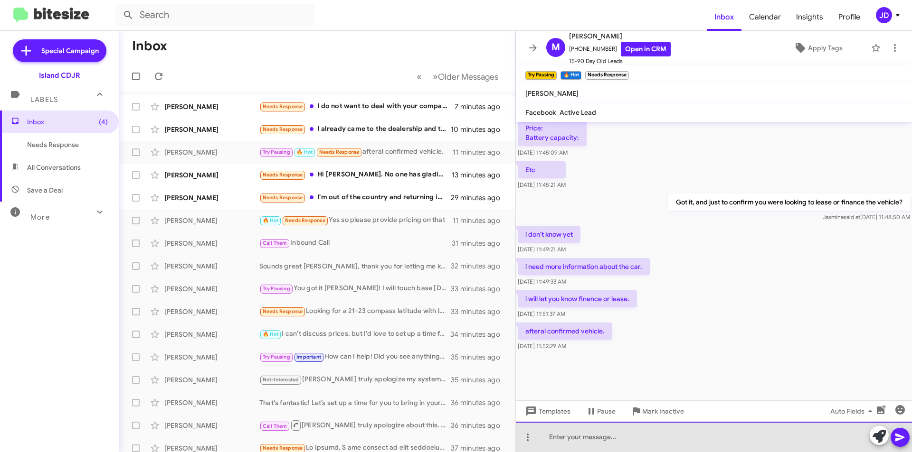
click at [658, 432] on div at bounding box center [714, 437] width 396 height 30
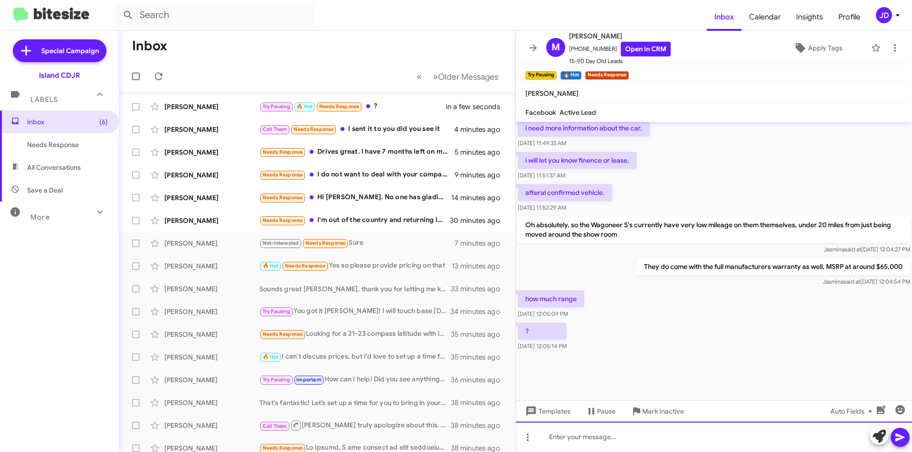
scroll to position [1007, 0]
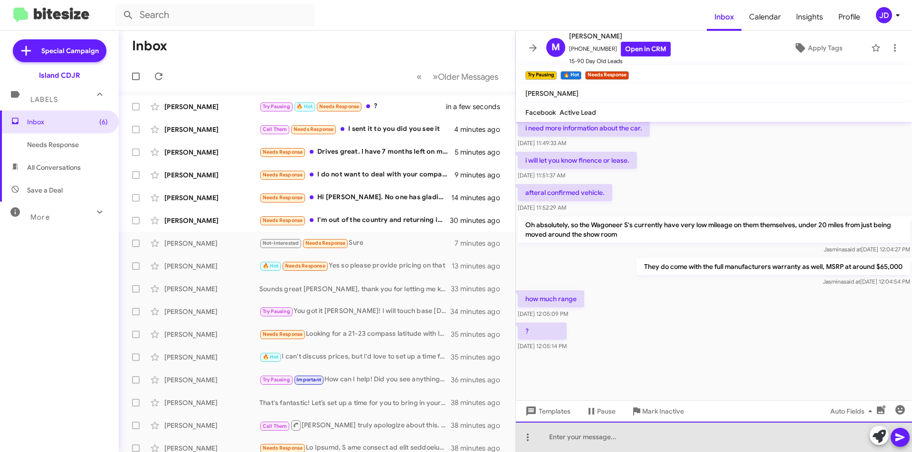
click at [590, 437] on div at bounding box center [714, 437] width 396 height 30
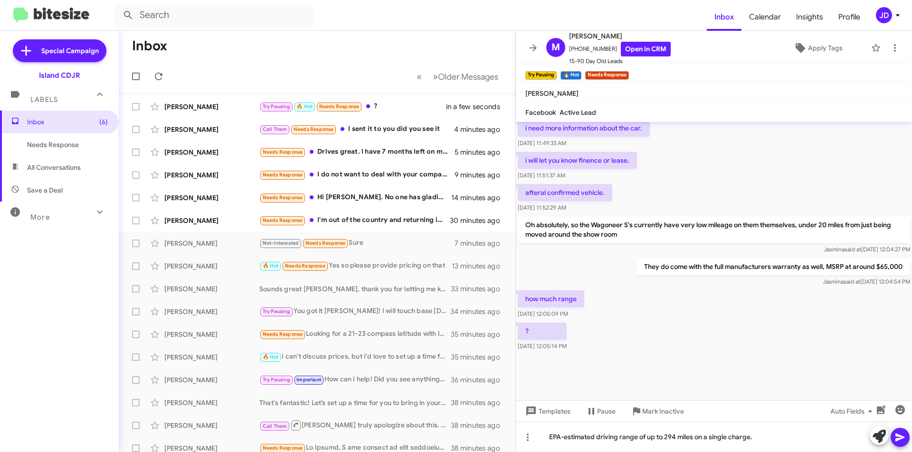
click at [905, 442] on button at bounding box center [899, 437] width 19 height 19
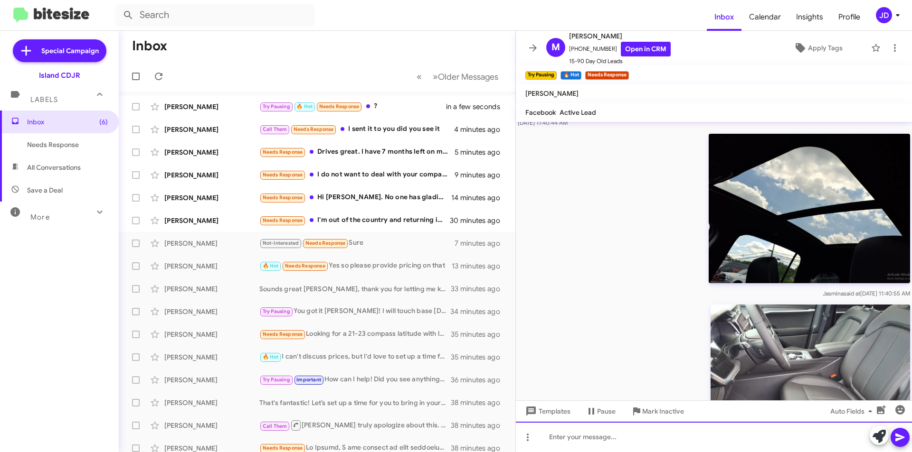
scroll to position [475, 0]
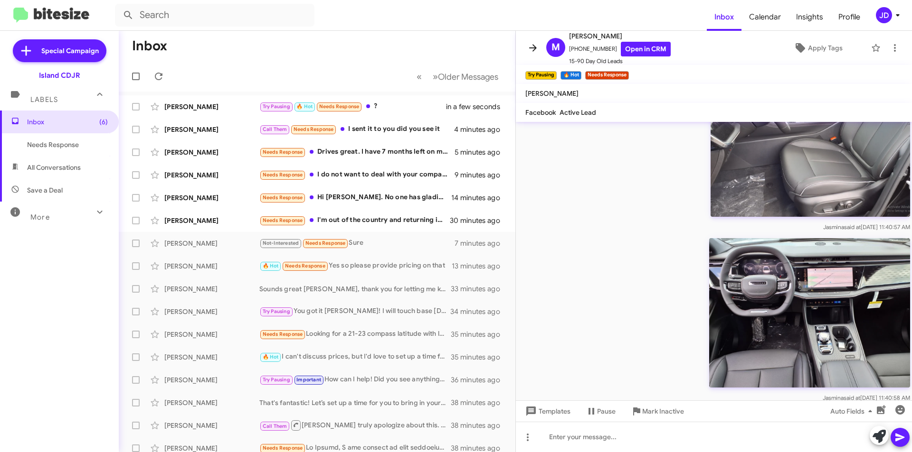
click at [529, 48] on icon at bounding box center [533, 47] width 8 height 7
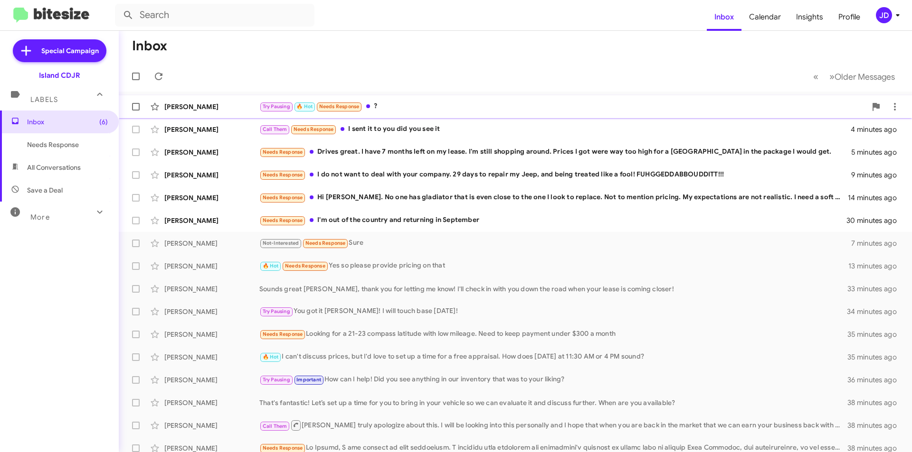
click at [452, 112] on div "Try Pausing 🔥 Hot Needs Response ?" at bounding box center [562, 106] width 607 height 11
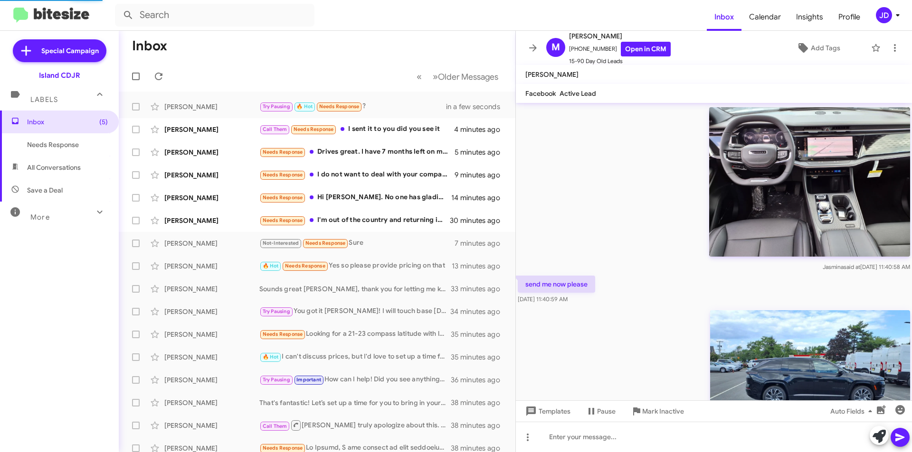
scroll to position [849, 0]
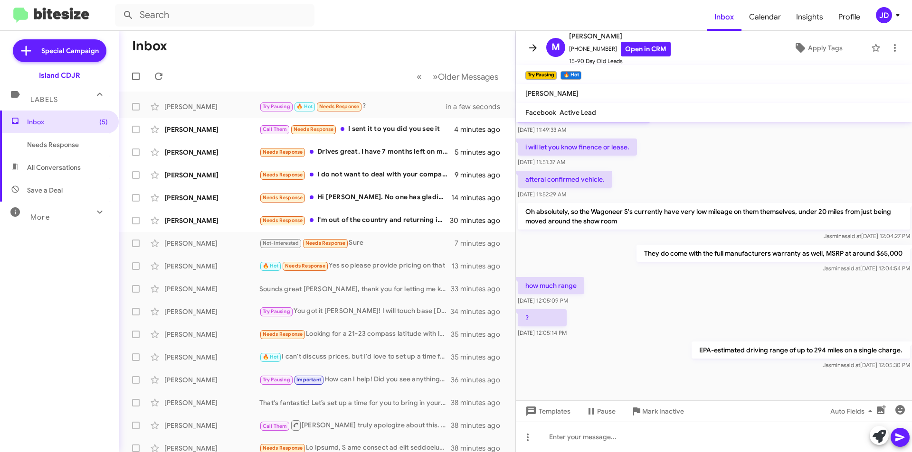
click at [538, 46] on span at bounding box center [532, 47] width 19 height 11
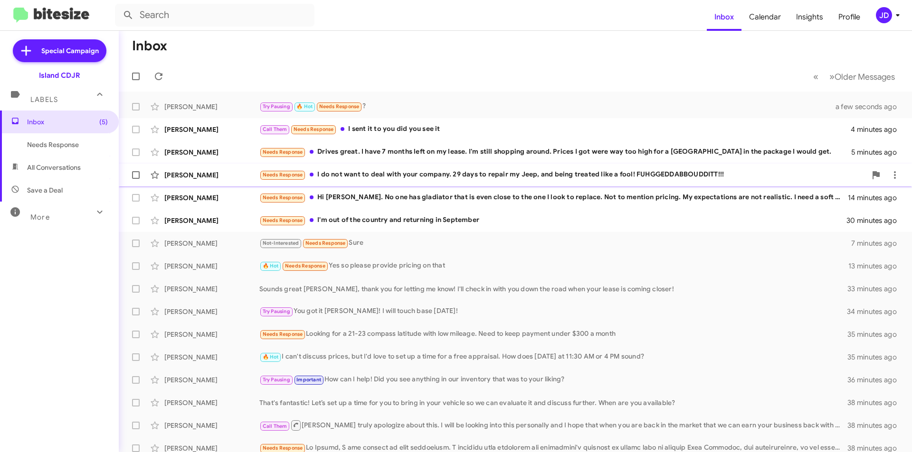
click at [491, 175] on div "Needs Response I do not want to deal with your company. 29 days to repair my Je…" at bounding box center [562, 174] width 607 height 11
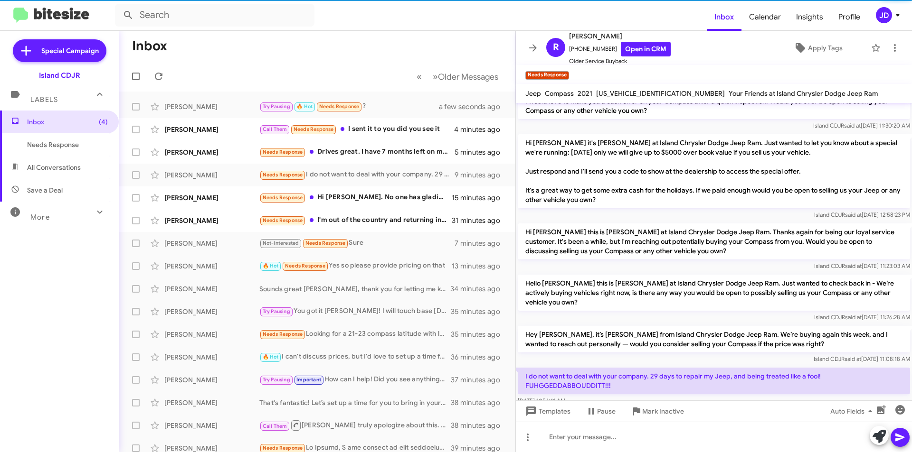
scroll to position [214, 0]
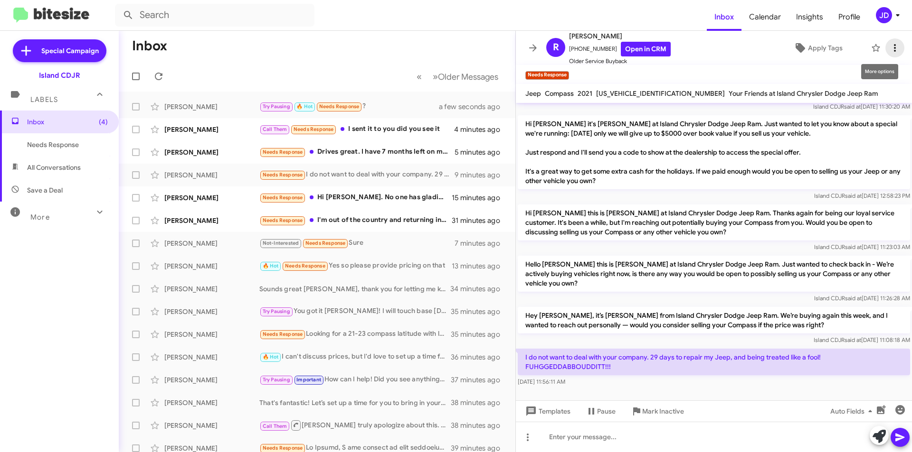
click at [892, 47] on icon at bounding box center [894, 47] width 11 height 11
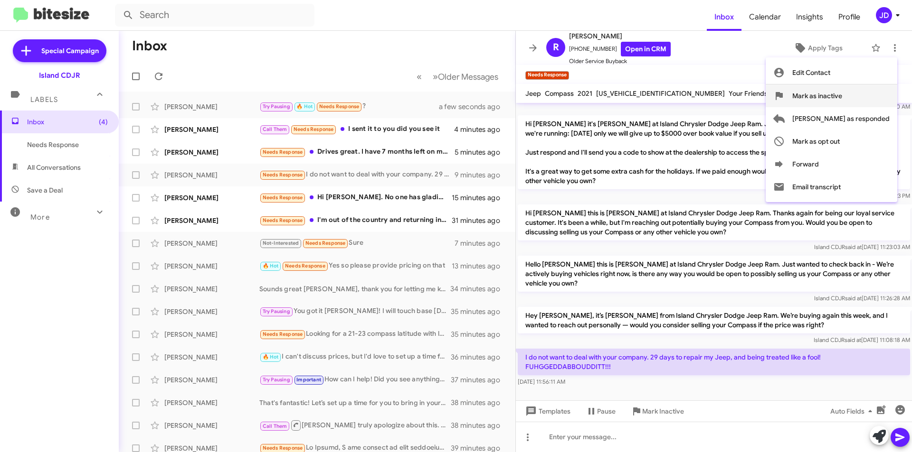
click at [842, 98] on span "Mark as inactive" at bounding box center [817, 96] width 50 height 23
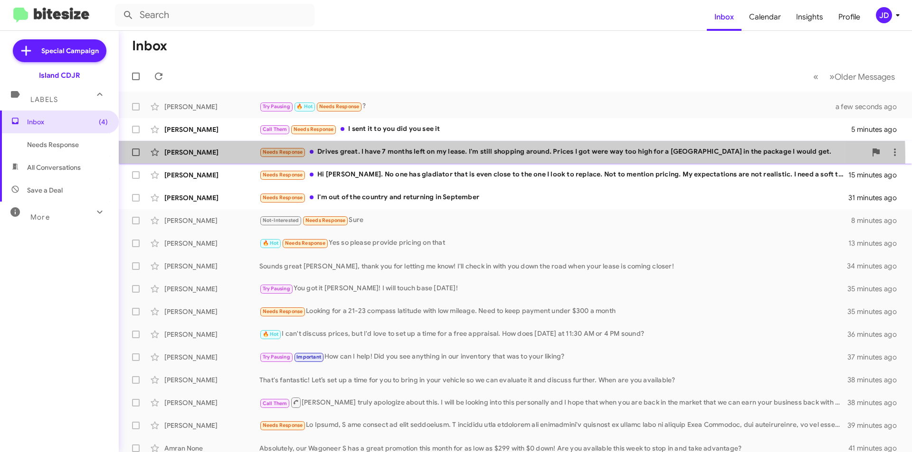
click at [453, 159] on div "Pavel Boryatinskiy Needs Response Drives great. I have 7 months left on my leas…" at bounding box center [515, 152] width 778 height 19
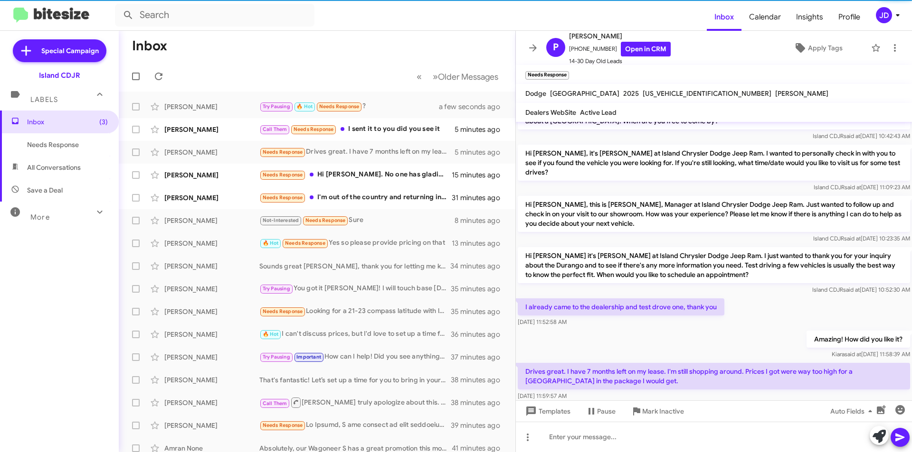
scroll to position [40, 0]
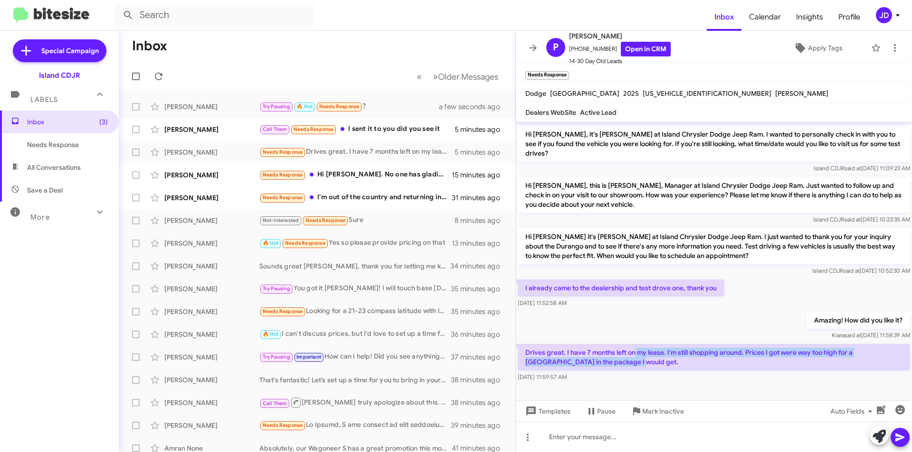
drag, startPoint x: 633, startPoint y: 350, endPoint x: 653, endPoint y: 364, distance: 24.2
click at [653, 364] on p "Drives great. I have 7 months left on my lease. I'm still shopping around. Pric…" at bounding box center [713, 357] width 392 height 27
click at [530, 45] on icon at bounding box center [532, 47] width 11 height 11
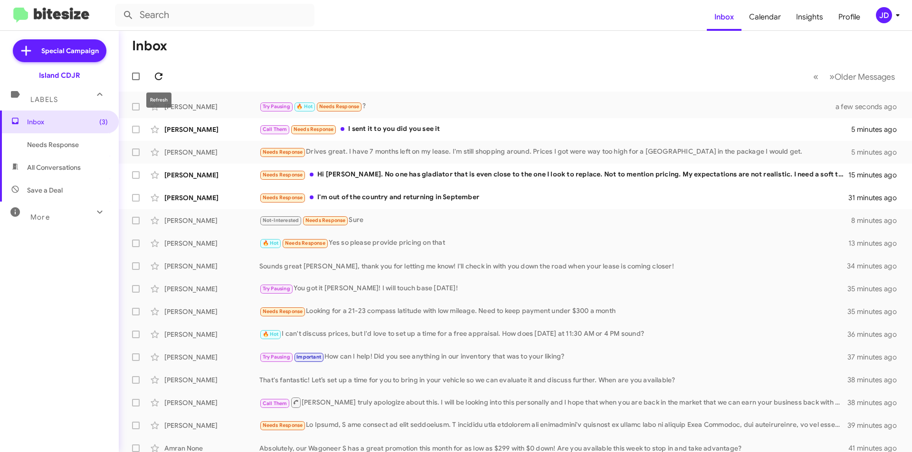
click at [166, 71] on span at bounding box center [158, 76] width 19 height 11
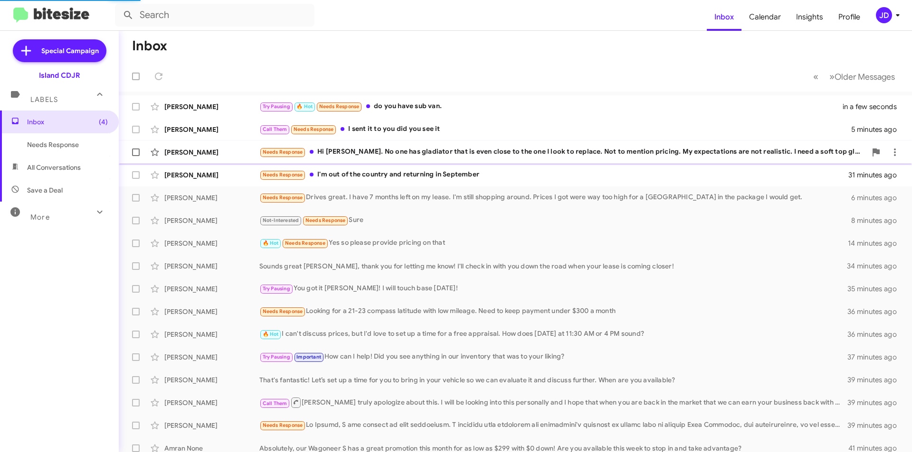
click at [300, 151] on span "Needs Response" at bounding box center [283, 152] width 40 height 6
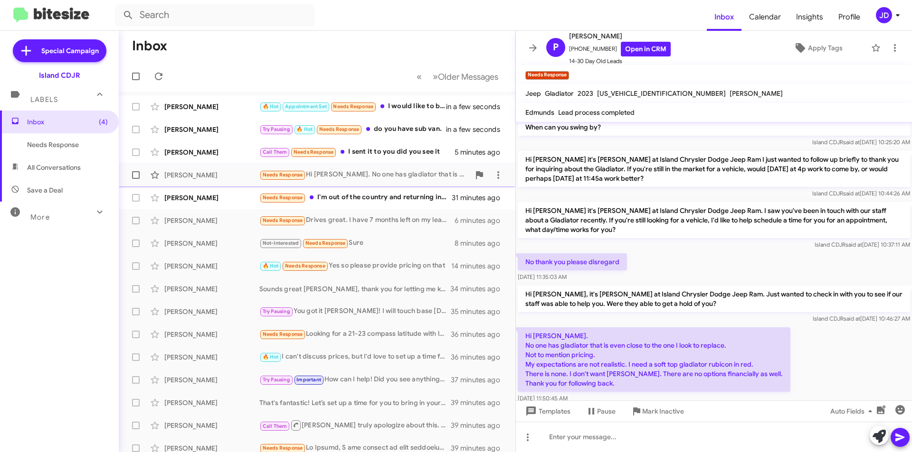
scroll to position [91, 0]
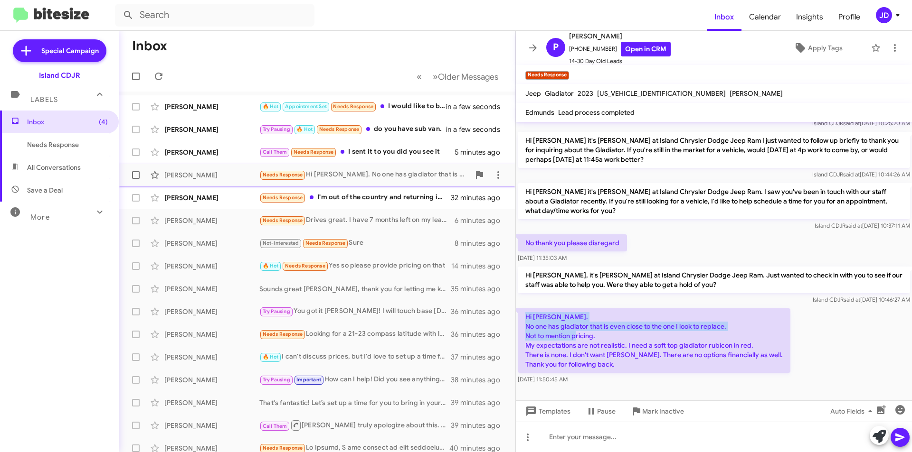
drag, startPoint x: 526, startPoint y: 313, endPoint x: 716, endPoint y: 332, distance: 191.4
click at [716, 332] on p "Hi Alicia. No one has gladiator that is even close to the one I look to replace…" at bounding box center [653, 341] width 273 height 65
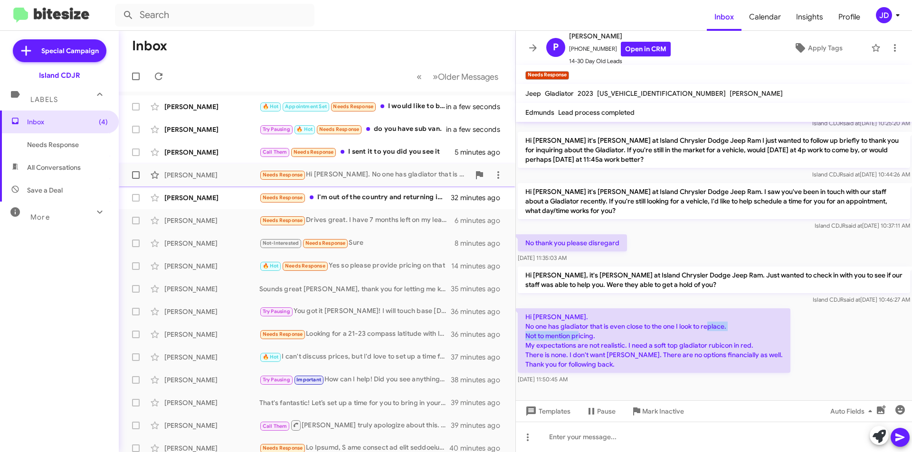
click at [716, 332] on p "Hi Alicia. No one has gladiator that is even close to the one I look to replace…" at bounding box center [653, 341] width 273 height 65
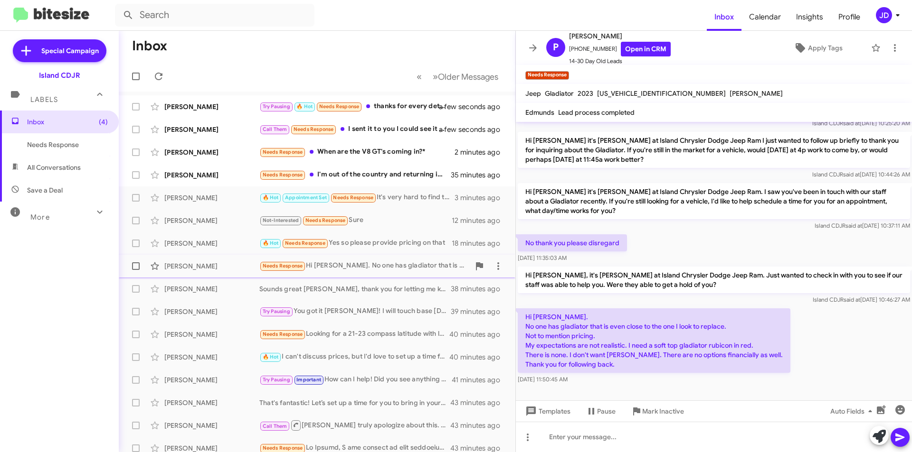
click at [611, 227] on div "Island CDJR said at Aug 1, 2025, 10:37:11 AM" at bounding box center [713, 225] width 392 height 9
click at [529, 48] on icon at bounding box center [533, 47] width 8 height 7
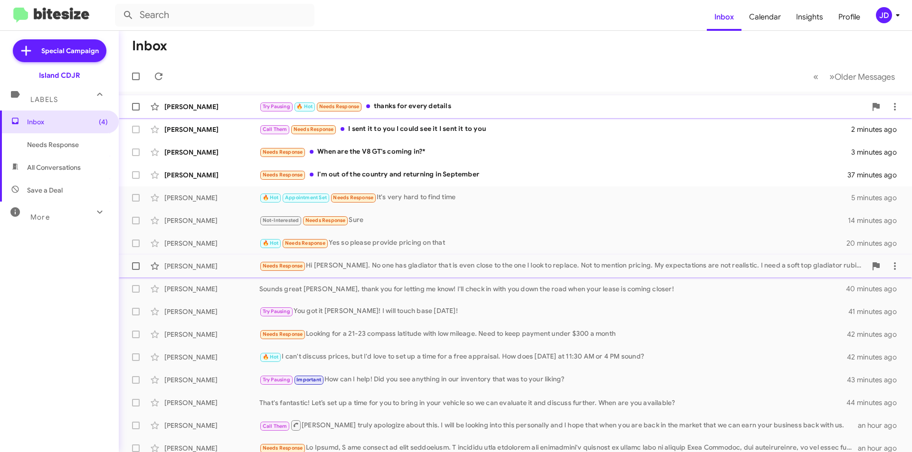
click at [467, 101] on div "Mahfuj Alam Try Pausing 🔥 Hot Needs Response thanks for every details 2 minutes…" at bounding box center [515, 106] width 778 height 19
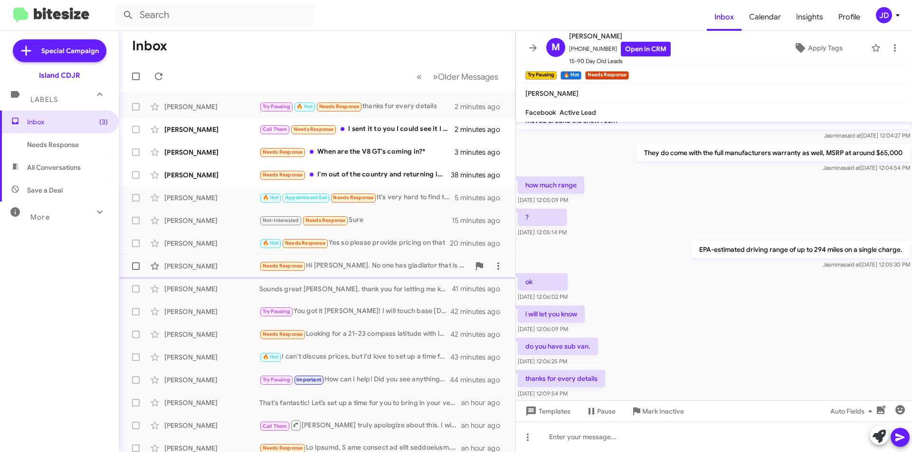
scroll to position [452, 0]
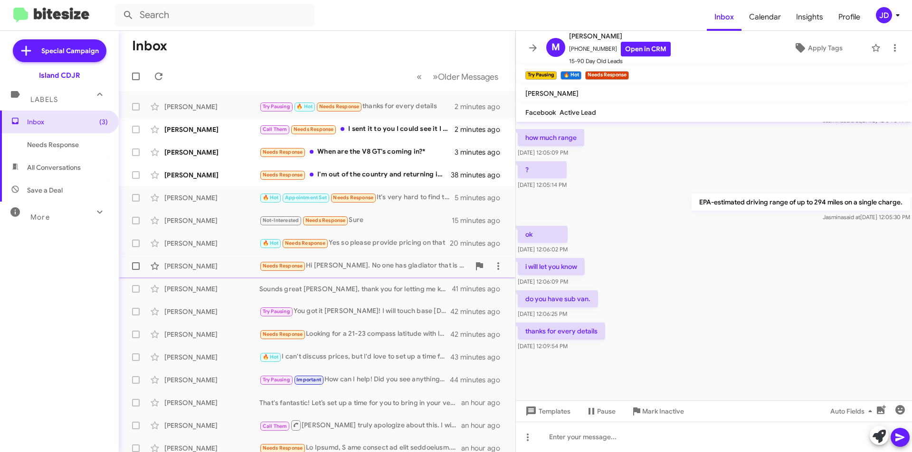
click at [611, 319] on div "do you have sub van. Aug 20, 2025, 12:06:25 PM" at bounding box center [714, 305] width 396 height 32
click at [615, 326] on div "thanks for every details Aug 20, 2025, 12:09:54 PM" at bounding box center [714, 337] width 396 height 32
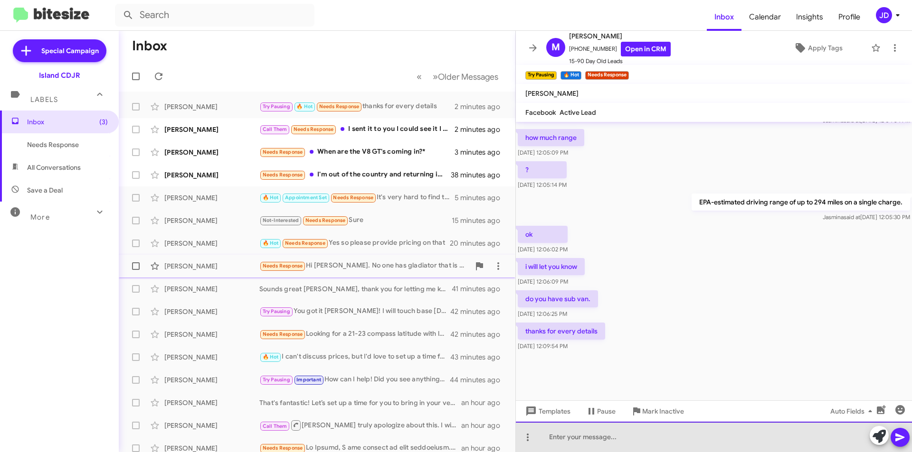
click at [635, 431] on div at bounding box center [714, 437] width 396 height 30
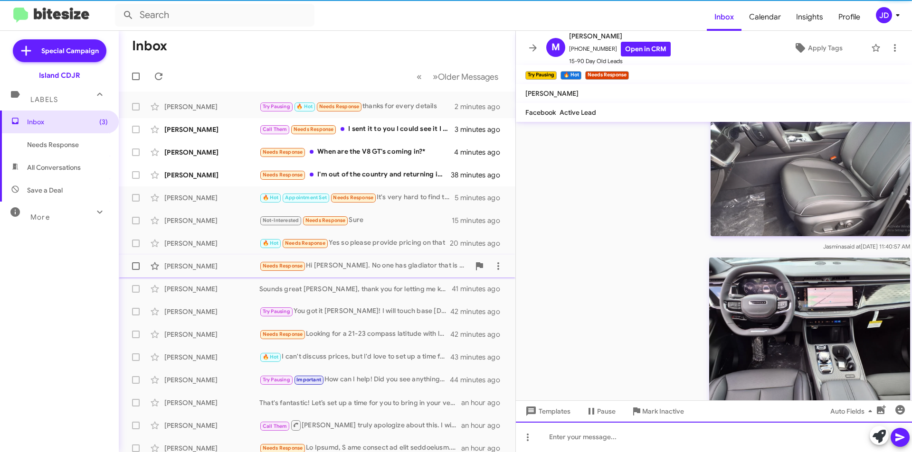
scroll to position [0, 0]
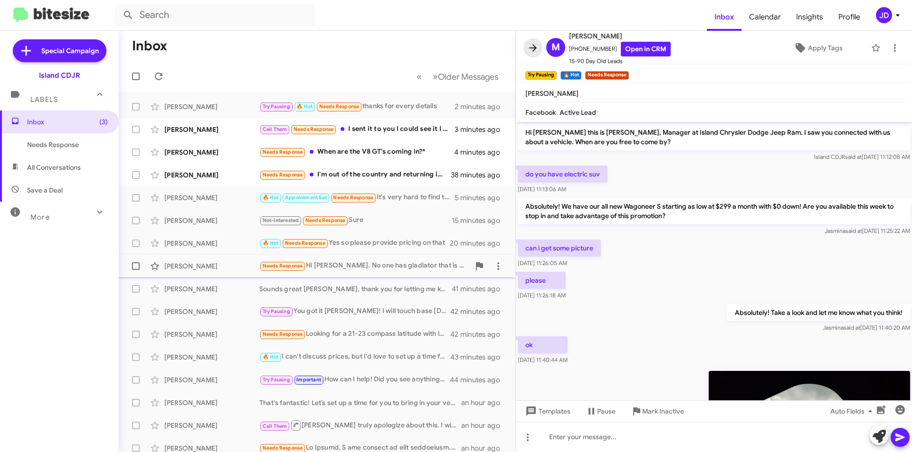
click at [525, 51] on span at bounding box center [532, 47] width 19 height 11
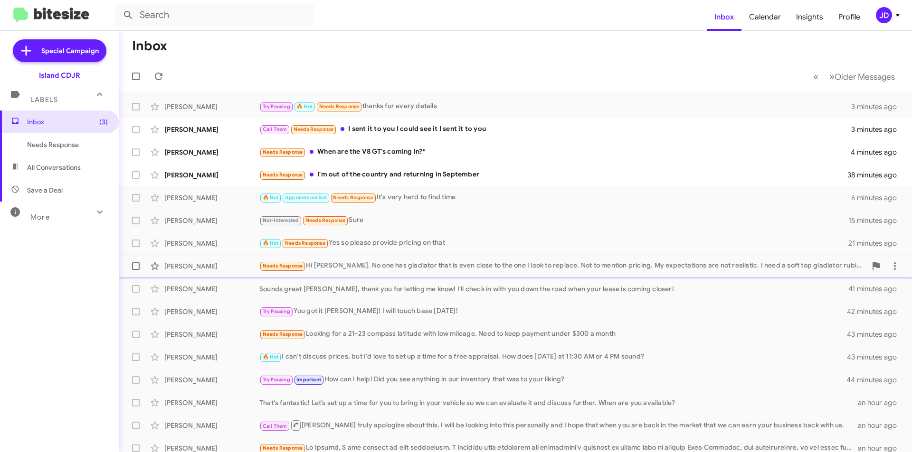
click at [390, 84] on mat-toolbar-row "« Previous » Next Older Messages" at bounding box center [515, 76] width 793 height 30
click at [396, 194] on div "🔥 Hot Appointment Set Needs Response It's very hard to find time" at bounding box center [562, 197] width 607 height 11
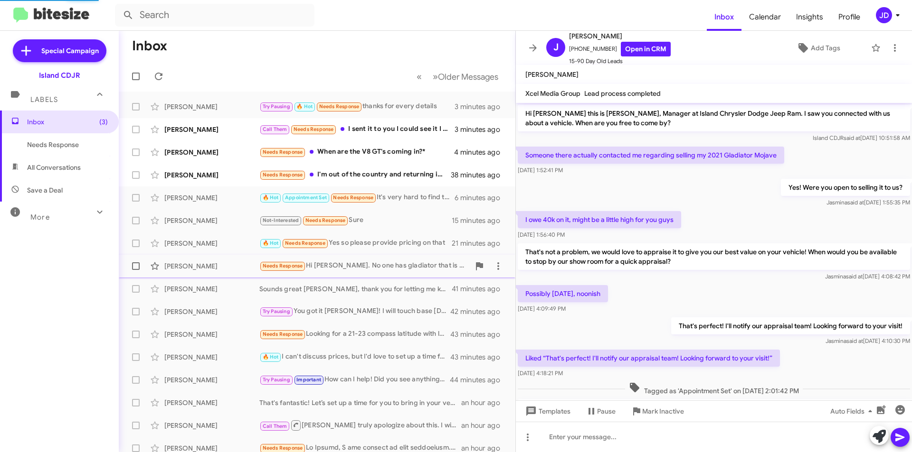
scroll to position [362, 0]
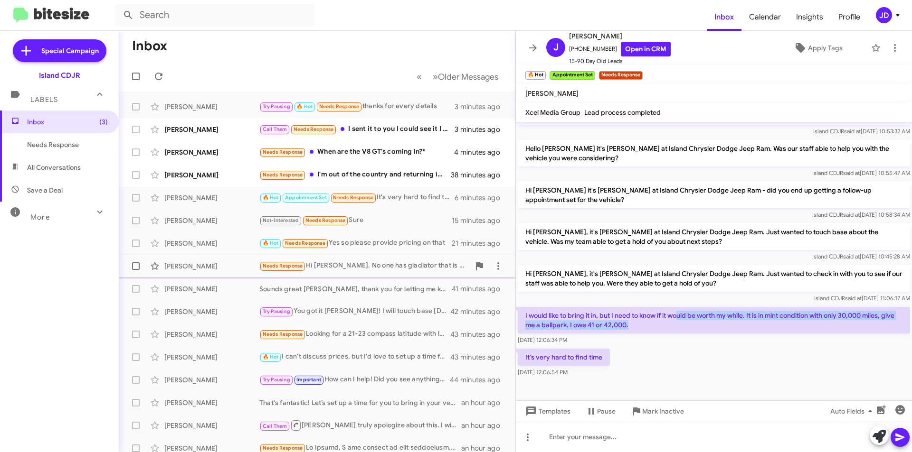
drag, startPoint x: 680, startPoint y: 314, endPoint x: 705, endPoint y: 326, distance: 27.4
click at [705, 326] on p "I would like to bring it in, but I need to know if it would be worth my while. …" at bounding box center [713, 320] width 392 height 27
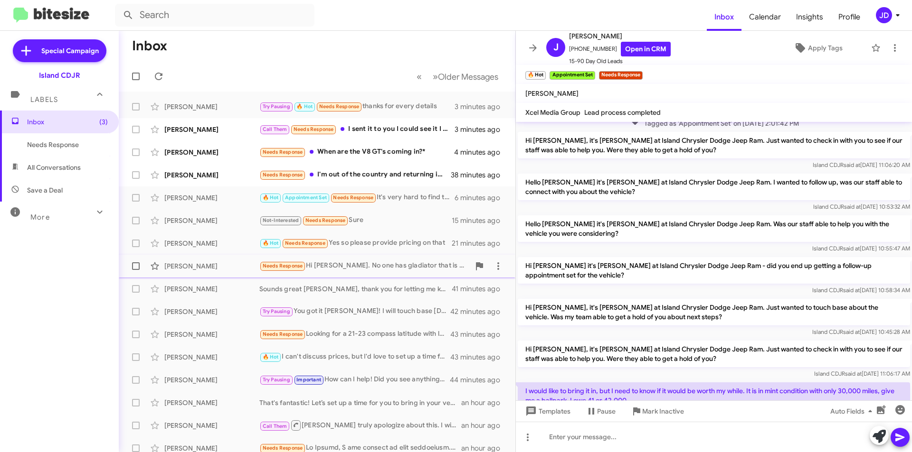
scroll to position [381, 0]
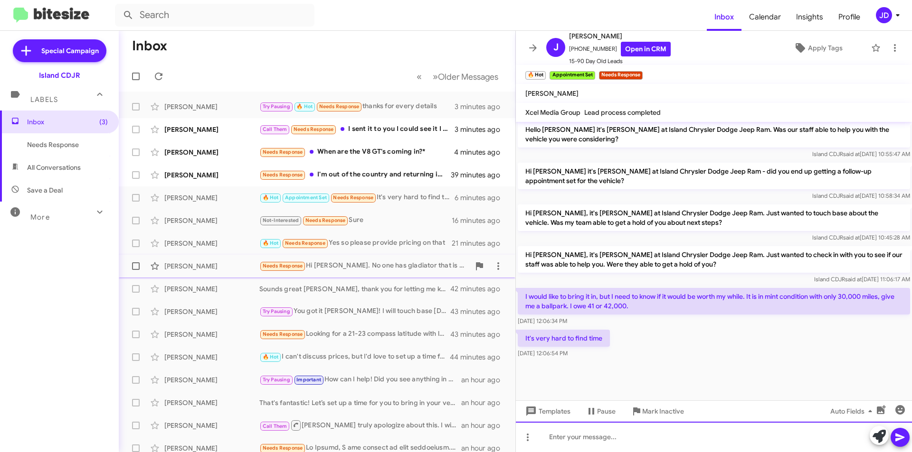
click at [617, 447] on div at bounding box center [714, 437] width 396 height 30
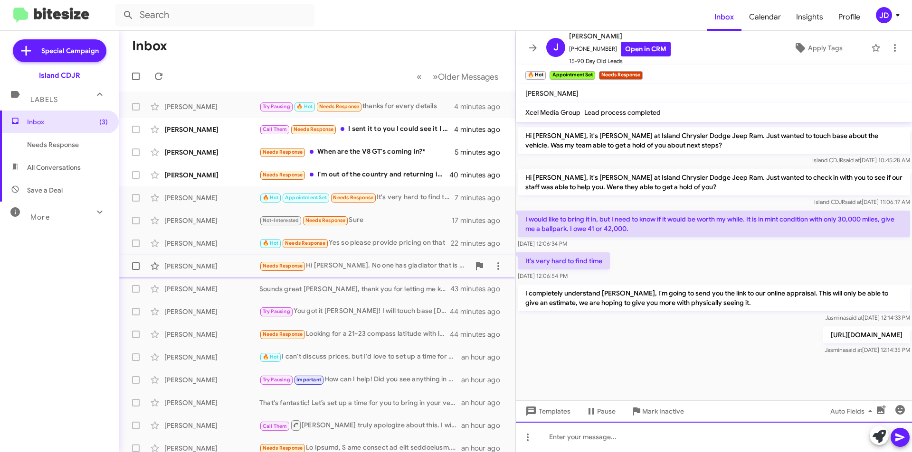
scroll to position [460, 0]
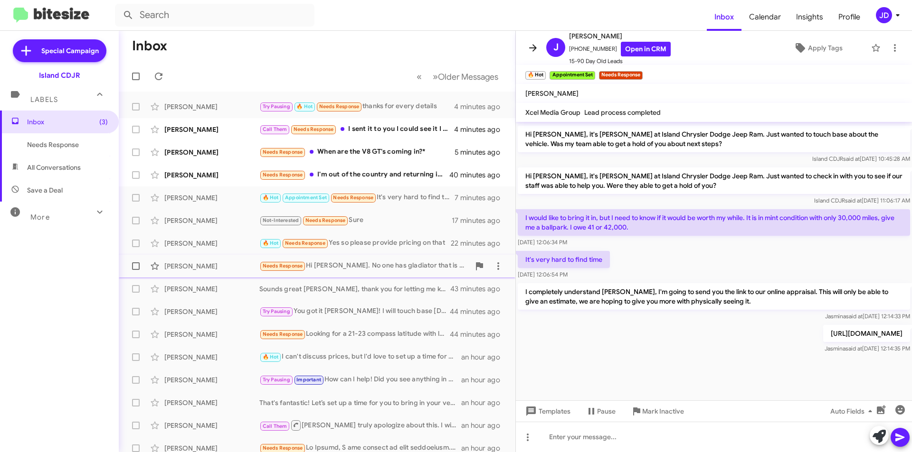
click at [525, 49] on span at bounding box center [532, 47] width 19 height 11
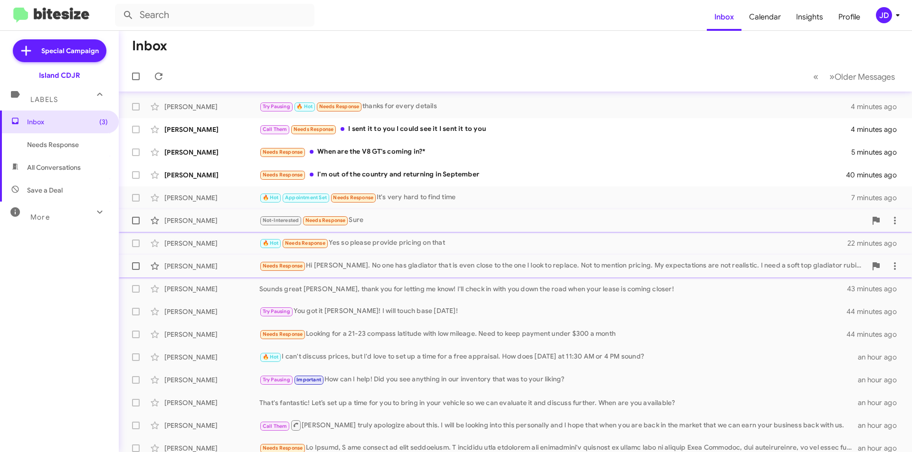
scroll to position [47, 0]
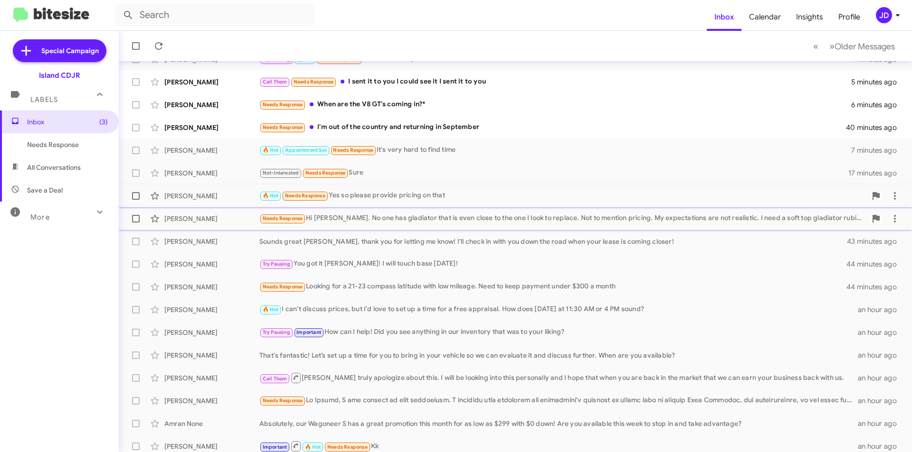
click at [425, 201] on div "🔥 Hot Needs Response Yes so please provide pricing on that" at bounding box center [562, 195] width 607 height 11
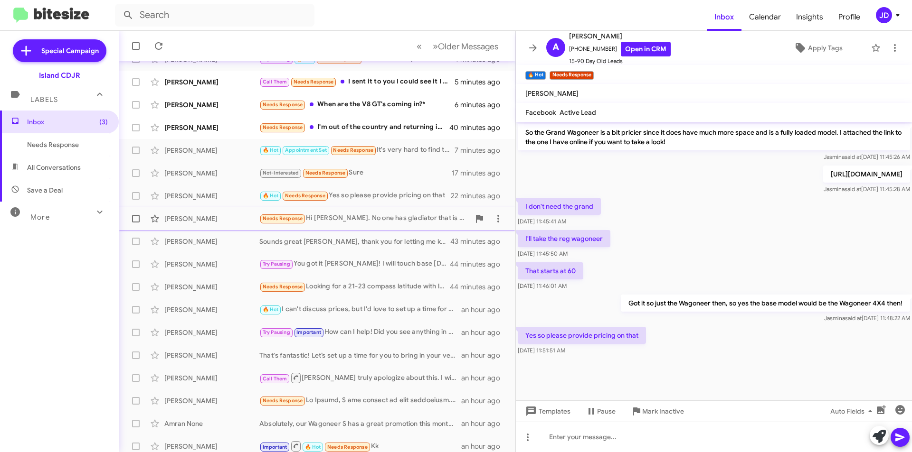
scroll to position [443, 0]
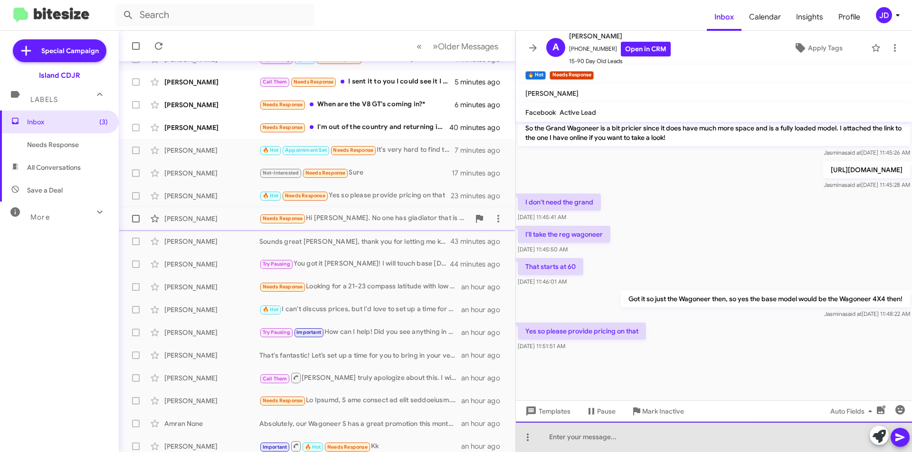
click at [654, 442] on div at bounding box center [714, 437] width 396 height 30
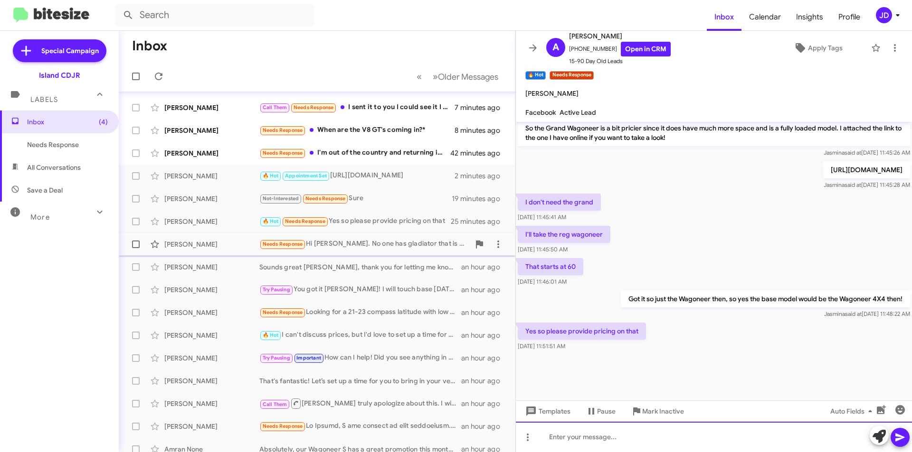
scroll to position [0, 0]
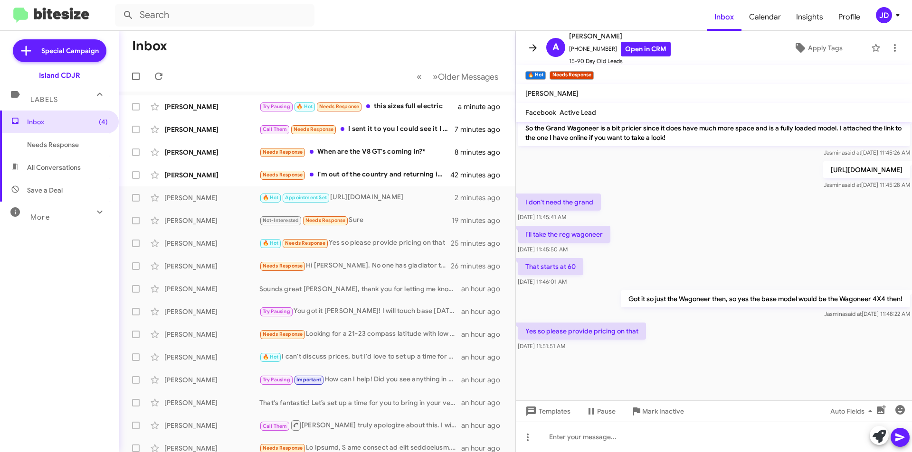
click at [528, 48] on icon at bounding box center [532, 47] width 11 height 11
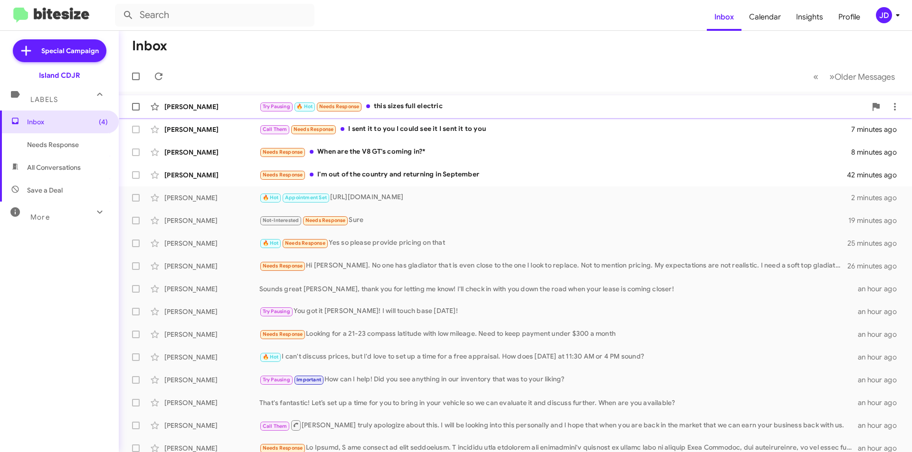
click at [483, 110] on div "Try Pausing 🔥 Hot Needs Response this sizes full electric" at bounding box center [562, 106] width 607 height 11
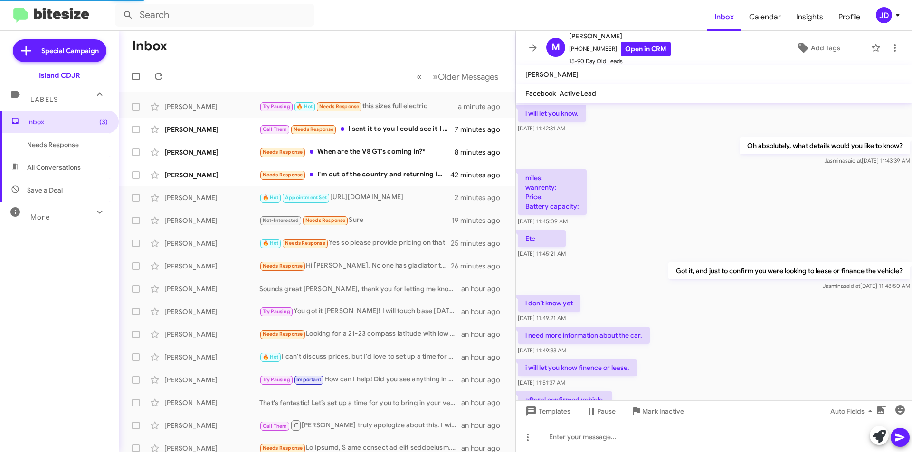
scroll to position [433, 0]
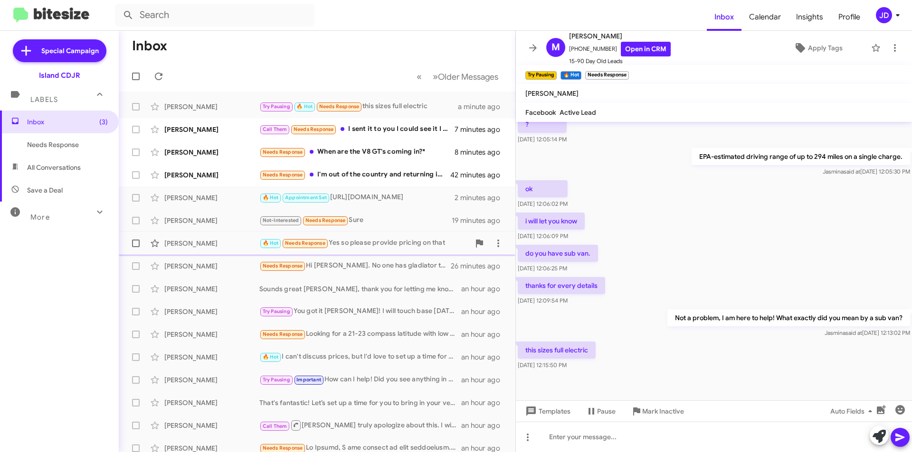
click at [399, 248] on div "🔥 Hot Needs Response Yes so please provide pricing on that" at bounding box center [364, 243] width 210 height 11
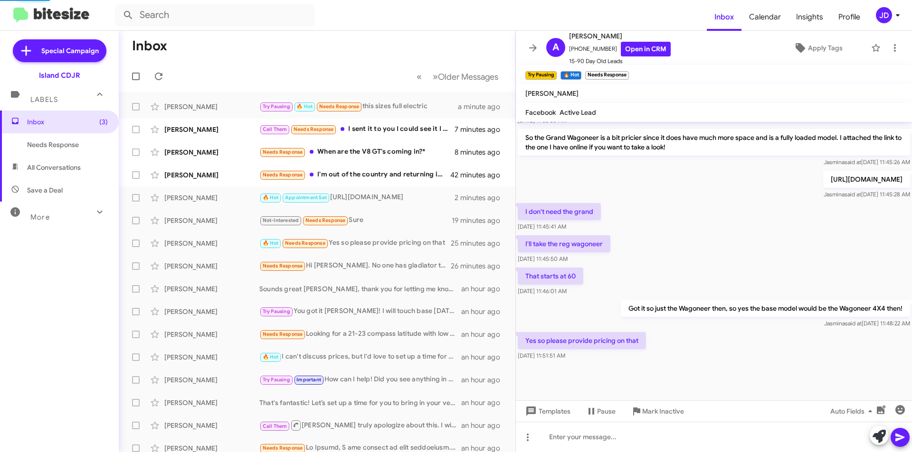
scroll to position [443, 0]
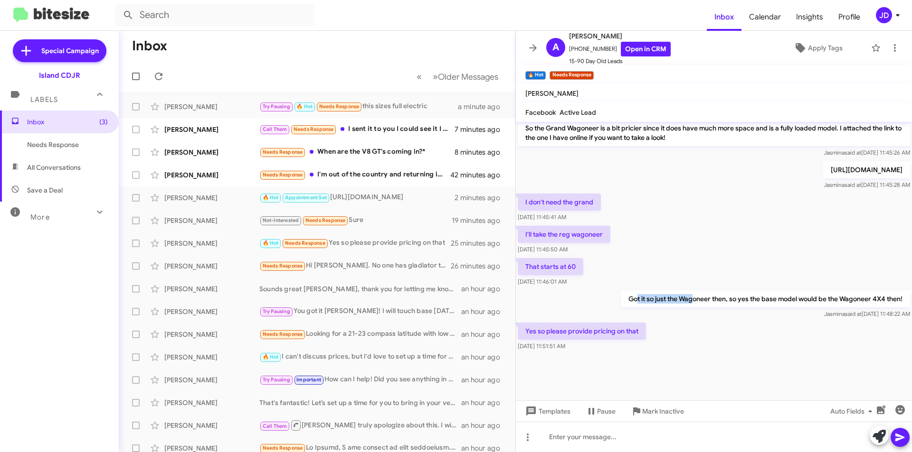
drag, startPoint x: 625, startPoint y: 296, endPoint x: 682, endPoint y: 306, distance: 58.3
click at [682, 306] on p "Got it so just the Wagoneer then, so yes the base model would be the Wagoneer 4…" at bounding box center [764, 299] width 289 height 17
click at [823, 169] on p "https://www.myislandcdjr.com/new/Jeep/2025-Jeep-Grand-Wagoneer-33d3ede5ac182e0a…" at bounding box center [866, 169] width 87 height 17
click at [677, 436] on div at bounding box center [714, 437] width 396 height 30
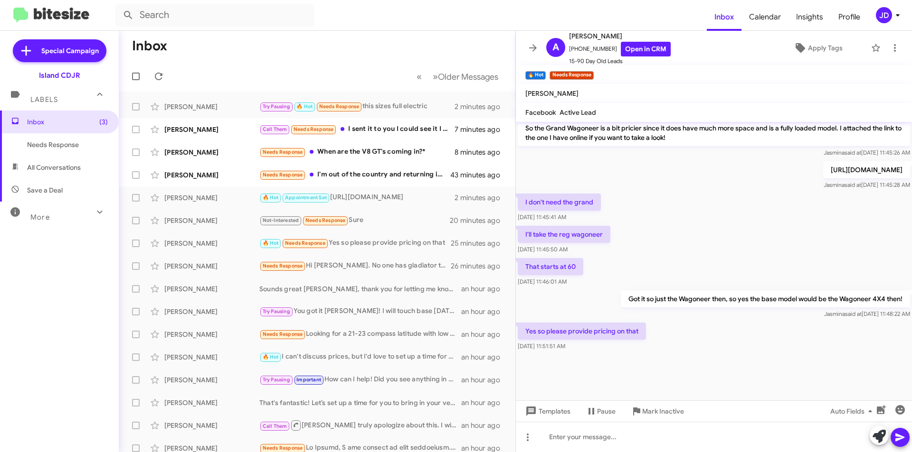
click at [672, 349] on div "Yes so please provide pricing on that Aug 20, 2025, 11:51:51 AM" at bounding box center [714, 337] width 396 height 32
click at [160, 75] on icon at bounding box center [159, 77] width 8 height 8
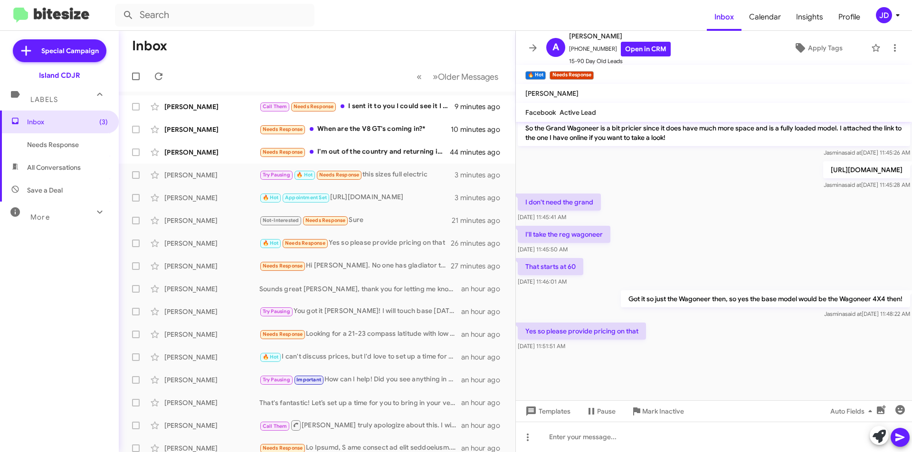
click at [368, 54] on mat-toolbar-row "Inbox" at bounding box center [317, 46] width 396 height 30
drag, startPoint x: 368, startPoint y: 54, endPoint x: 348, endPoint y: 67, distance: 23.7
click at [348, 67] on mat-toolbar "Inbox « Previous » Next Older Messages" at bounding box center [317, 61] width 396 height 61
click at [348, 67] on mat-toolbar-row "« Previous » Next Older Messages" at bounding box center [317, 76] width 396 height 30
drag, startPoint x: 348, startPoint y: 67, endPoint x: 332, endPoint y: 71, distance: 16.7
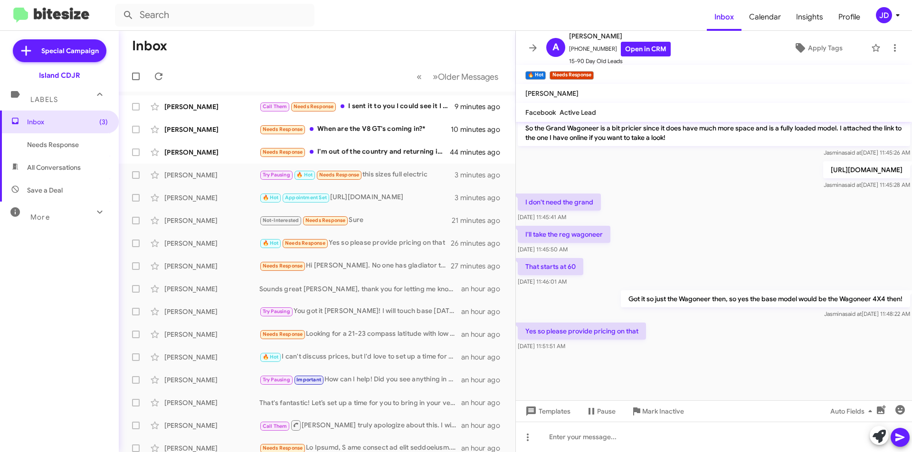
click at [332, 71] on mat-toolbar-row "« Previous » Next Older Messages" at bounding box center [317, 76] width 396 height 30
drag, startPoint x: 332, startPoint y: 71, endPoint x: 371, endPoint y: 57, distance: 40.8
click at [371, 57] on mat-toolbar "Inbox « Previous » Next Older Messages" at bounding box center [317, 61] width 396 height 61
click at [371, 57] on mat-toolbar-row "Inbox" at bounding box center [317, 46] width 396 height 30
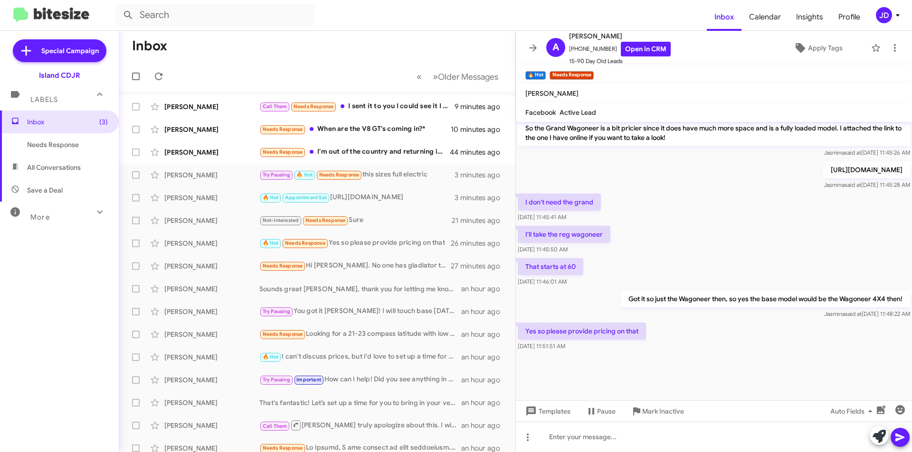
click at [374, 58] on mat-toolbar-row "Inbox" at bounding box center [317, 46] width 396 height 30
drag, startPoint x: 374, startPoint y: 58, endPoint x: 332, endPoint y: 72, distance: 44.1
click at [332, 72] on mat-toolbar "Inbox « Previous » Next Older Messages" at bounding box center [317, 61] width 396 height 61
click at [332, 72] on mat-toolbar-row "« Previous » Next Older Messages" at bounding box center [317, 76] width 396 height 30
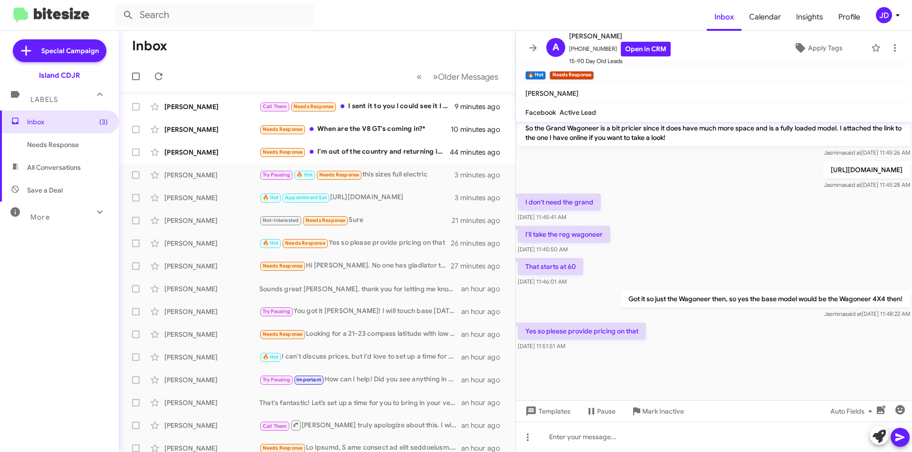
drag, startPoint x: 332, startPoint y: 72, endPoint x: 359, endPoint y: 70, distance: 27.6
click at [359, 70] on mat-toolbar-row "« Previous » Next Older Messages" at bounding box center [317, 76] width 396 height 30
drag, startPoint x: 359, startPoint y: 70, endPoint x: 368, endPoint y: 67, distance: 9.5
click at [368, 67] on mat-toolbar-row "« Previous » Next Older Messages" at bounding box center [317, 76] width 396 height 30
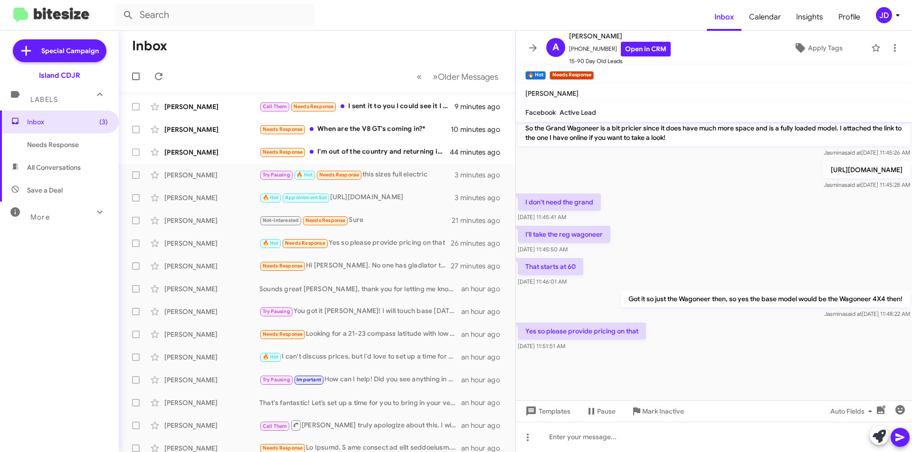
click at [368, 67] on mat-toolbar-row "« Previous » Next Older Messages" at bounding box center [317, 76] width 396 height 30
drag, startPoint x: 368, startPoint y: 67, endPoint x: 343, endPoint y: 78, distance: 28.1
click at [343, 79] on mat-toolbar-row "« Previous » Next Older Messages" at bounding box center [317, 76] width 396 height 30
click at [342, 78] on mat-toolbar-row "« Previous » Next Older Messages" at bounding box center [317, 76] width 396 height 30
click at [626, 442] on div at bounding box center [714, 437] width 396 height 30
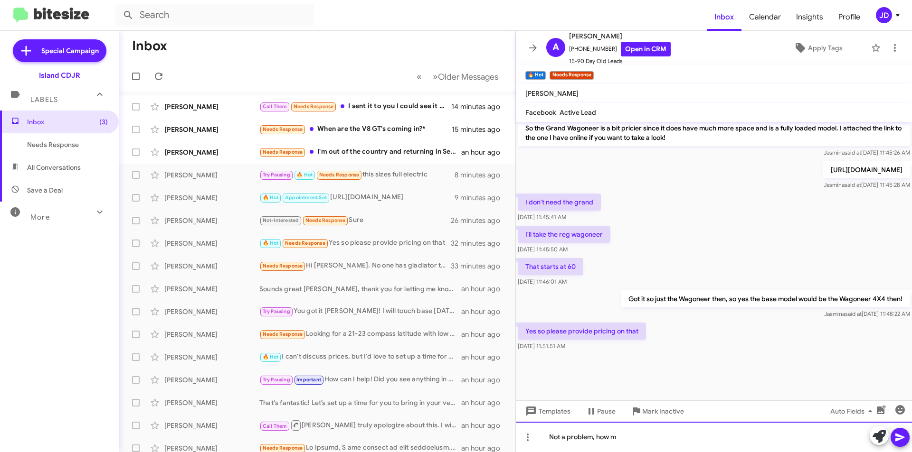
click at [626, 442] on div "Not a problem, how m" at bounding box center [714, 437] width 396 height 30
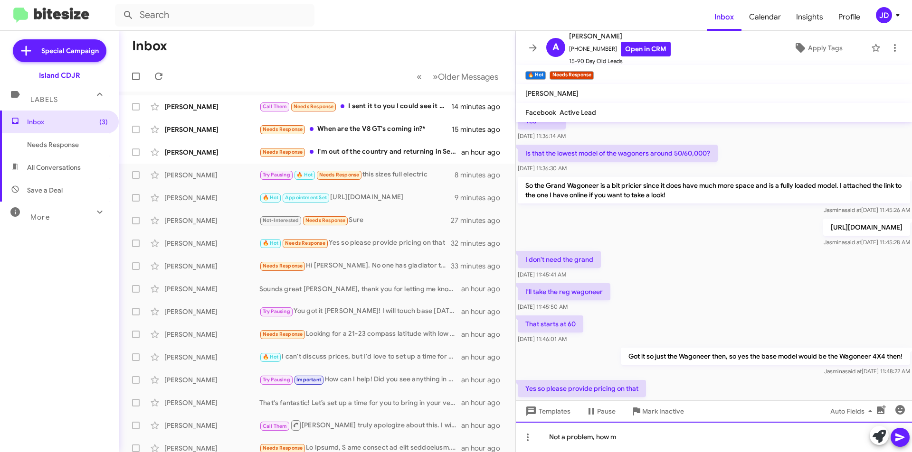
scroll to position [487, 0]
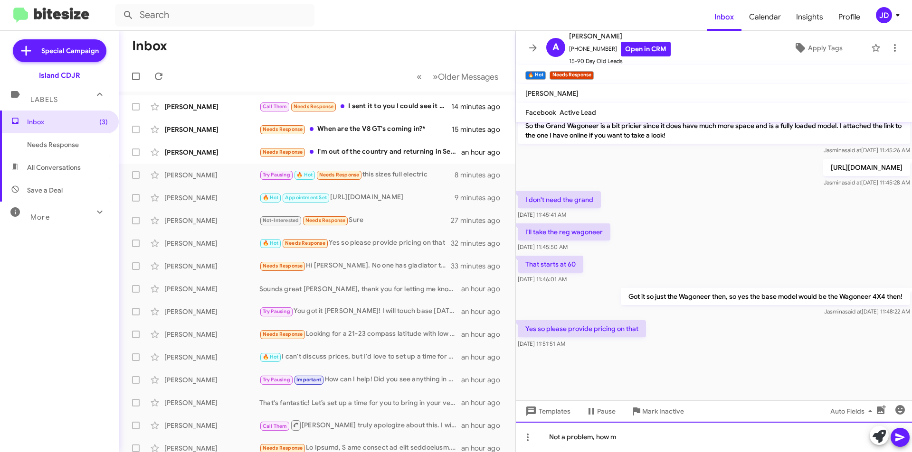
click at [651, 439] on div "Not a problem, how m" at bounding box center [714, 437] width 396 height 30
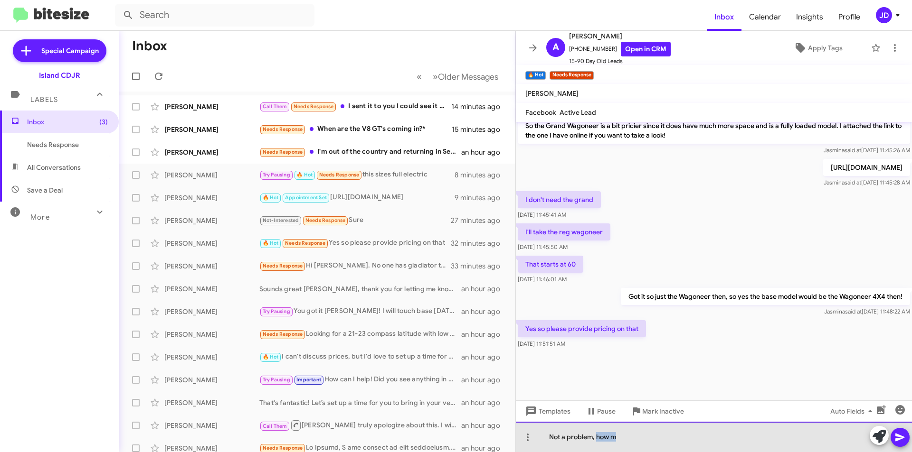
drag, startPoint x: 644, startPoint y: 439, endPoint x: 596, endPoint y: 438, distance: 48.4
click at [596, 438] on div "Not a problem, how m" at bounding box center [714, 437] width 396 height 30
click at [817, 440] on div "Not a problem, so with about $5,000 down it would be around the mid to high 8's" at bounding box center [714, 437] width 396 height 30
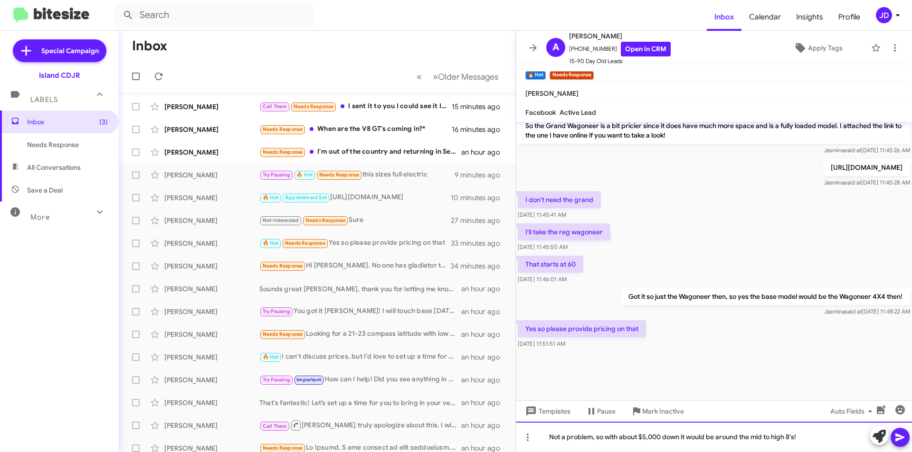
click at [841, 441] on div "Not a problem, so with about $5,000 down it would be around the mid to high 8's!" at bounding box center [714, 437] width 396 height 30
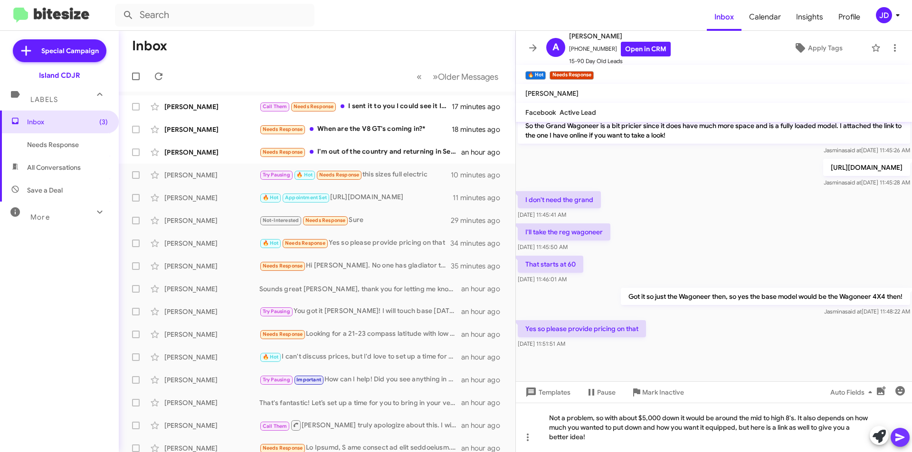
click at [904, 433] on icon at bounding box center [899, 437] width 11 height 11
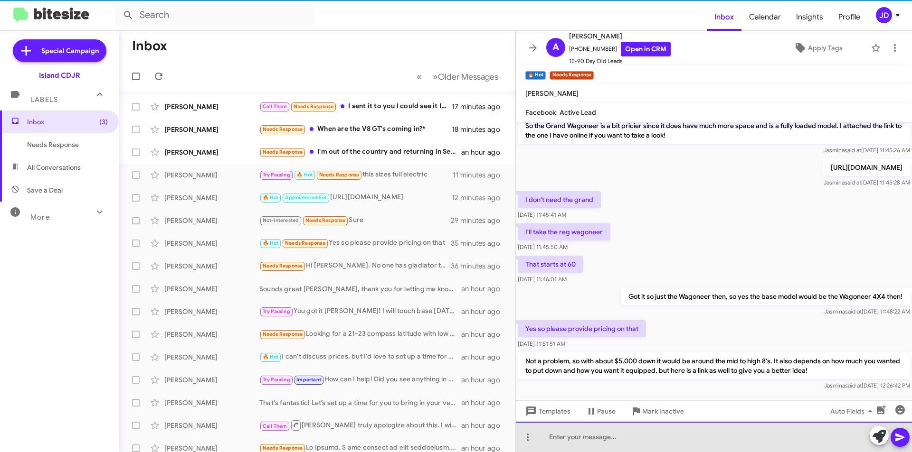
click at [802, 444] on div at bounding box center [714, 437] width 396 height 30
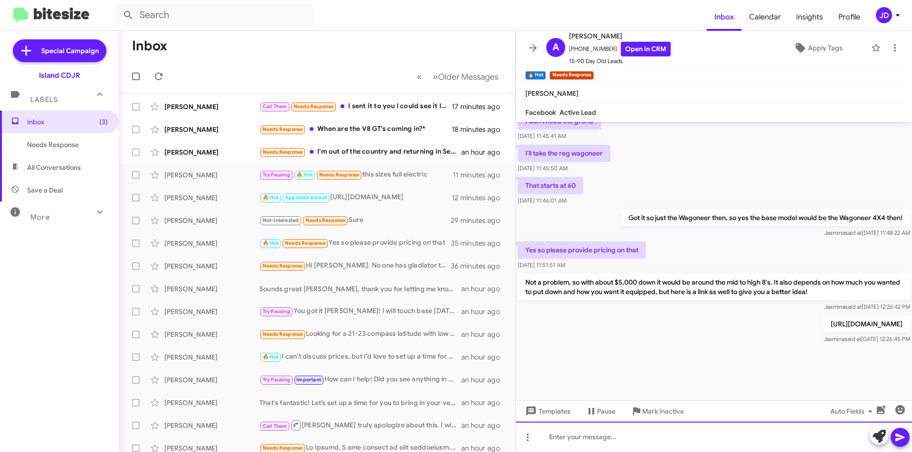
scroll to position [604, 0]
click at [529, 49] on icon at bounding box center [532, 47] width 11 height 11
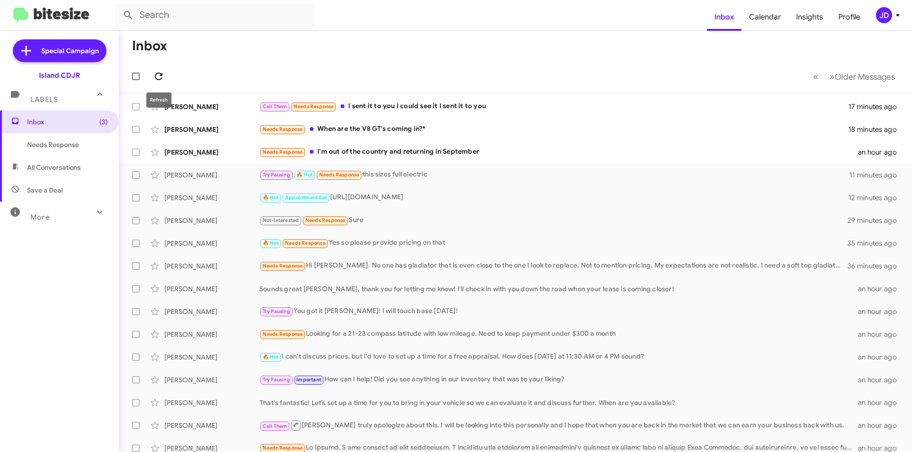
click at [160, 75] on icon at bounding box center [159, 77] width 8 height 8
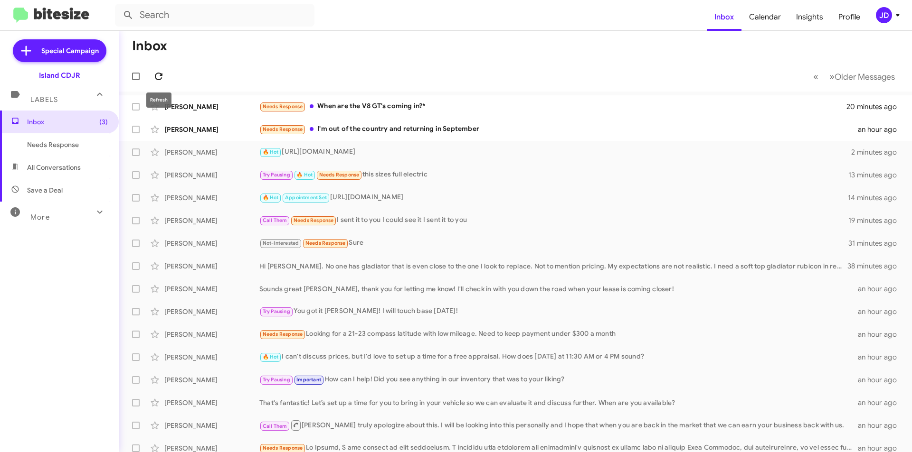
click at [161, 74] on icon at bounding box center [159, 77] width 8 height 8
click at [154, 74] on icon at bounding box center [158, 76] width 11 height 11
click at [160, 76] on icon at bounding box center [158, 76] width 11 height 11
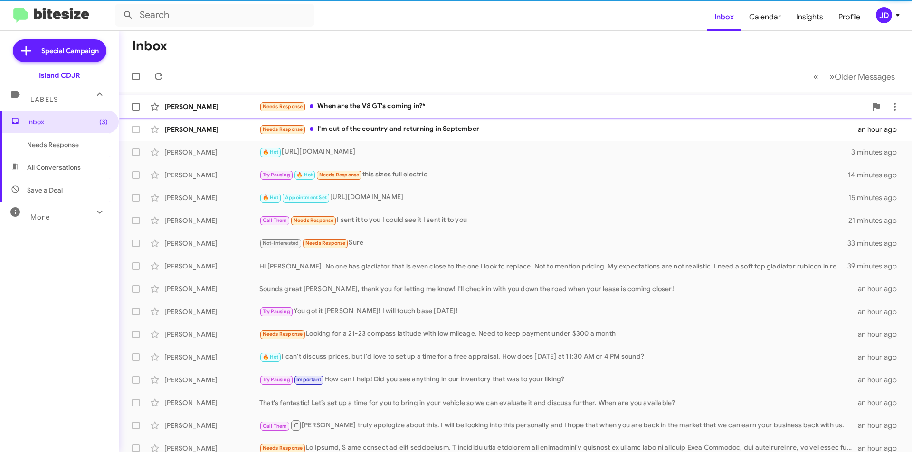
click at [345, 102] on div "Needs Response When are the V8 GT's coming in?*" at bounding box center [562, 106] width 607 height 11
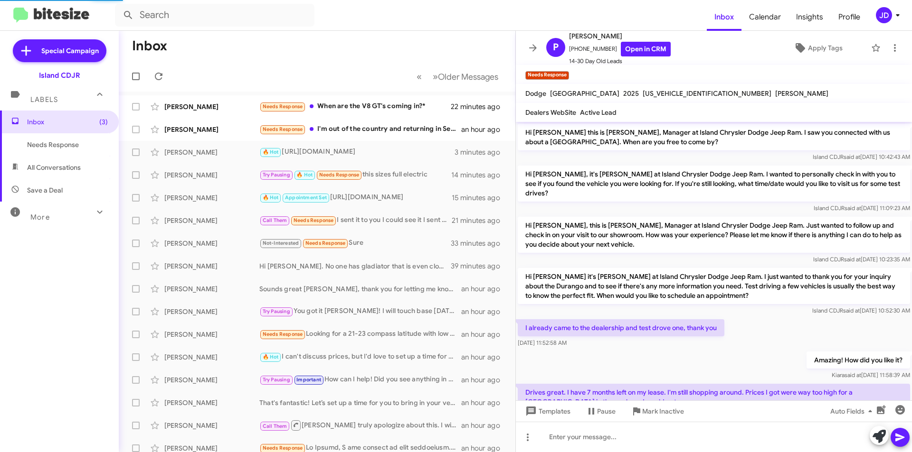
scroll to position [144, 0]
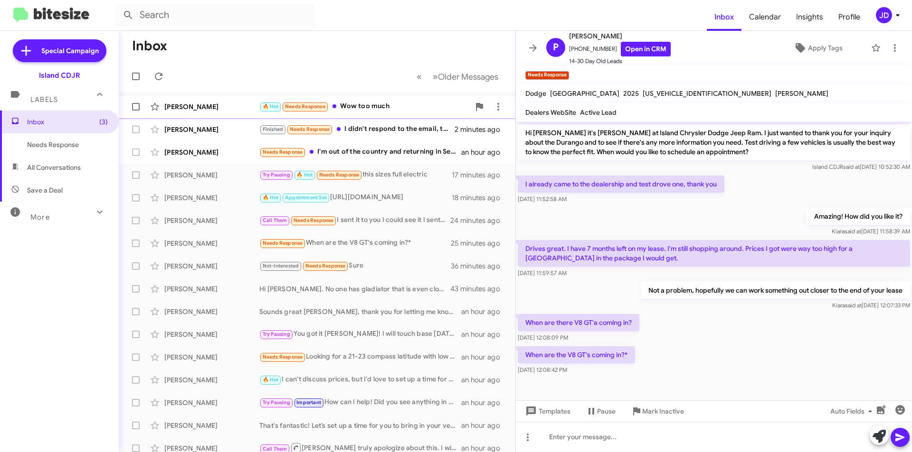
click at [306, 102] on span "Needs Response" at bounding box center [305, 106] width 47 height 9
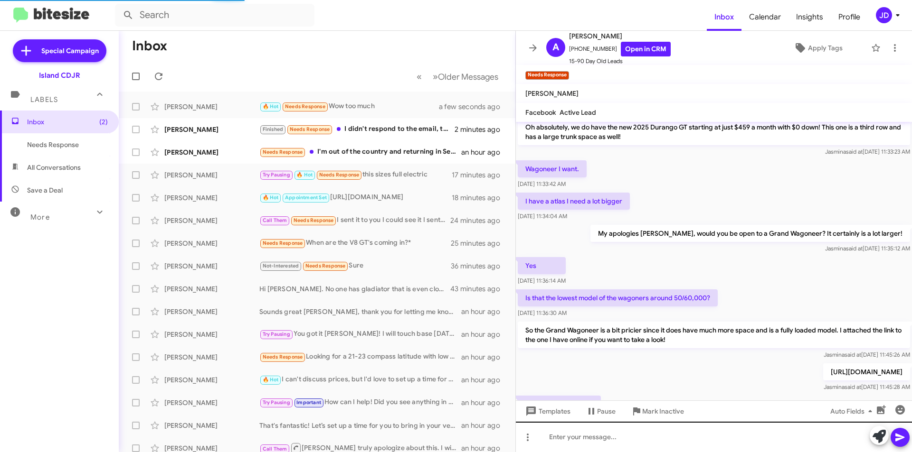
scroll to position [490, 0]
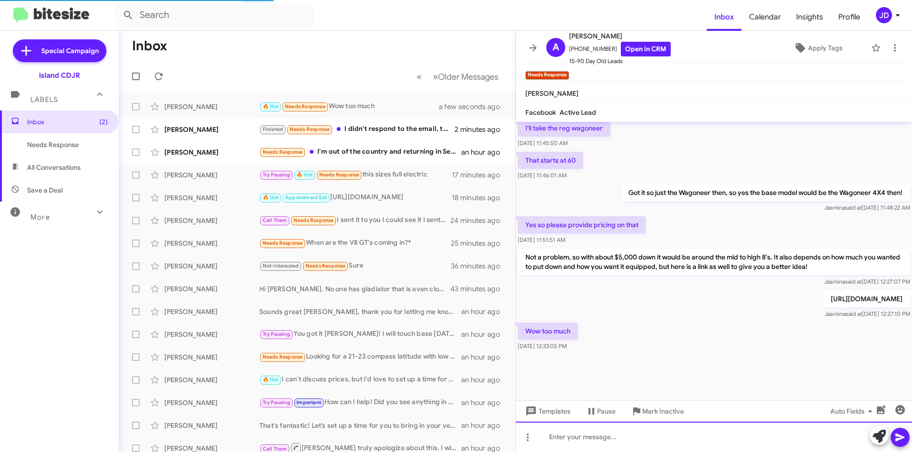
click at [634, 430] on div at bounding box center [714, 437] width 396 height 30
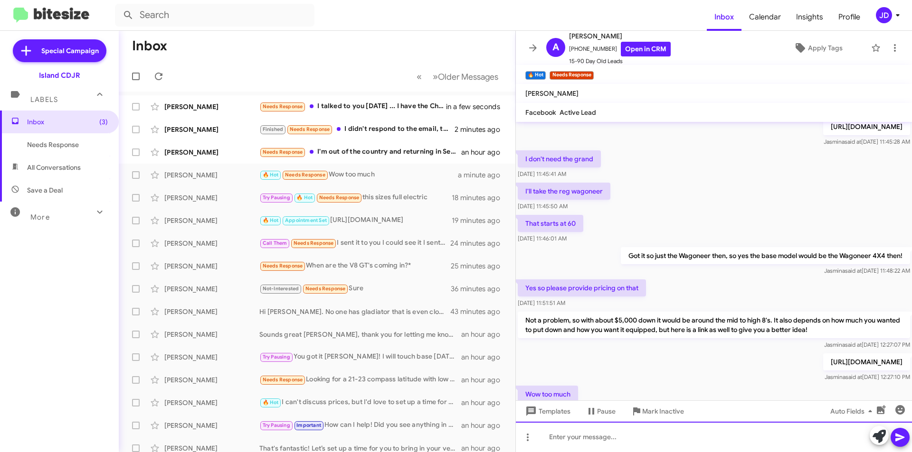
scroll to position [717, 0]
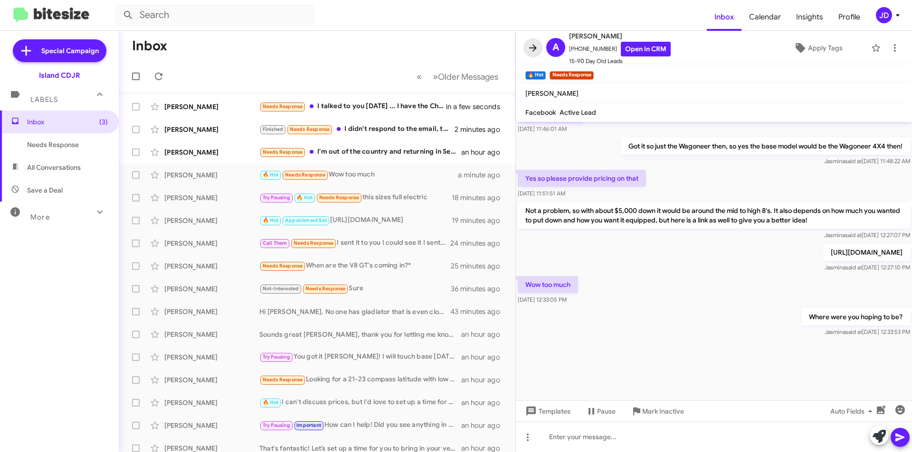
click at [536, 48] on icon at bounding box center [532, 47] width 11 height 11
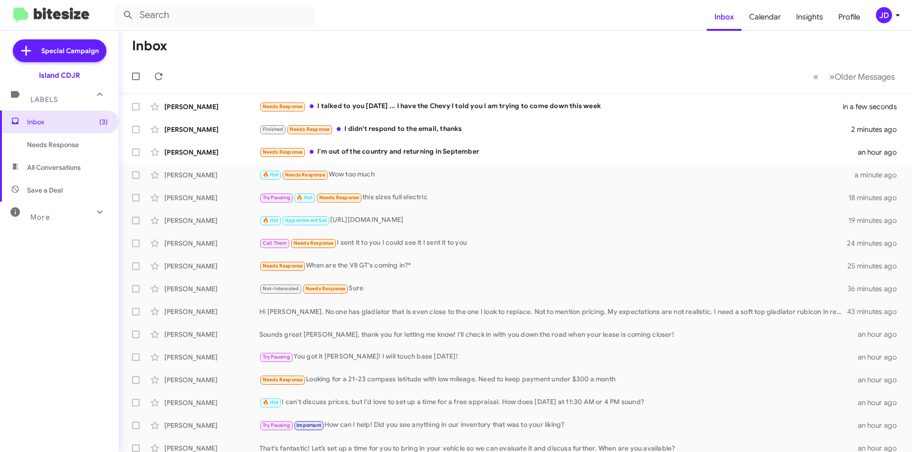
click at [489, 76] on mat-toolbar-row "« Previous » Next Older Messages" at bounding box center [515, 76] width 793 height 30
click at [478, 123] on div "Stephanie Smith Finished Needs Response I didn't respond to the email, thanks 2…" at bounding box center [515, 129] width 778 height 19
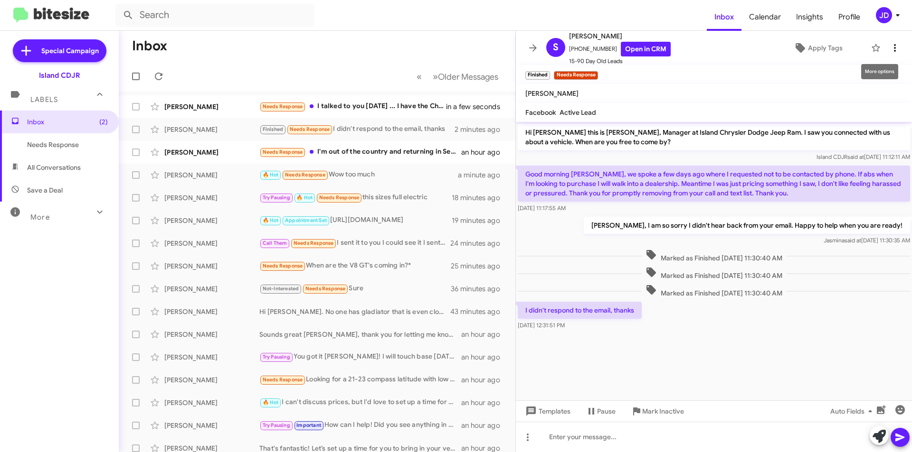
click at [893, 51] on icon at bounding box center [894, 48] width 2 height 8
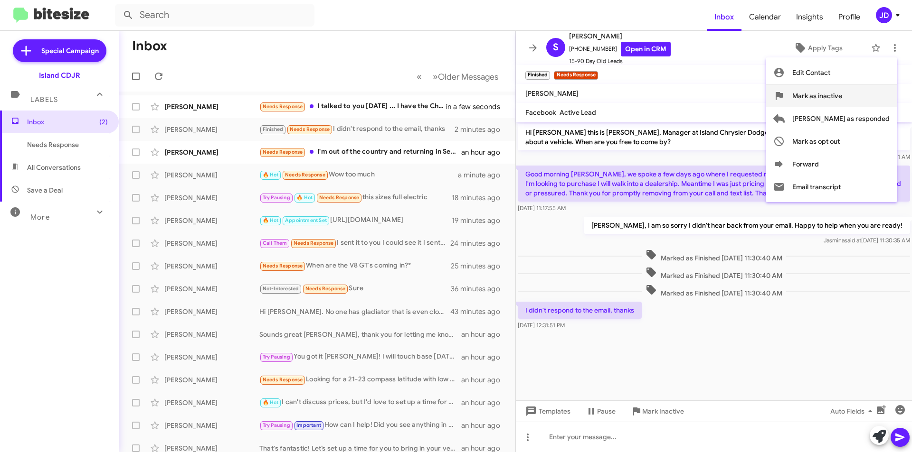
click at [842, 105] on span "Mark as inactive" at bounding box center [817, 96] width 50 height 23
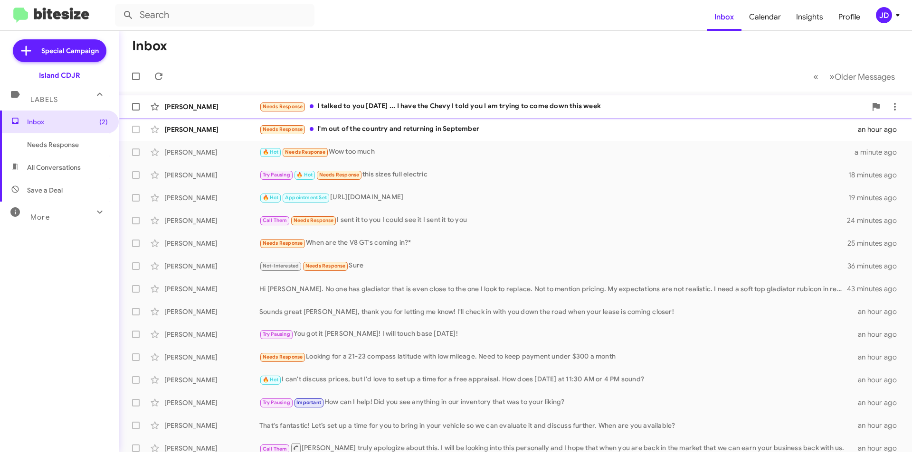
click at [508, 109] on div "Needs Response I talked to you yesterday ... I have the Chevy I told you I am t…" at bounding box center [562, 106] width 607 height 11
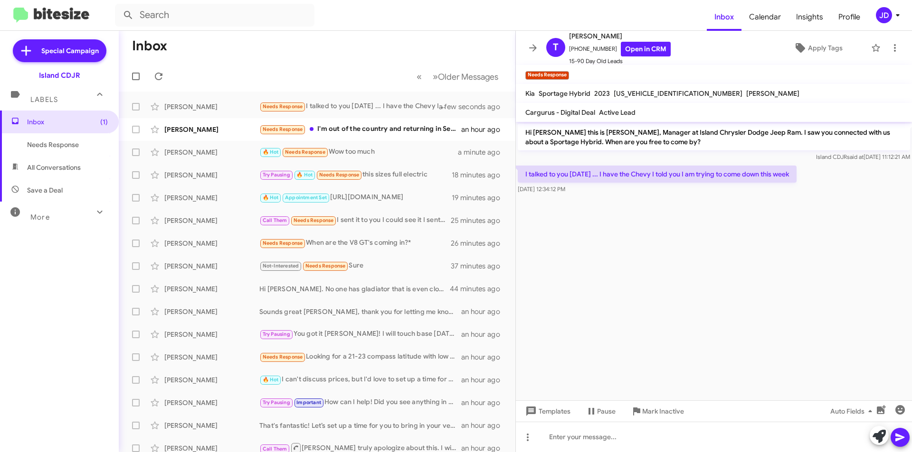
drag, startPoint x: 621, startPoint y: 174, endPoint x: 804, endPoint y: 174, distance: 182.8
click at [796, 174] on p "I talked to you yesterday ... I have the Chevy I told you I am trying to come d…" at bounding box center [656, 174] width 279 height 17
drag, startPoint x: 804, startPoint y: 174, endPoint x: 524, endPoint y: 175, distance: 279.6
click at [524, 175] on p "I talked to you yesterday ... I have the Chevy I told you I am trying to come d…" at bounding box center [656, 174] width 279 height 17
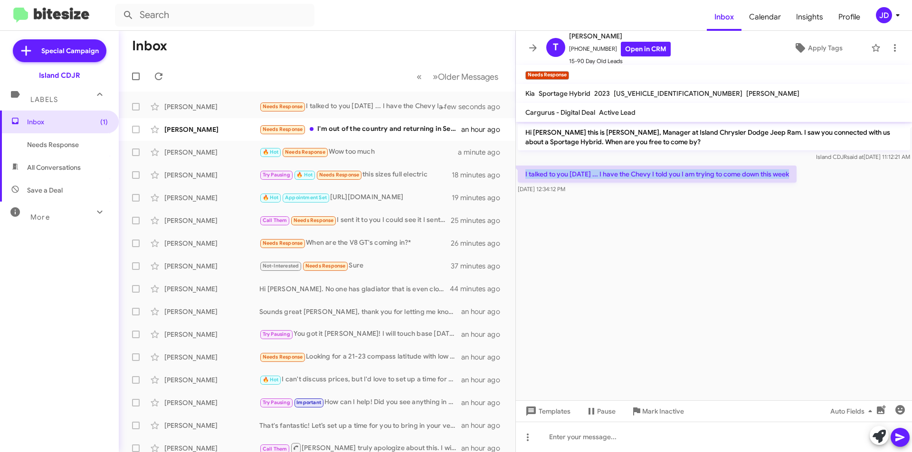
click at [524, 175] on p "I talked to you yesterday ... I have the Chevy I told you I am trying to come d…" at bounding box center [656, 174] width 279 height 17
click at [527, 52] on icon at bounding box center [532, 47] width 11 height 11
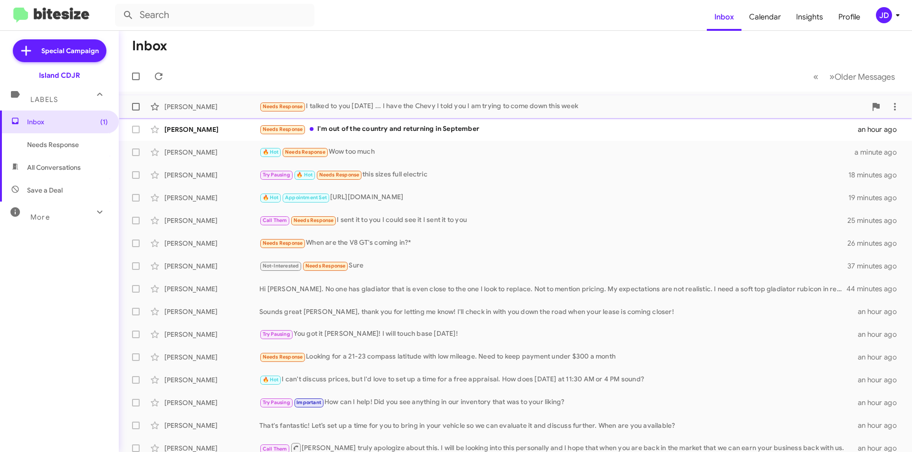
click at [305, 102] on span "Needs Response" at bounding box center [282, 106] width 47 height 9
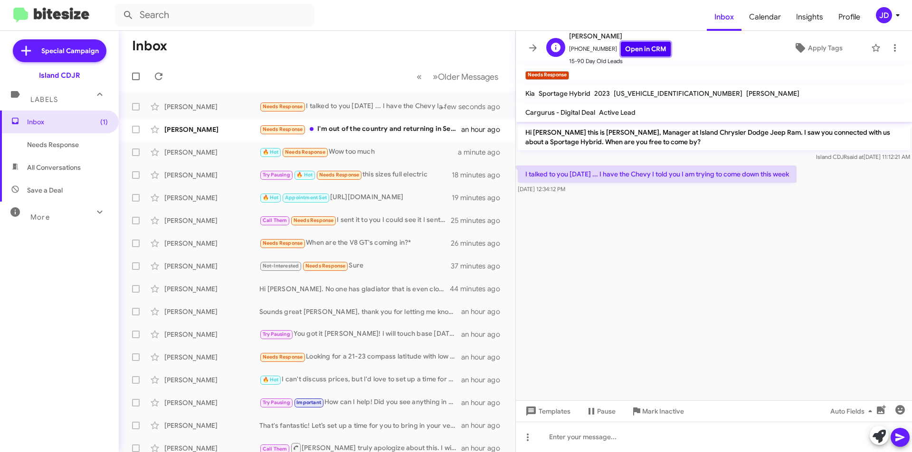
click at [649, 50] on link "Open in CRM" at bounding box center [645, 49] width 50 height 15
drag, startPoint x: 623, startPoint y: 172, endPoint x: 795, endPoint y: 175, distance: 172.4
click at [795, 175] on p "I talked to you yesterday ... I have the Chevy I told you I am trying to come d…" at bounding box center [656, 174] width 279 height 17
click at [640, 428] on div at bounding box center [714, 437] width 396 height 30
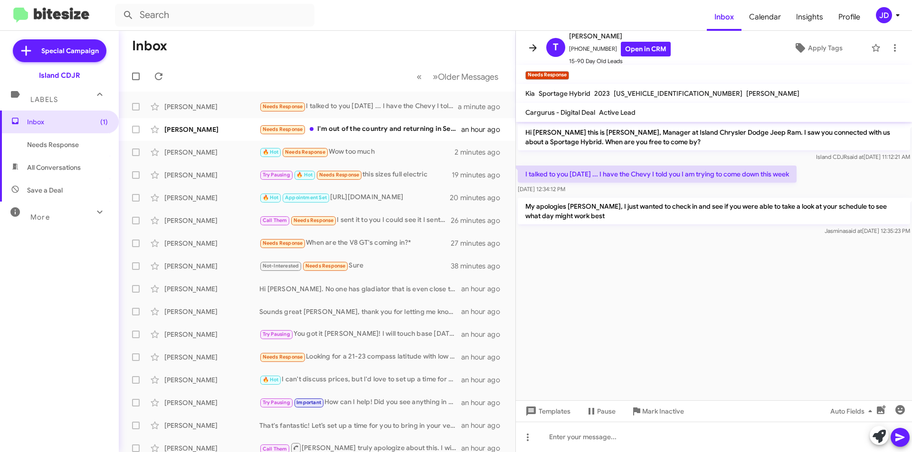
click at [532, 56] on button at bounding box center [532, 47] width 19 height 19
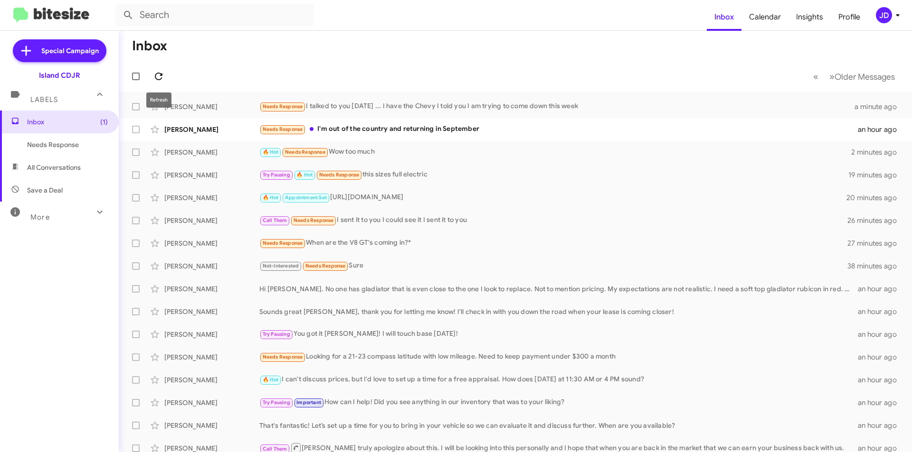
click at [155, 71] on icon at bounding box center [158, 76] width 11 height 11
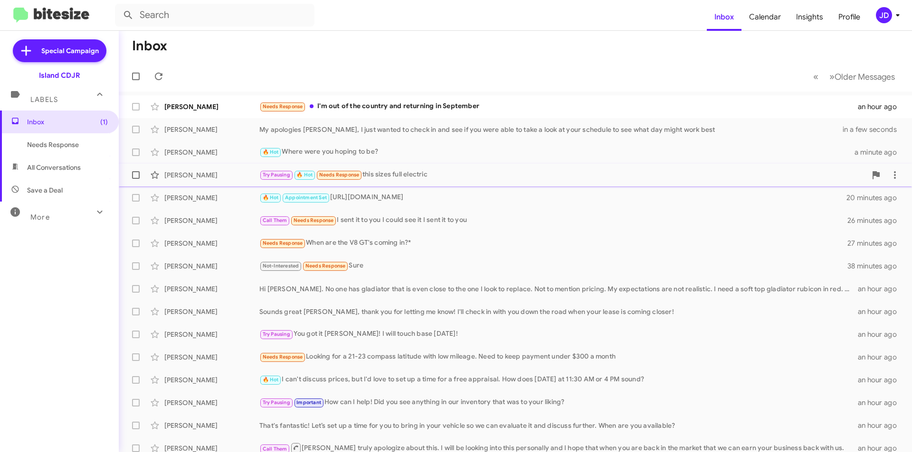
click at [418, 170] on div "Try Pausing 🔥 Hot Needs Response this sizes full electric" at bounding box center [562, 174] width 607 height 11
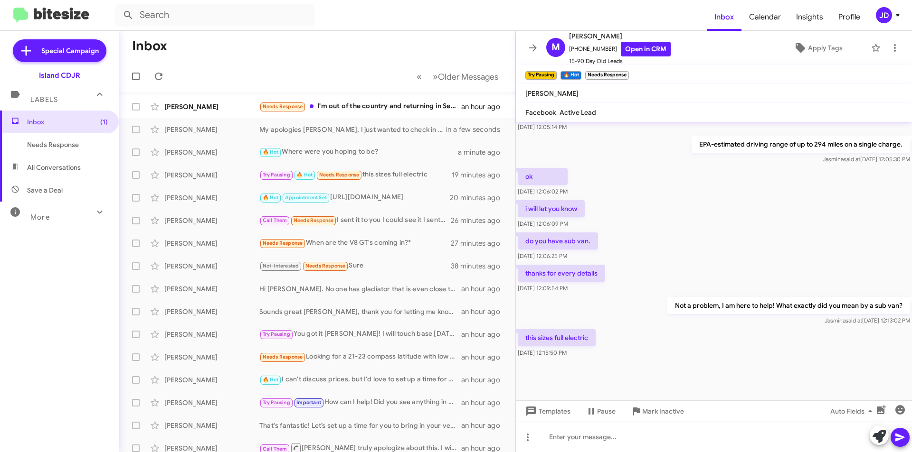
scroll to position [452, 0]
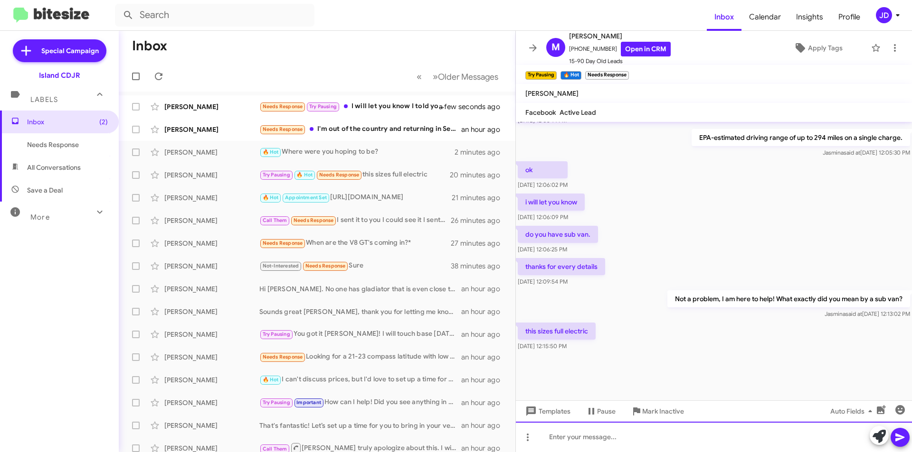
click at [715, 432] on div at bounding box center [714, 437] width 396 height 30
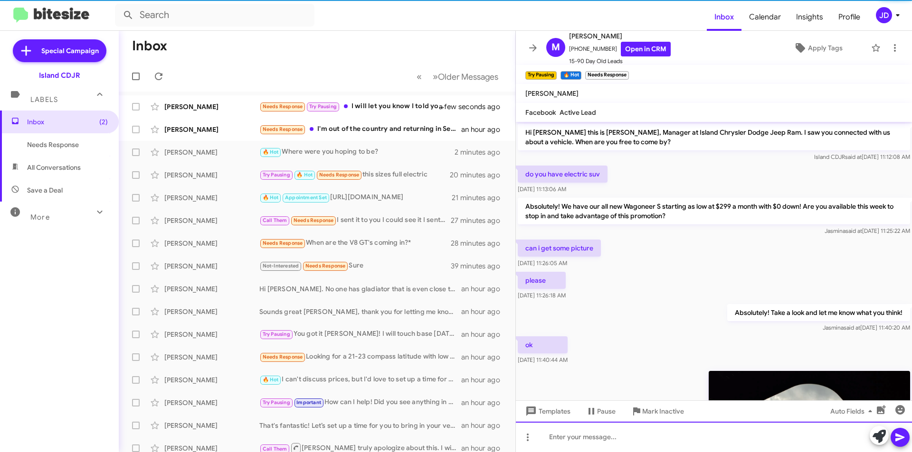
scroll to position [487, 0]
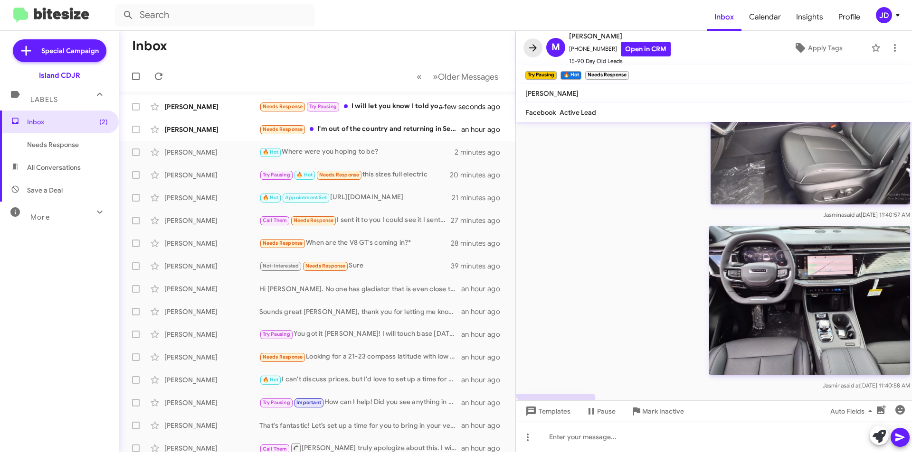
click at [530, 42] on button at bounding box center [532, 47] width 19 height 19
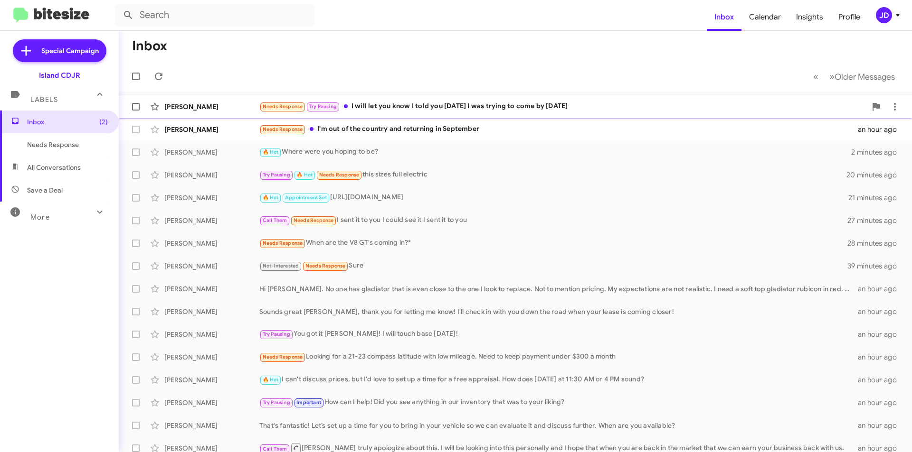
click at [429, 108] on div "Needs Response Try Pausing I will let you know I told you yesterday I was tryin…" at bounding box center [562, 106] width 607 height 11
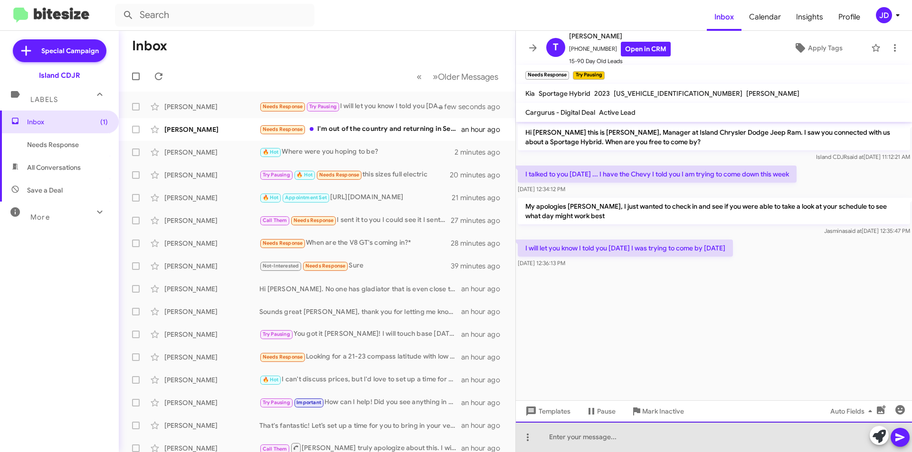
click at [627, 442] on div at bounding box center [714, 437] width 396 height 30
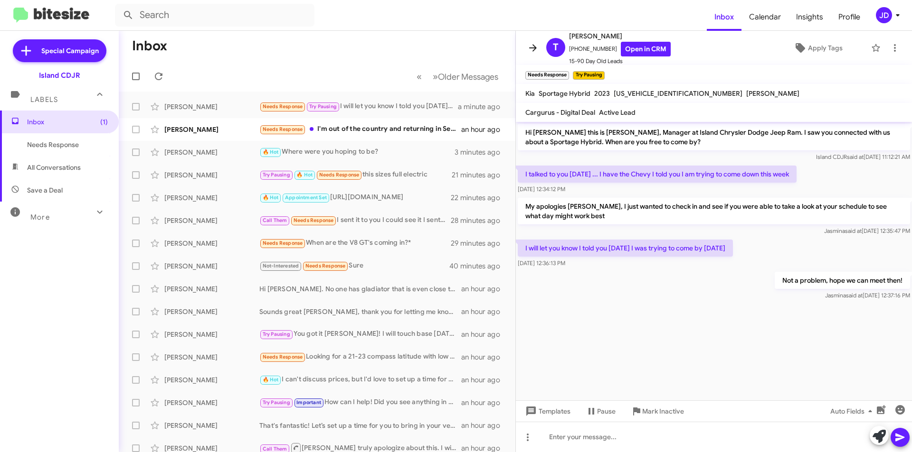
click at [529, 45] on icon at bounding box center [532, 47] width 11 height 11
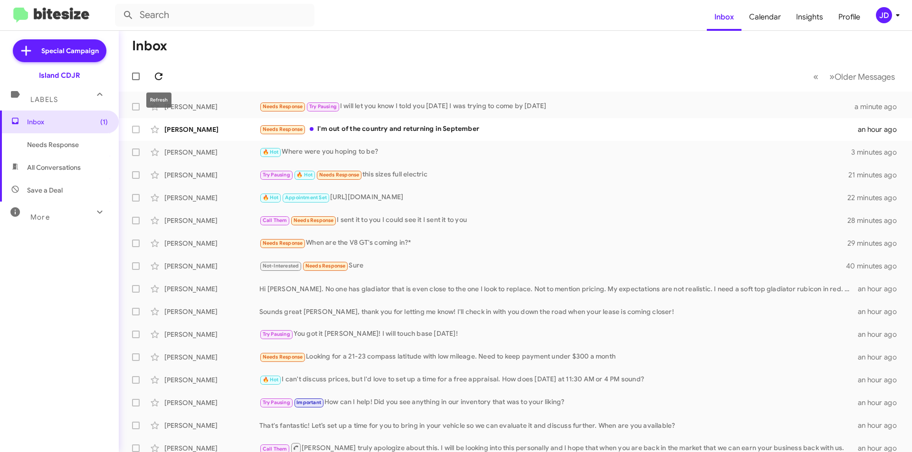
click at [155, 77] on icon at bounding box center [159, 77] width 8 height 8
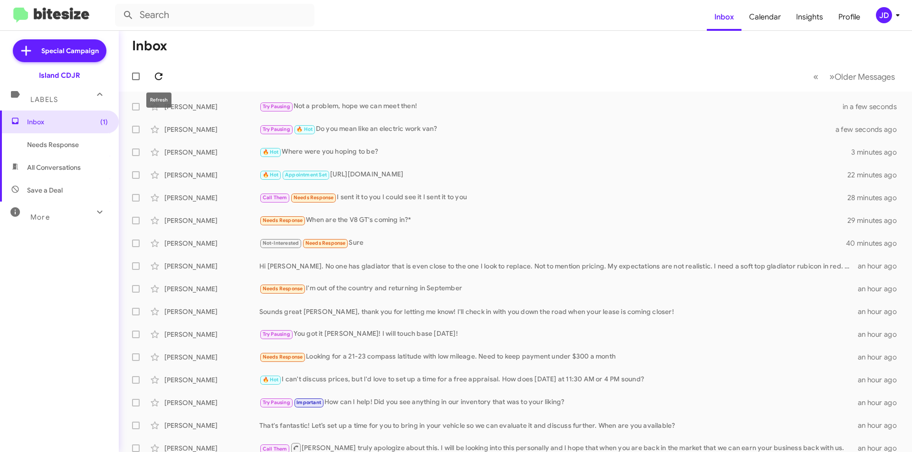
click at [158, 83] on button at bounding box center [158, 76] width 19 height 19
click at [160, 80] on icon at bounding box center [158, 76] width 11 height 11
click at [157, 82] on button at bounding box center [158, 76] width 19 height 19
click at [298, 226] on span "Needs Response" at bounding box center [282, 220] width 47 height 11
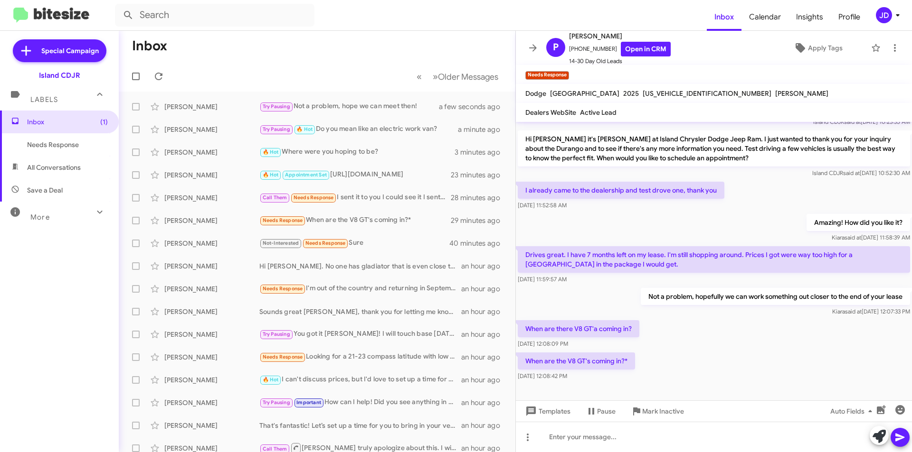
scroll to position [144, 0]
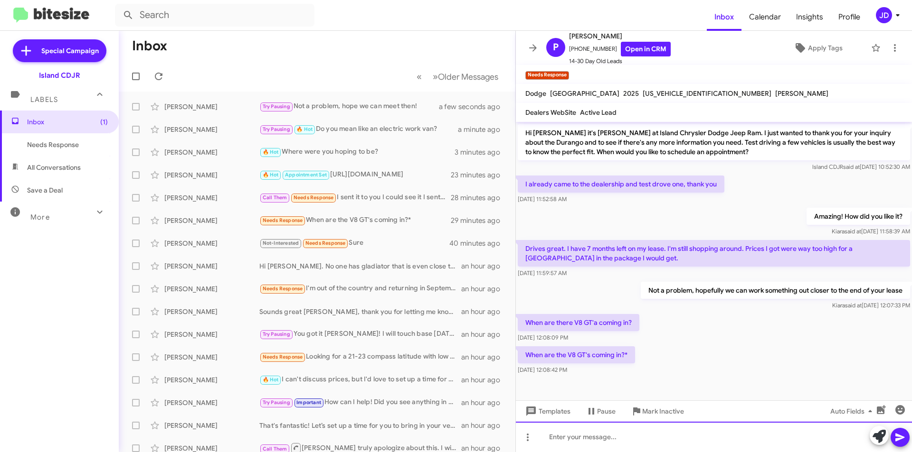
click at [618, 438] on div at bounding box center [714, 437] width 396 height 30
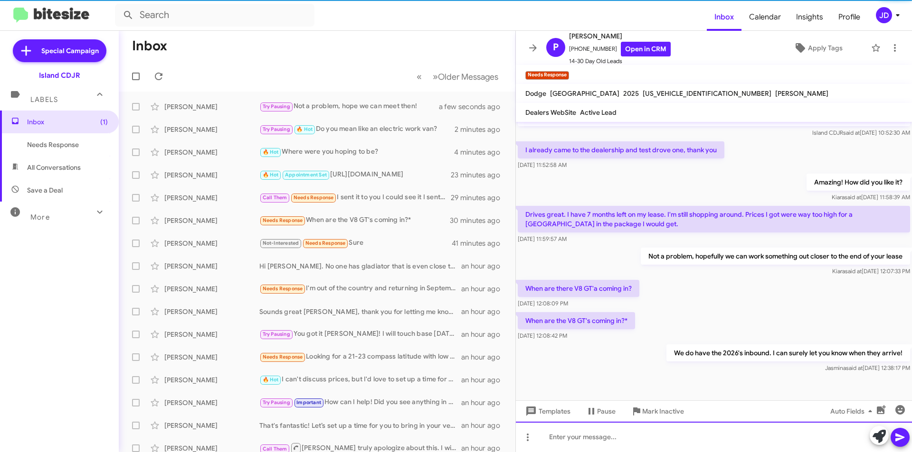
scroll to position [179, 0]
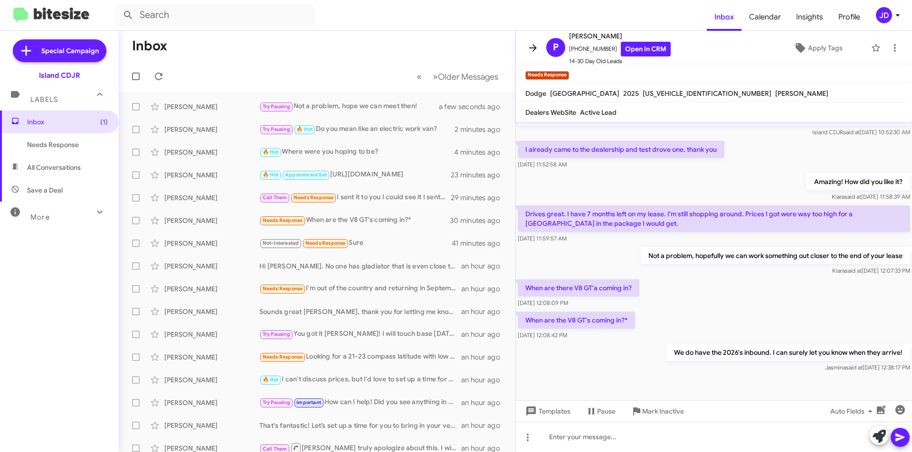
click at [524, 46] on span at bounding box center [532, 47] width 19 height 11
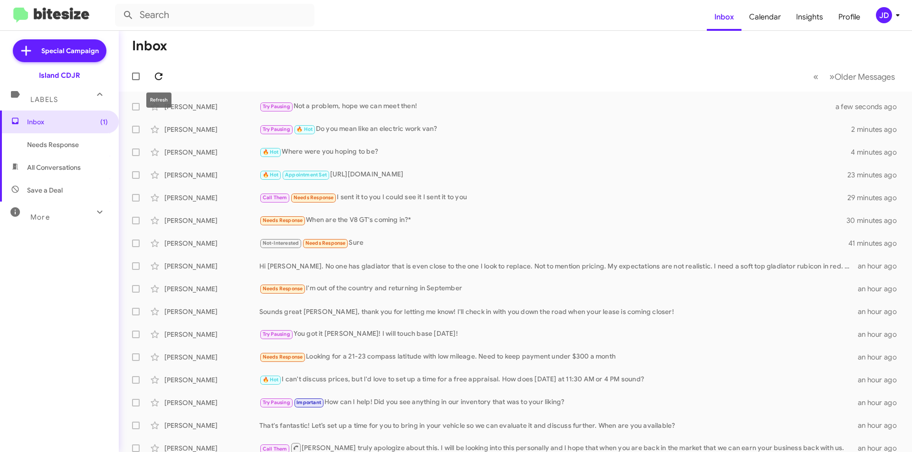
click at [160, 75] on icon at bounding box center [158, 76] width 11 height 11
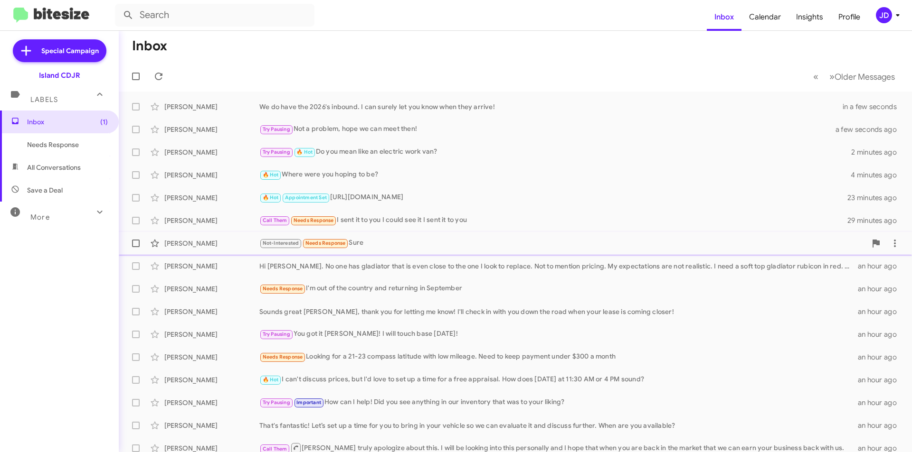
click at [311, 240] on span "Needs Response" at bounding box center [325, 243] width 40 height 6
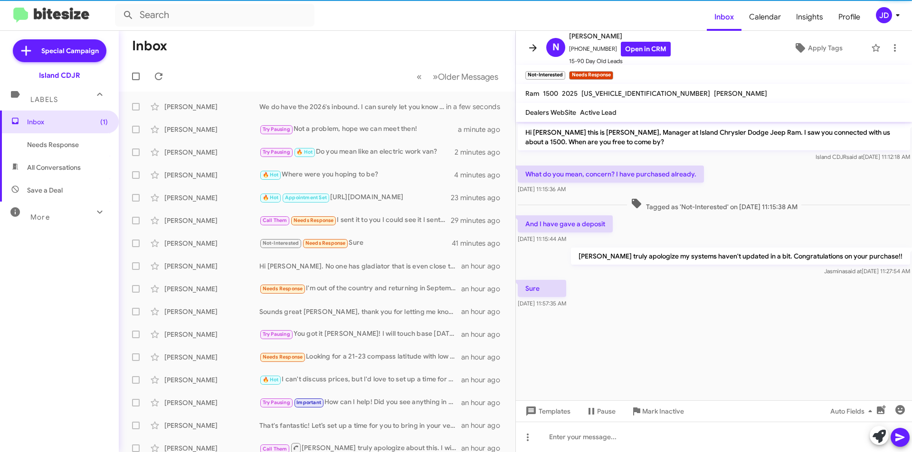
click at [530, 53] on icon at bounding box center [532, 47] width 11 height 11
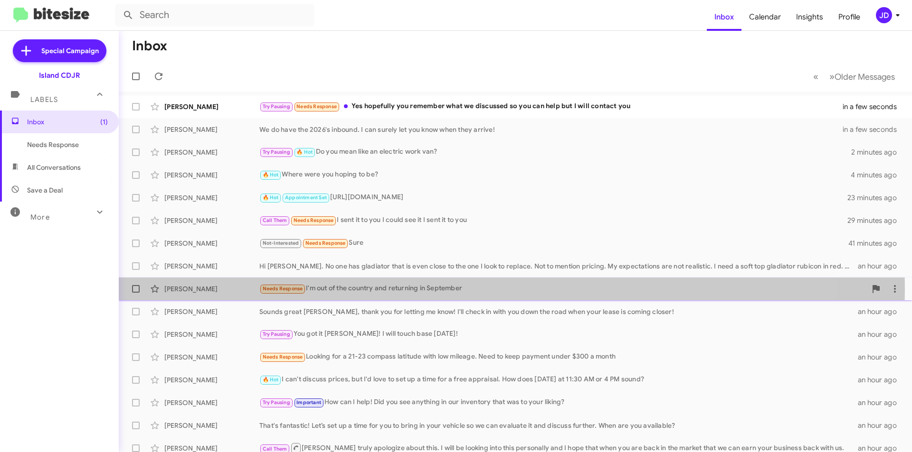
click at [388, 289] on div "Needs Response I'm out of the country and returning in September" at bounding box center [562, 288] width 607 height 11
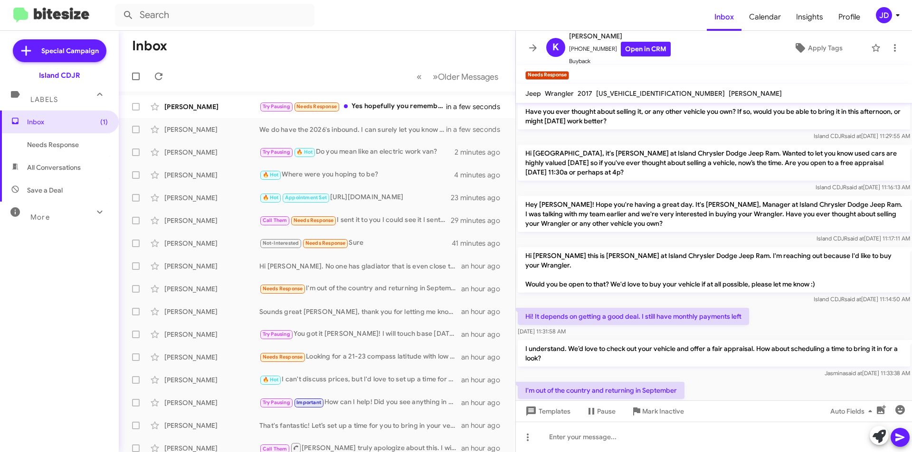
scroll to position [283, 0]
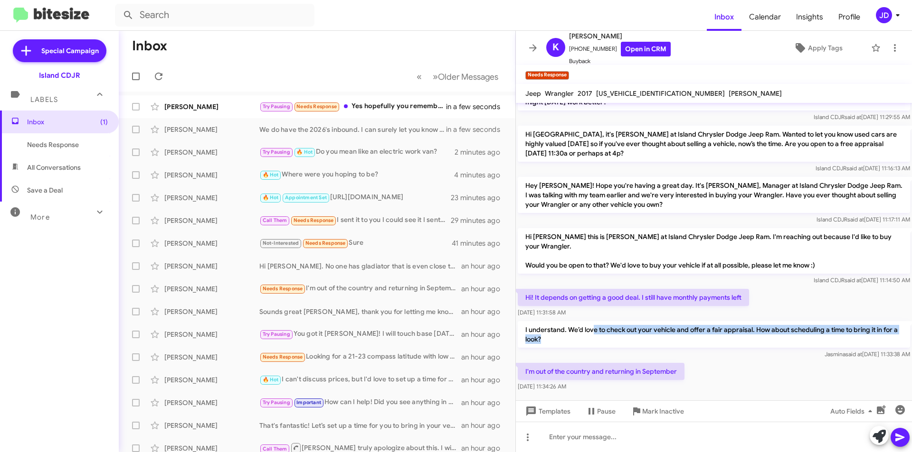
drag, startPoint x: 594, startPoint y: 311, endPoint x: 678, endPoint y: 325, distance: 85.6
click at [678, 325] on p "I understand. We’d love to check out your vehicle and offer a fair appraisal. H…" at bounding box center [713, 334] width 392 height 27
drag, startPoint x: 654, startPoint y: 320, endPoint x: 584, endPoint y: 314, distance: 70.5
click at [628, 321] on p "I understand. We’d love to check out your vehicle and offer a fair appraisal. H…" at bounding box center [713, 334] width 392 height 27
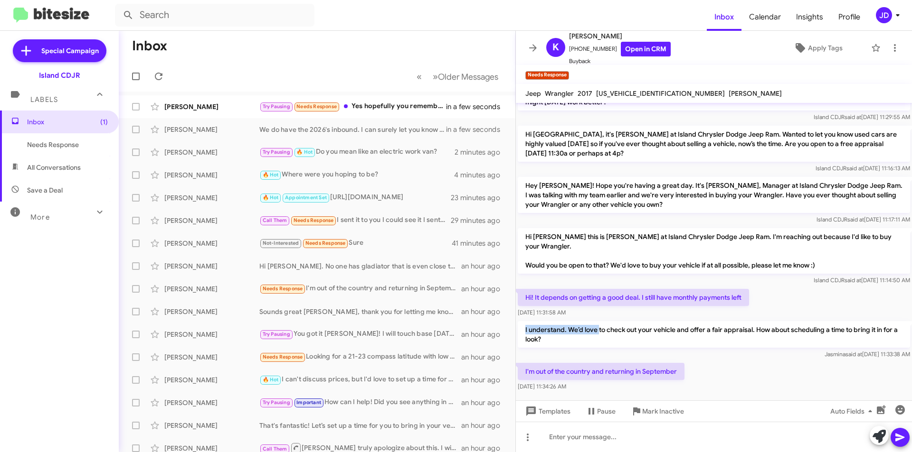
drag, startPoint x: 584, startPoint y: 314, endPoint x: 523, endPoint y: 314, distance: 60.8
click at [523, 321] on p "I understand. We’d love to check out your vehicle and offer a fair appraisal. H…" at bounding box center [713, 334] width 392 height 27
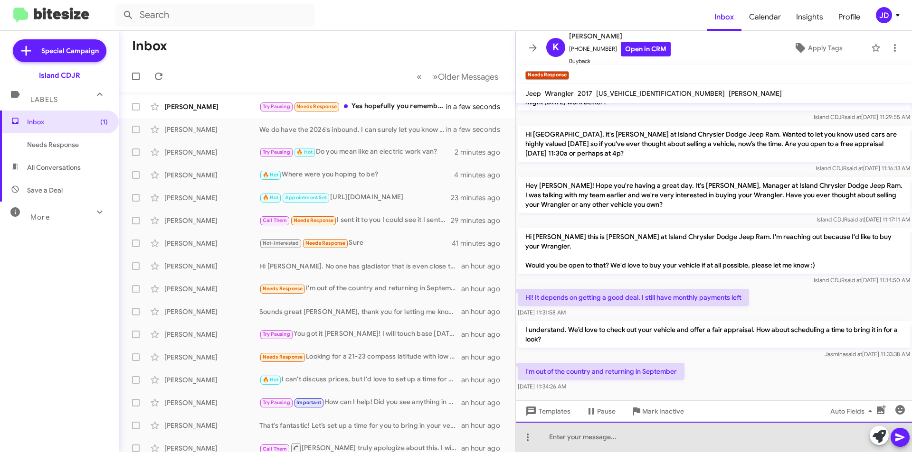
click at [602, 435] on div at bounding box center [714, 437] width 396 height 30
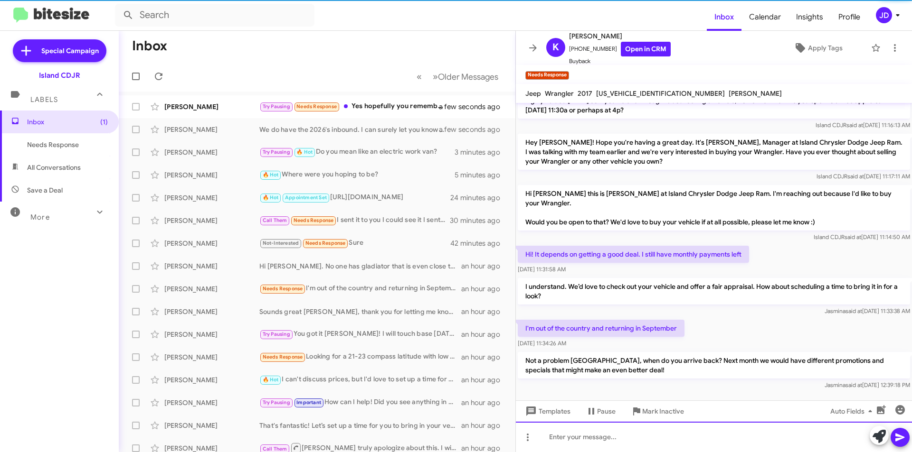
scroll to position [327, 0]
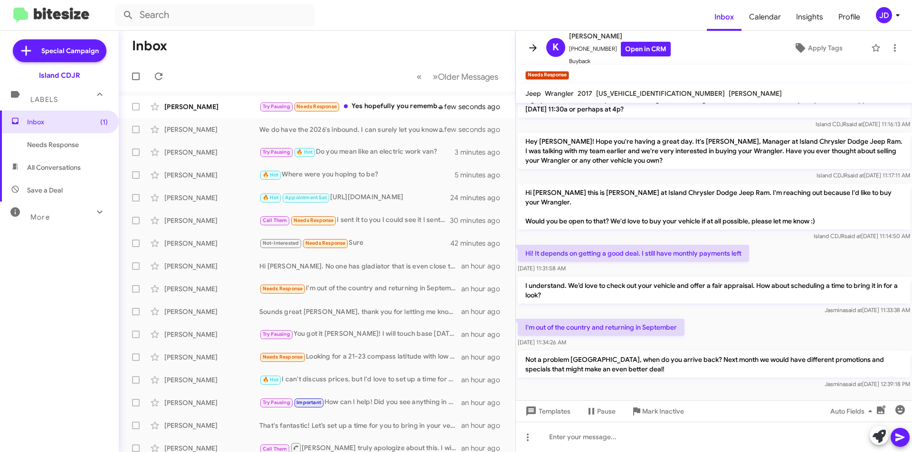
click at [538, 45] on icon at bounding box center [532, 47] width 11 height 11
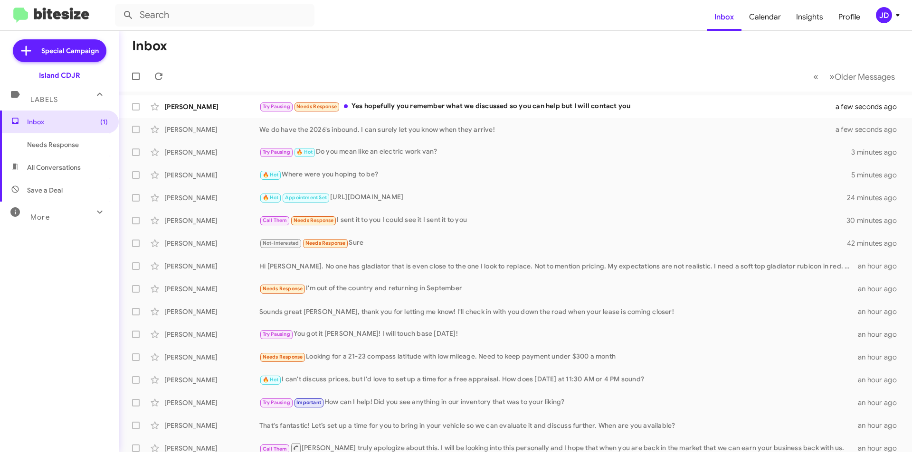
click at [330, 74] on mat-toolbar-row "« Previous » Next Older Messages" at bounding box center [515, 76] width 793 height 30
drag, startPoint x: 330, startPoint y: 74, endPoint x: 562, endPoint y: 87, distance: 231.6
click at [562, 87] on mat-toolbar-row "« Previous » Next Older Messages" at bounding box center [515, 76] width 793 height 30
drag, startPoint x: 474, startPoint y: 68, endPoint x: 348, endPoint y: 66, distance: 125.8
click at [348, 66] on mat-toolbar-row "« Previous » Next Older Messages" at bounding box center [515, 76] width 793 height 30
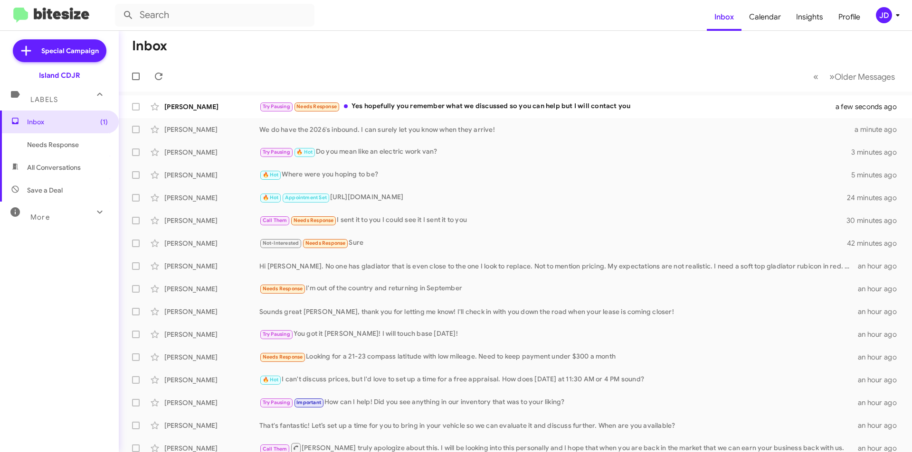
drag, startPoint x: 348, startPoint y: 66, endPoint x: 366, endPoint y: 77, distance: 20.9
click at [366, 77] on mat-toolbar-row "« Previous » Next Older Messages" at bounding box center [515, 76] width 793 height 30
drag, startPoint x: 366, startPoint y: 77, endPoint x: 453, endPoint y: 79, distance: 86.9
click at [453, 79] on mat-toolbar-row "« Previous » Next Older Messages" at bounding box center [515, 76] width 793 height 30
drag, startPoint x: 453, startPoint y: 79, endPoint x: 350, endPoint y: 72, distance: 102.8
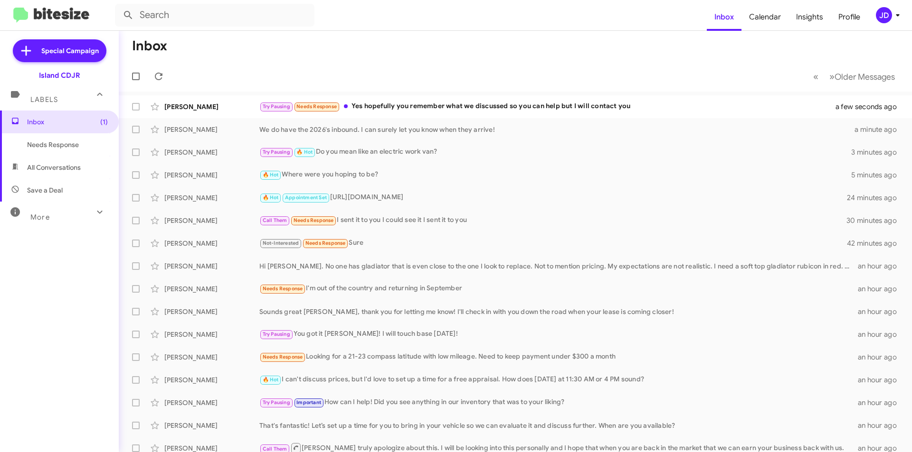
click at [350, 72] on mat-toolbar-row "« Previous » Next Older Messages" at bounding box center [515, 76] width 793 height 30
drag, startPoint x: 350, startPoint y: 72, endPoint x: 477, endPoint y: 75, distance: 126.3
click at [477, 75] on mat-toolbar-row "« Previous » Next Older Messages" at bounding box center [515, 76] width 793 height 30
click at [159, 82] on icon at bounding box center [158, 76] width 11 height 11
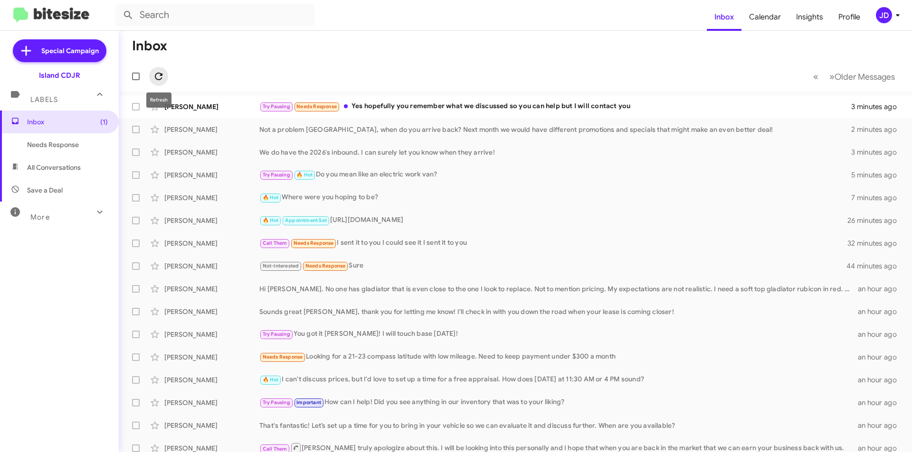
click at [164, 73] on icon at bounding box center [158, 76] width 11 height 11
click at [208, 119] on span "Kenia Otero-Laro Not a problem Kenia, when do you arrive back? Next month we wo…" at bounding box center [515, 129] width 793 height 23
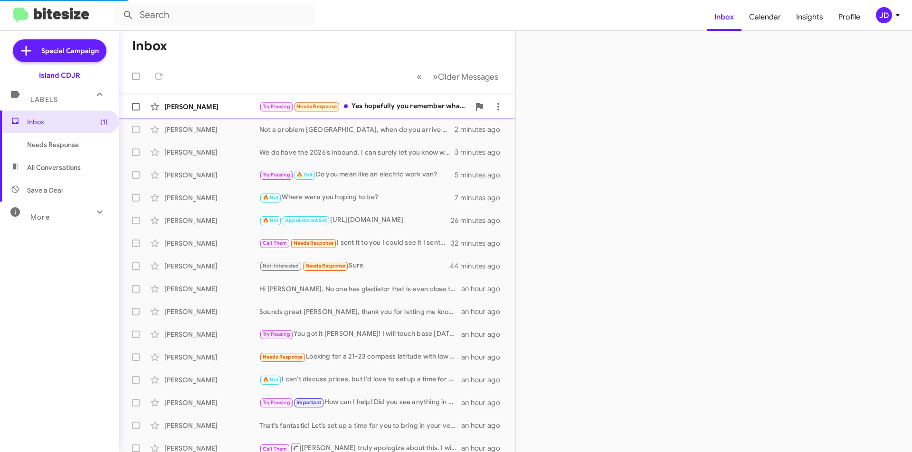
click at [204, 101] on div "Tiffany Crivelli Try Pausing Needs Response Yes hopefully you remember what we …" at bounding box center [316, 106] width 381 height 19
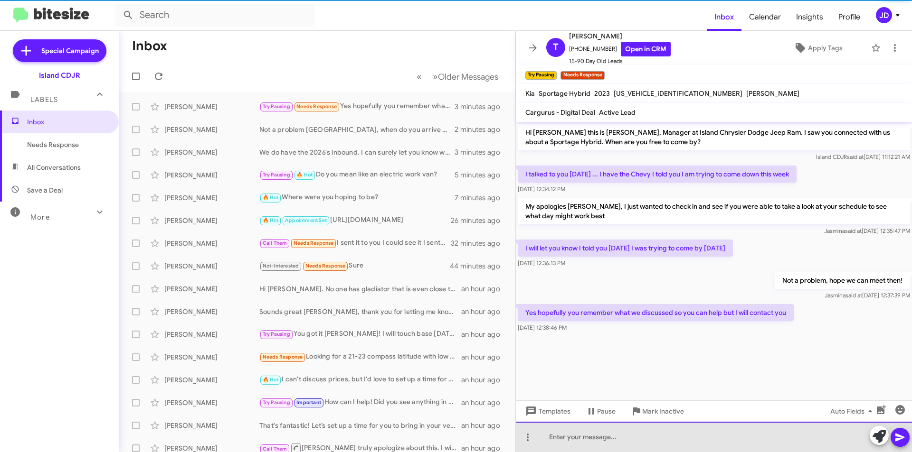
click at [617, 434] on div at bounding box center [714, 437] width 396 height 30
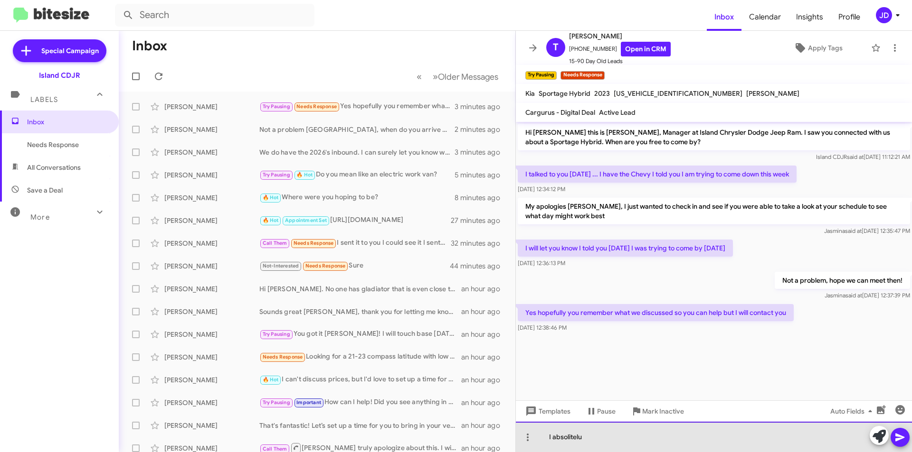
drag, startPoint x: 597, startPoint y: 446, endPoint x: 564, endPoint y: 442, distance: 32.5
click at [564, 442] on div "I absolitelu" at bounding box center [714, 437] width 396 height 30
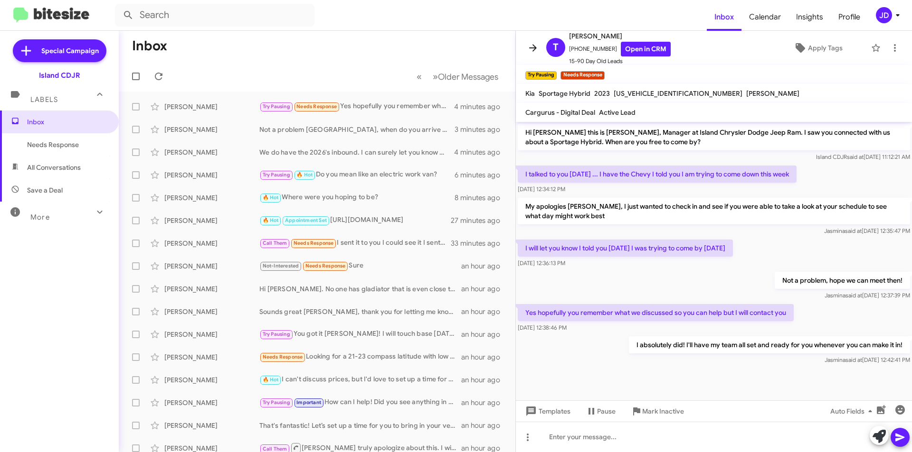
click at [535, 44] on icon at bounding box center [532, 47] width 11 height 11
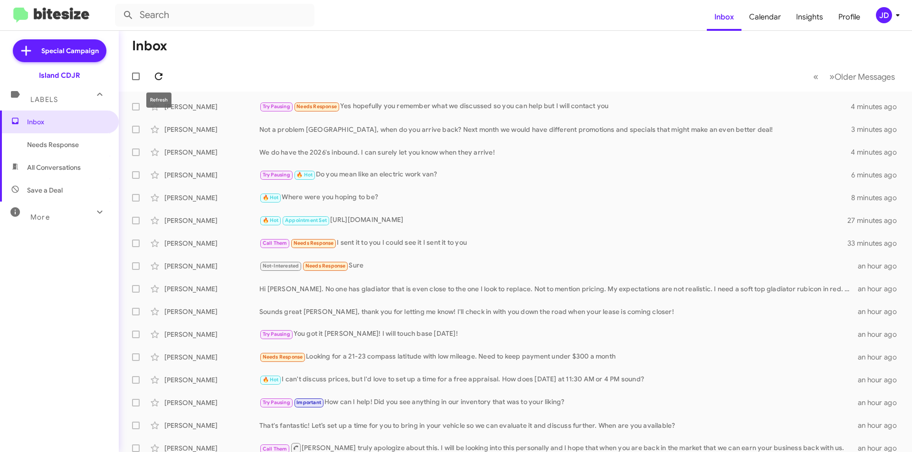
click at [159, 74] on icon at bounding box center [158, 76] width 11 height 11
click at [158, 72] on icon at bounding box center [158, 76] width 11 height 11
click at [159, 81] on icon at bounding box center [158, 76] width 11 height 11
